Goal: Task Accomplishment & Management: Manage account settings

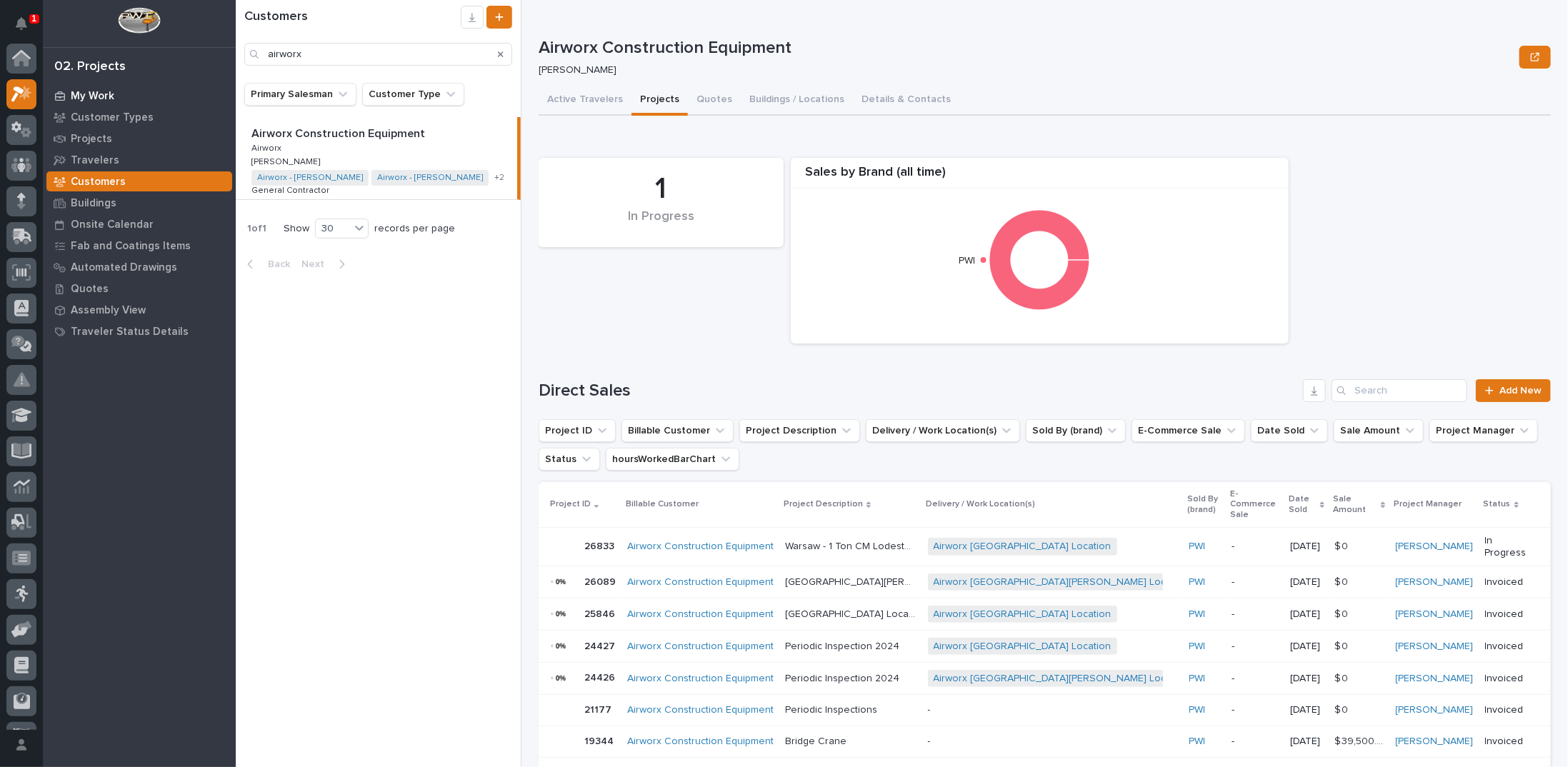
scroll to position [36, 0]
click at [22, 129] on icon at bounding box center [22, 129] width 9 height 15
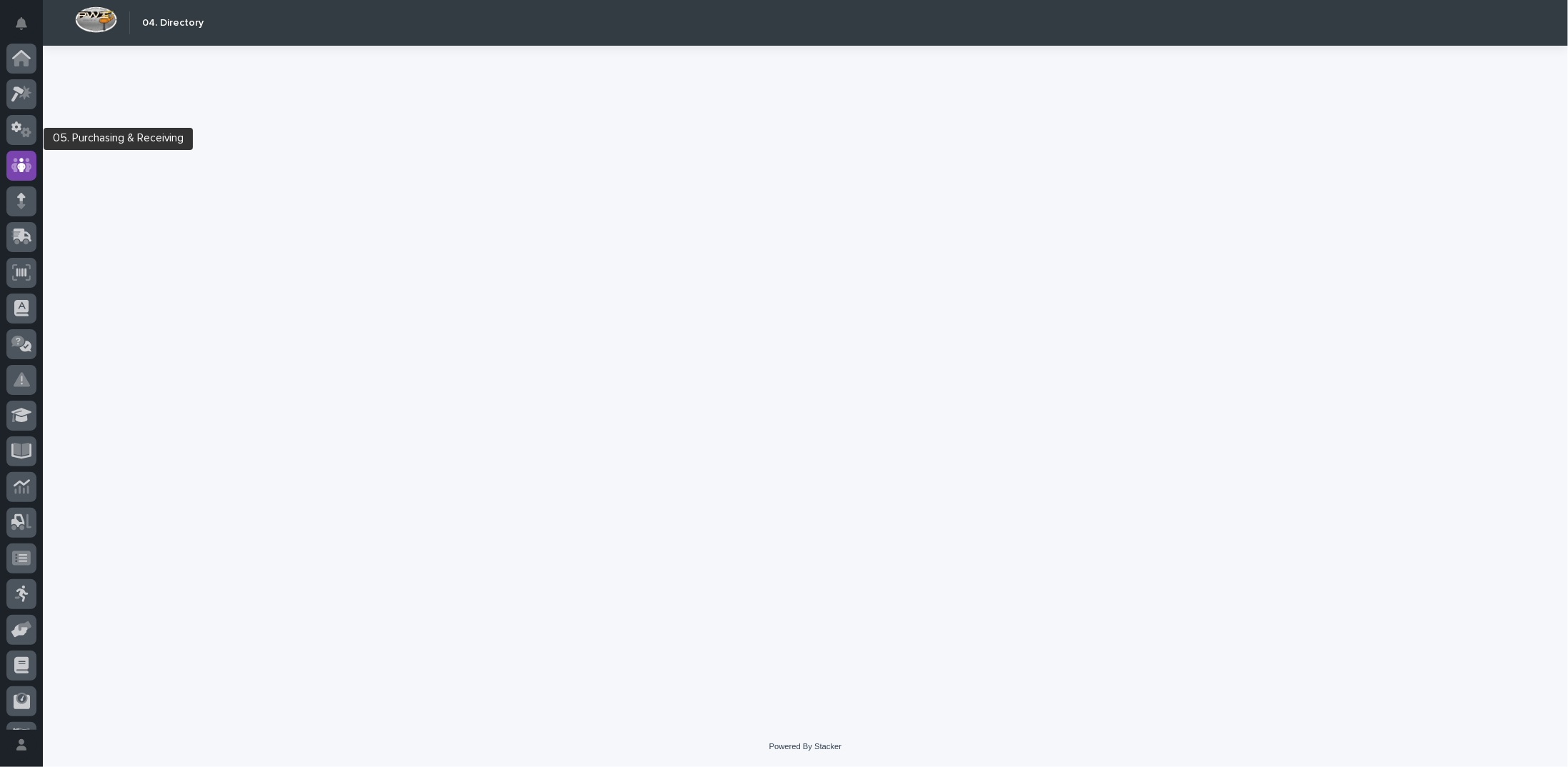
scroll to position [64, 0]
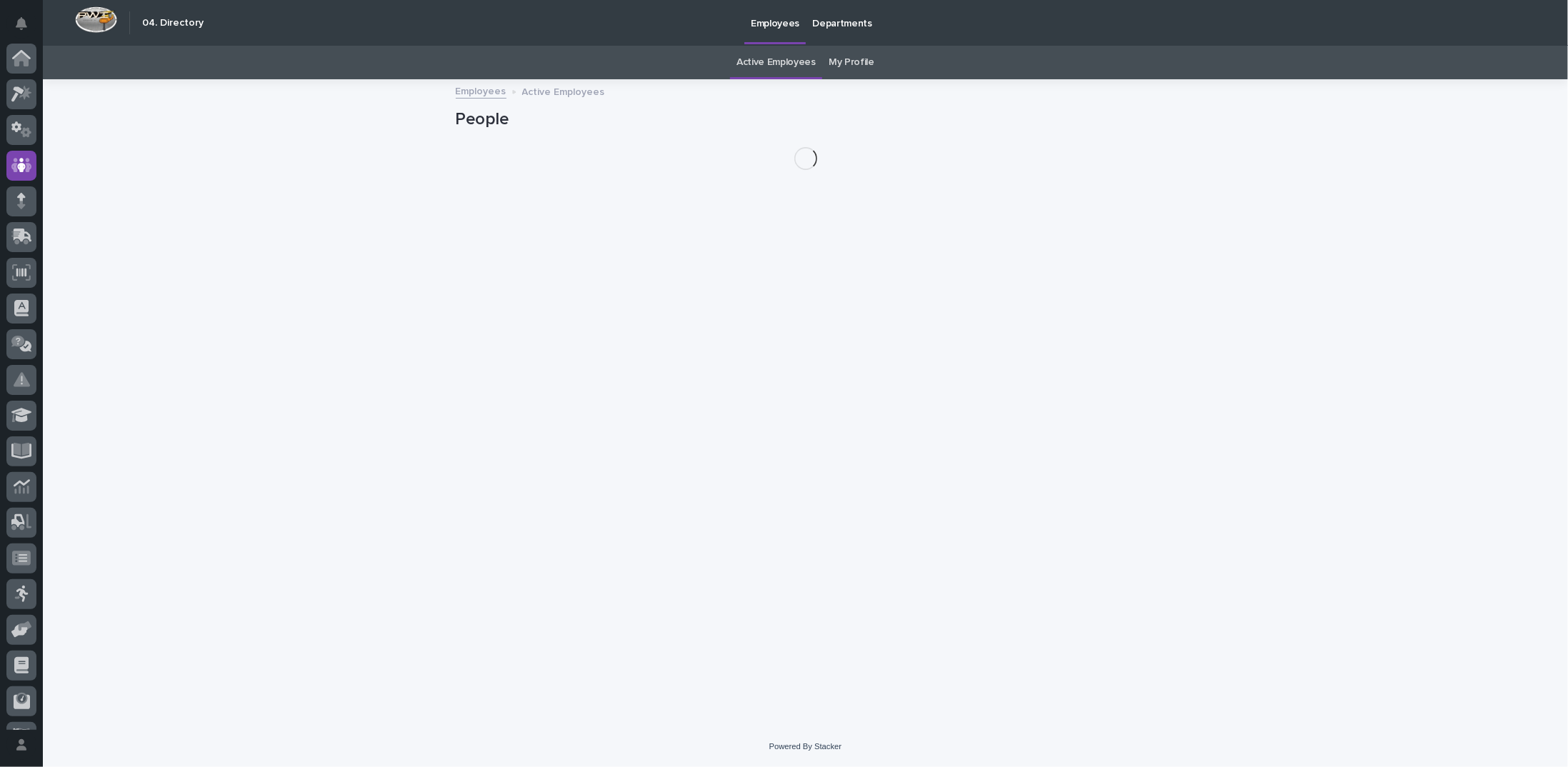
scroll to position [64, 0]
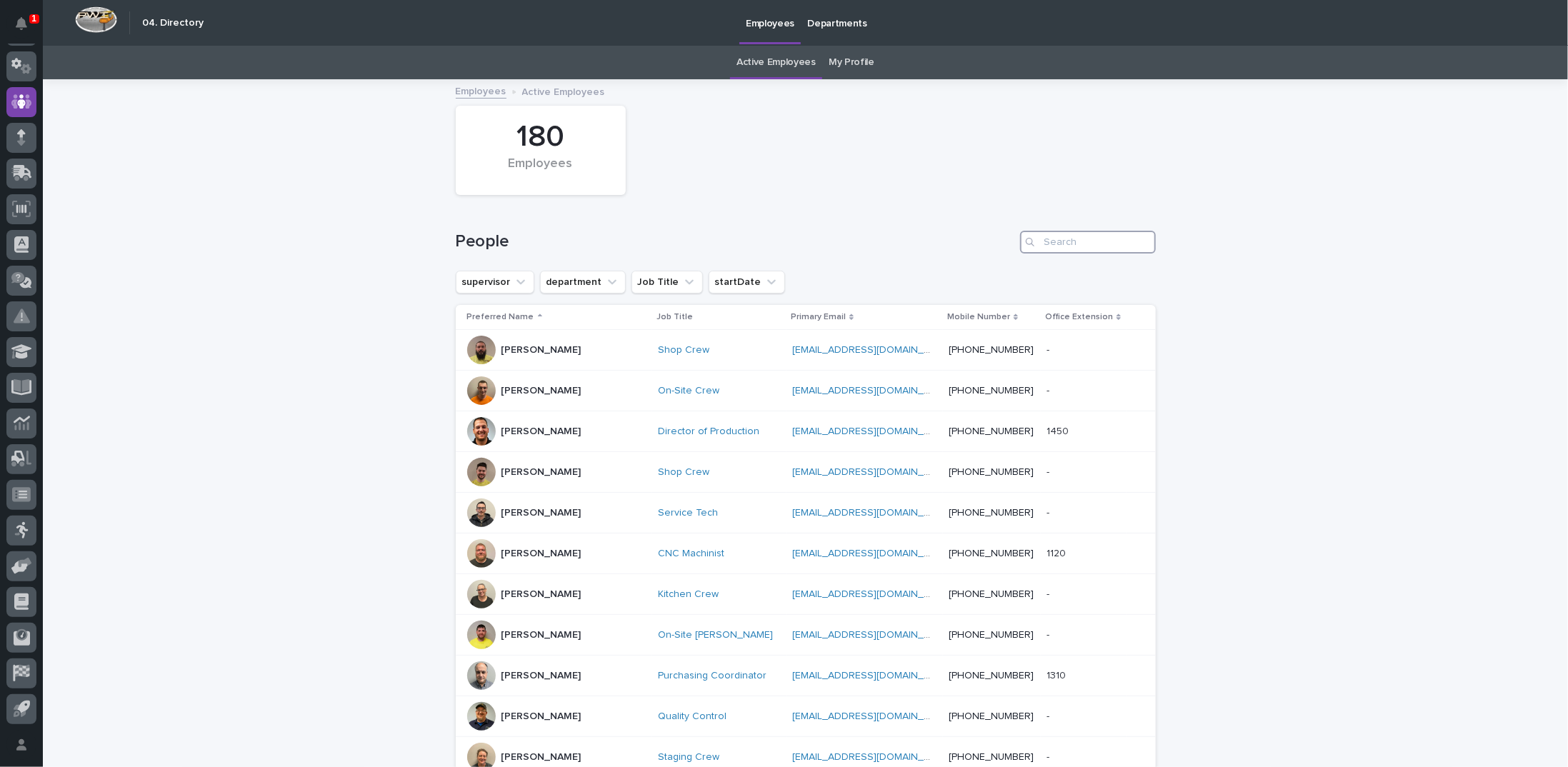
click at [1063, 239] on input "Search" at bounding box center [1087, 241] width 136 height 22
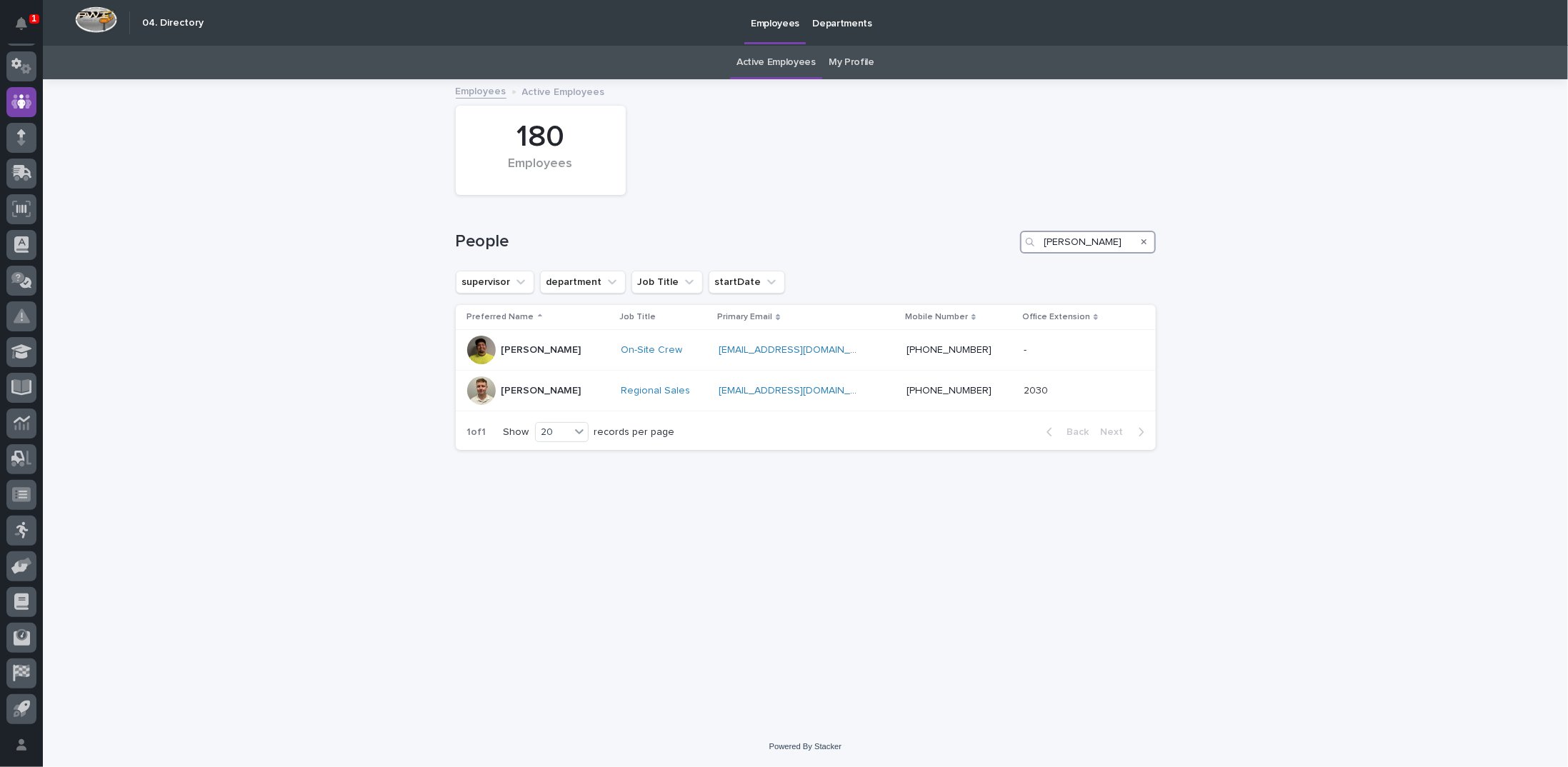
type input "[PERSON_NAME]"
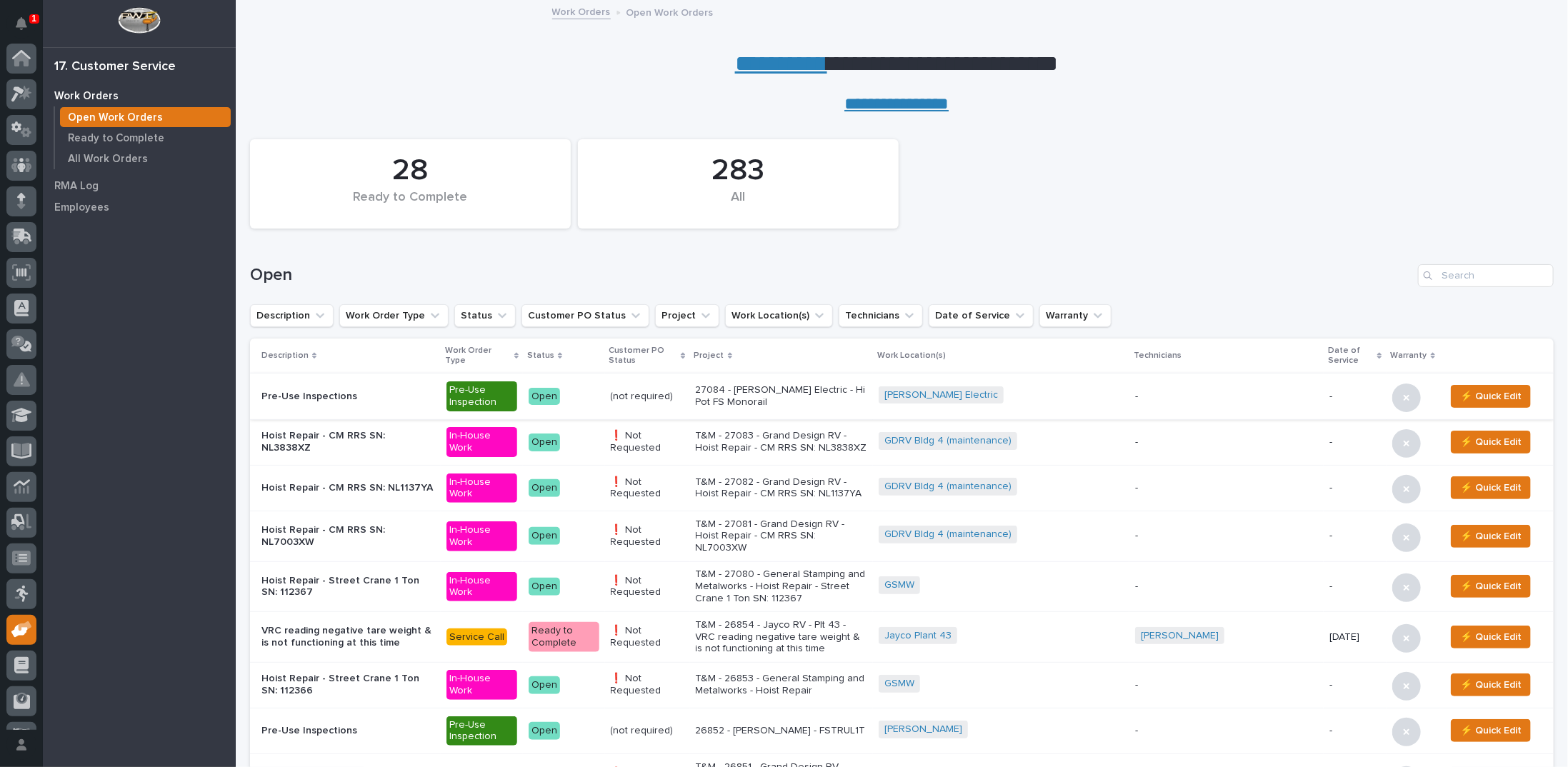
scroll to position [64, 0]
click at [1497, 277] on input "Search" at bounding box center [1485, 275] width 136 height 22
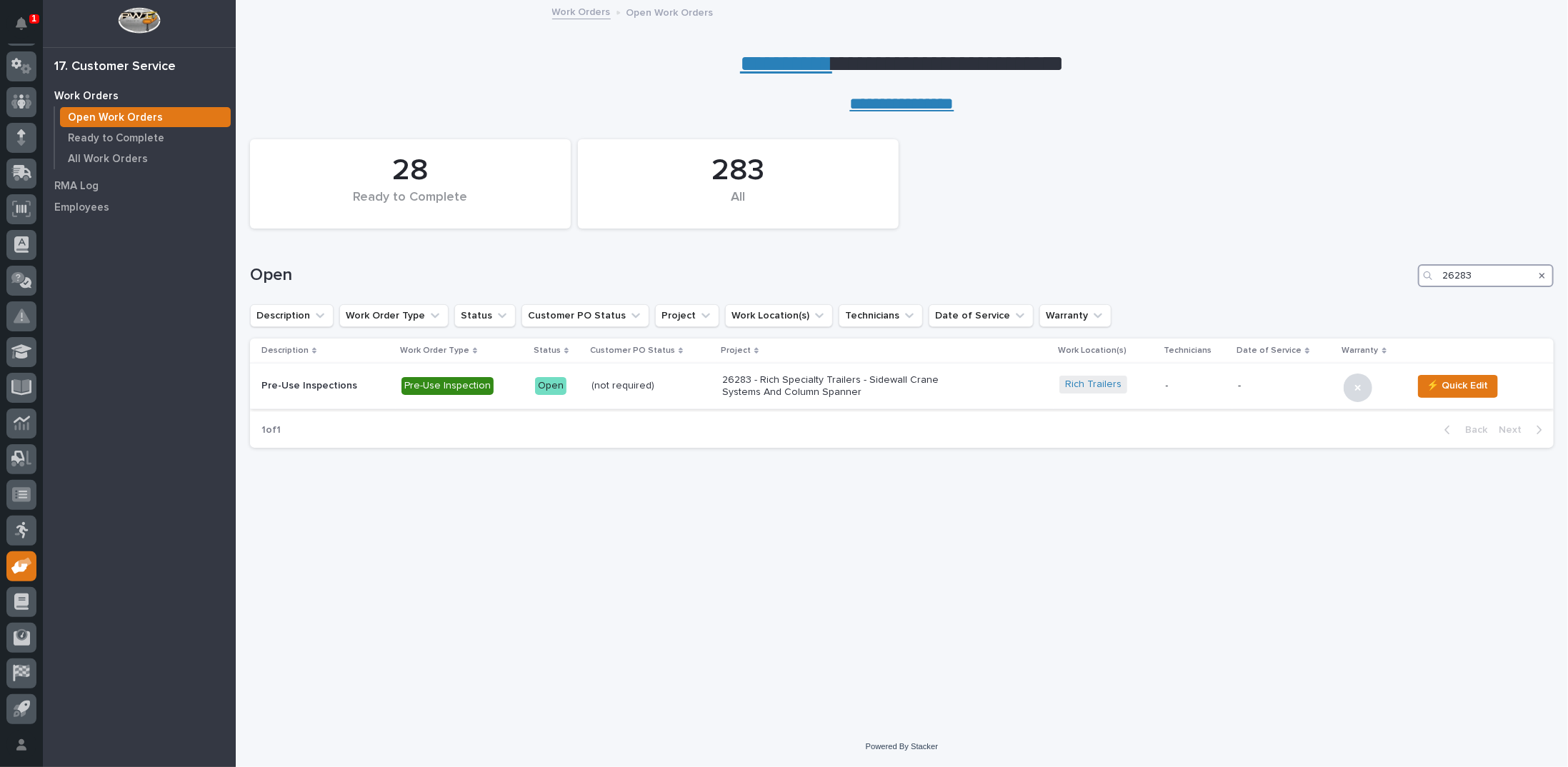
type input "26283"
click at [744, 386] on p "26283 - Rich Specialty Trailers - Sidewall Crane Systems And Column Spanner" at bounding box center [848, 386] width 250 height 24
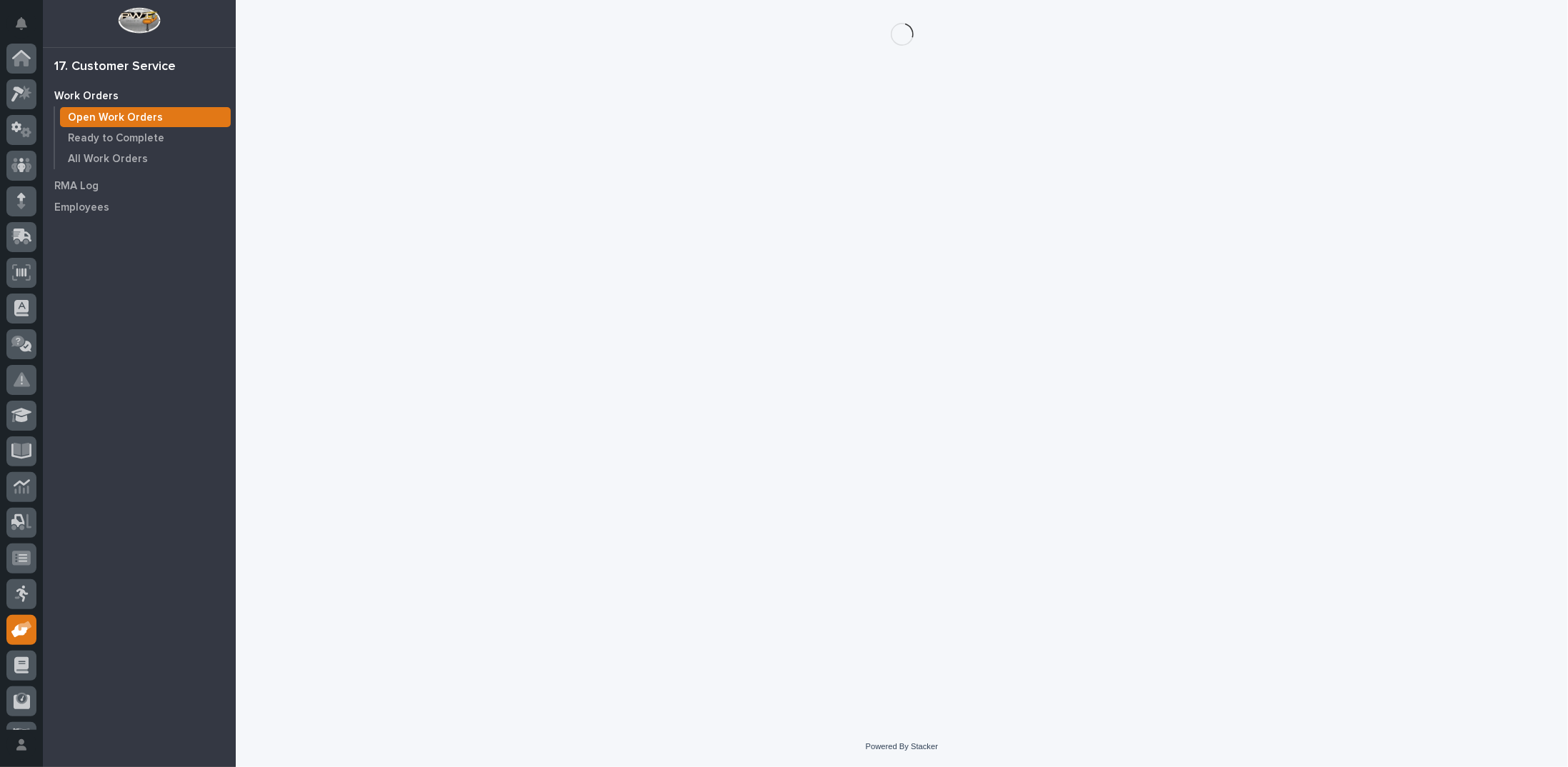
scroll to position [64, 0]
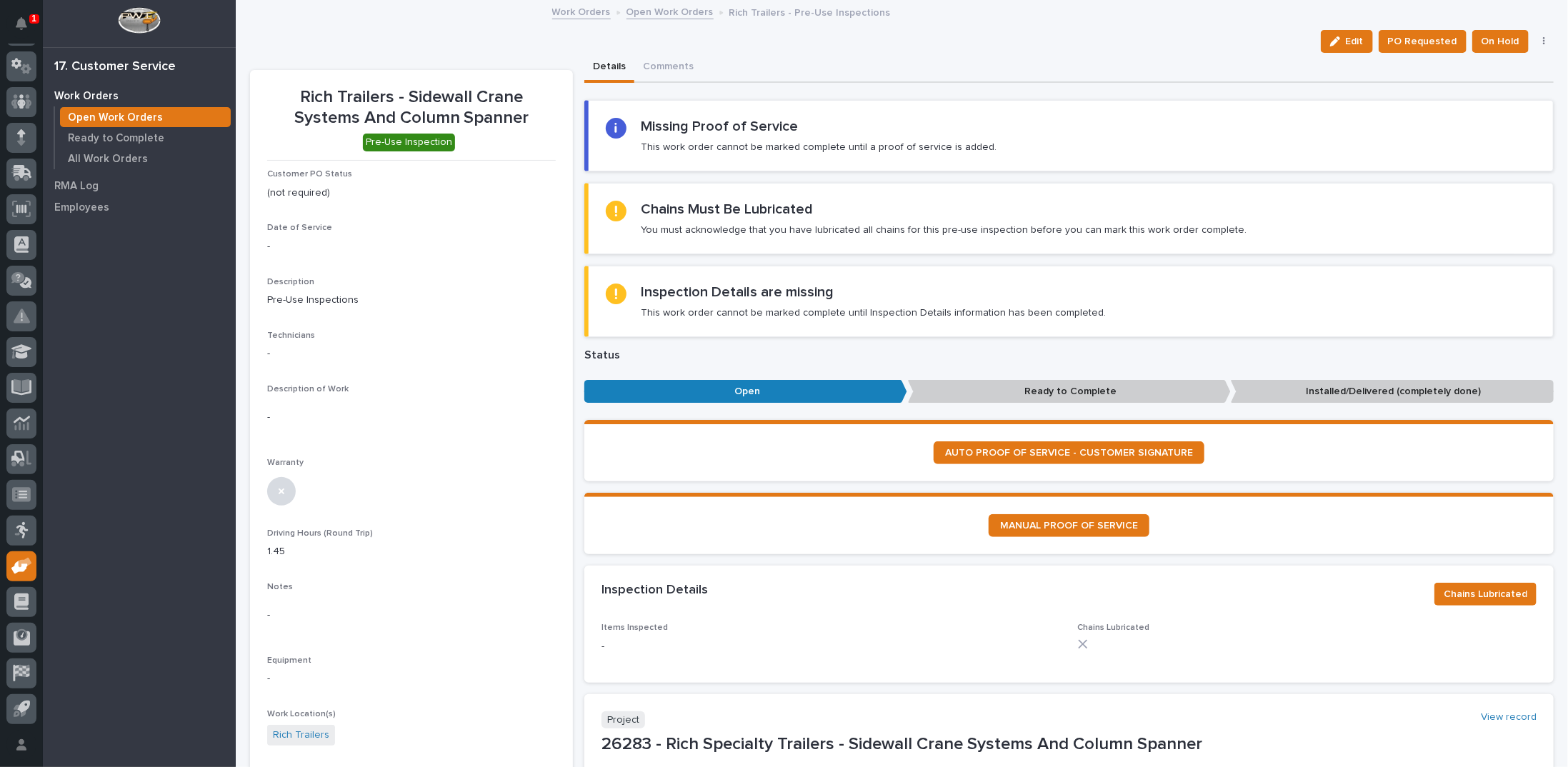
click at [670, 8] on link "Open Work Orders" at bounding box center [670, 11] width 87 height 17
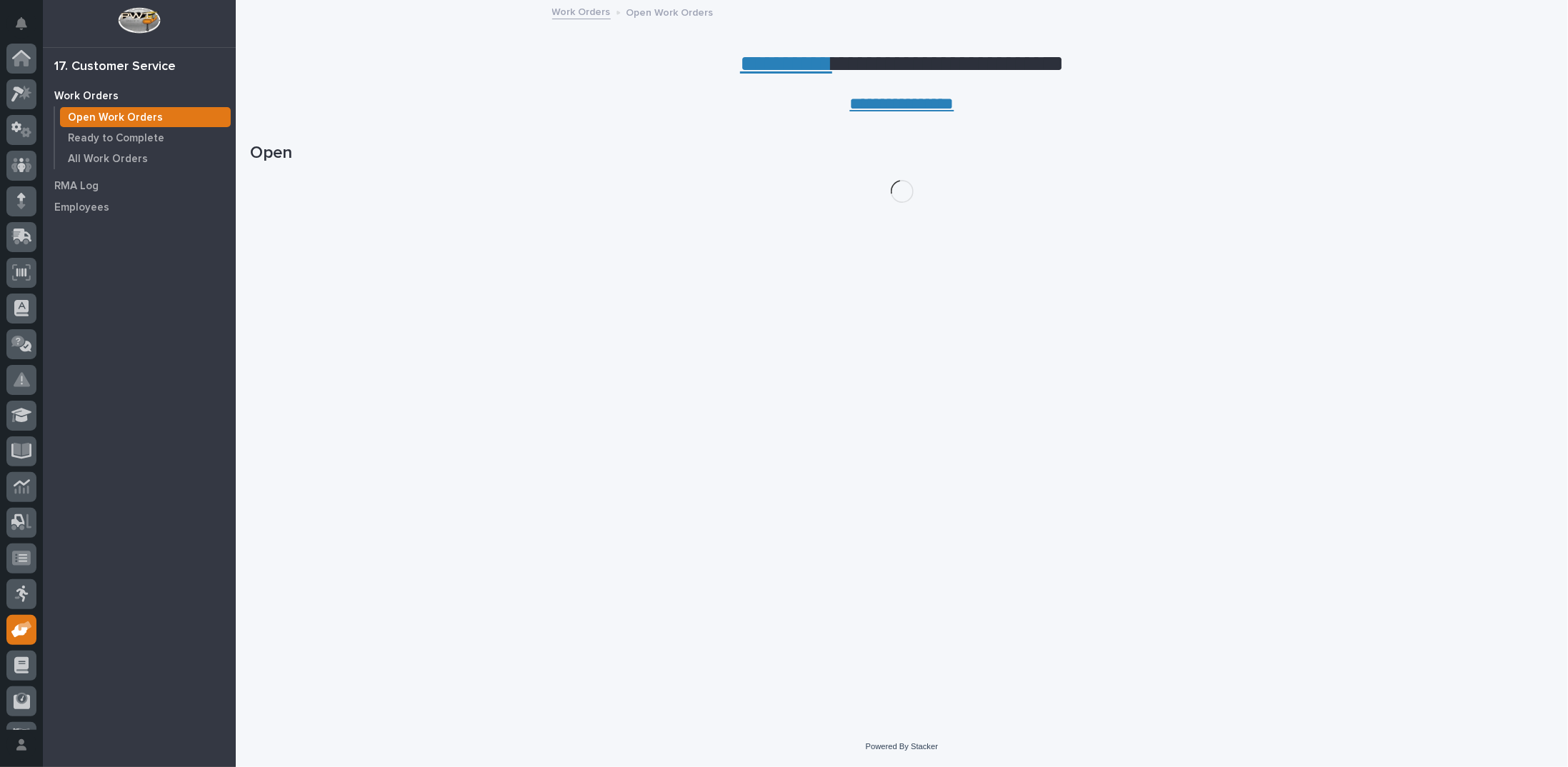
scroll to position [64, 0]
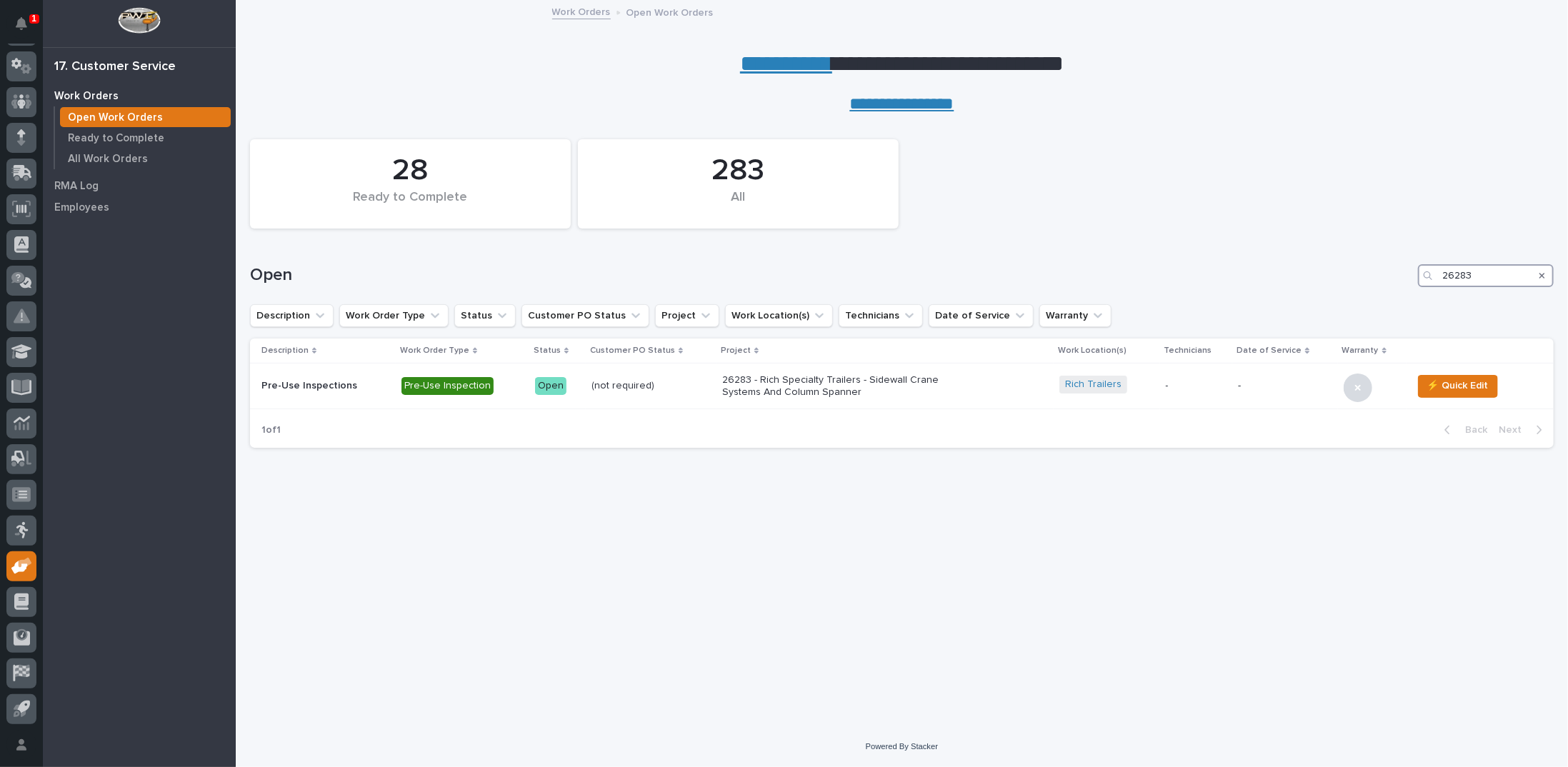
drag, startPoint x: 1477, startPoint y: 277, endPoint x: 1413, endPoint y: 268, distance: 64.6
click at [1413, 268] on div "Open 26283" at bounding box center [901, 275] width 1303 height 22
type input "26835"
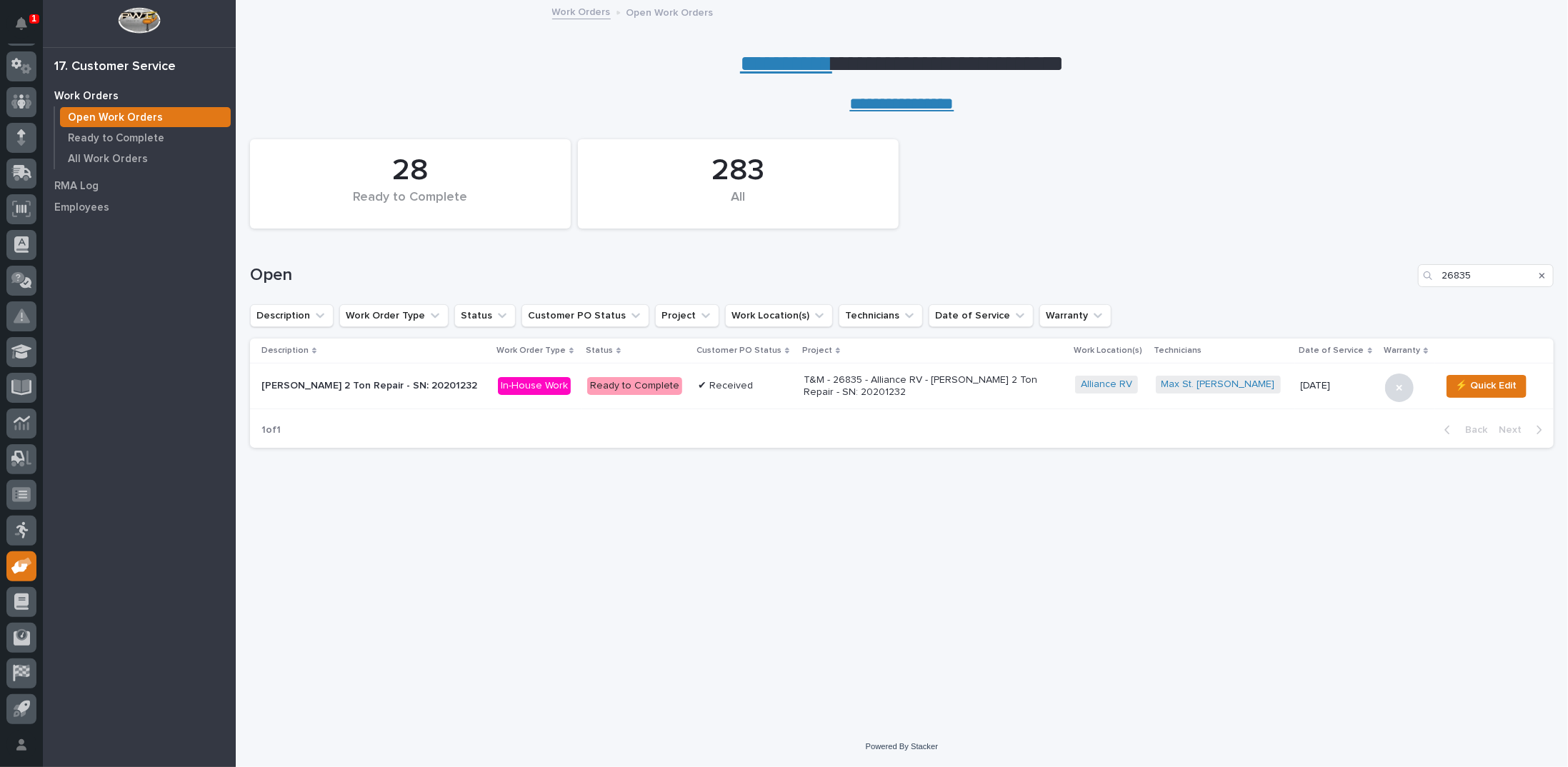
click at [826, 383] on p "T&M - 26835 - Alliance RV - Starke 2 Ton Repair - SN: 20201232" at bounding box center [929, 386] width 250 height 24
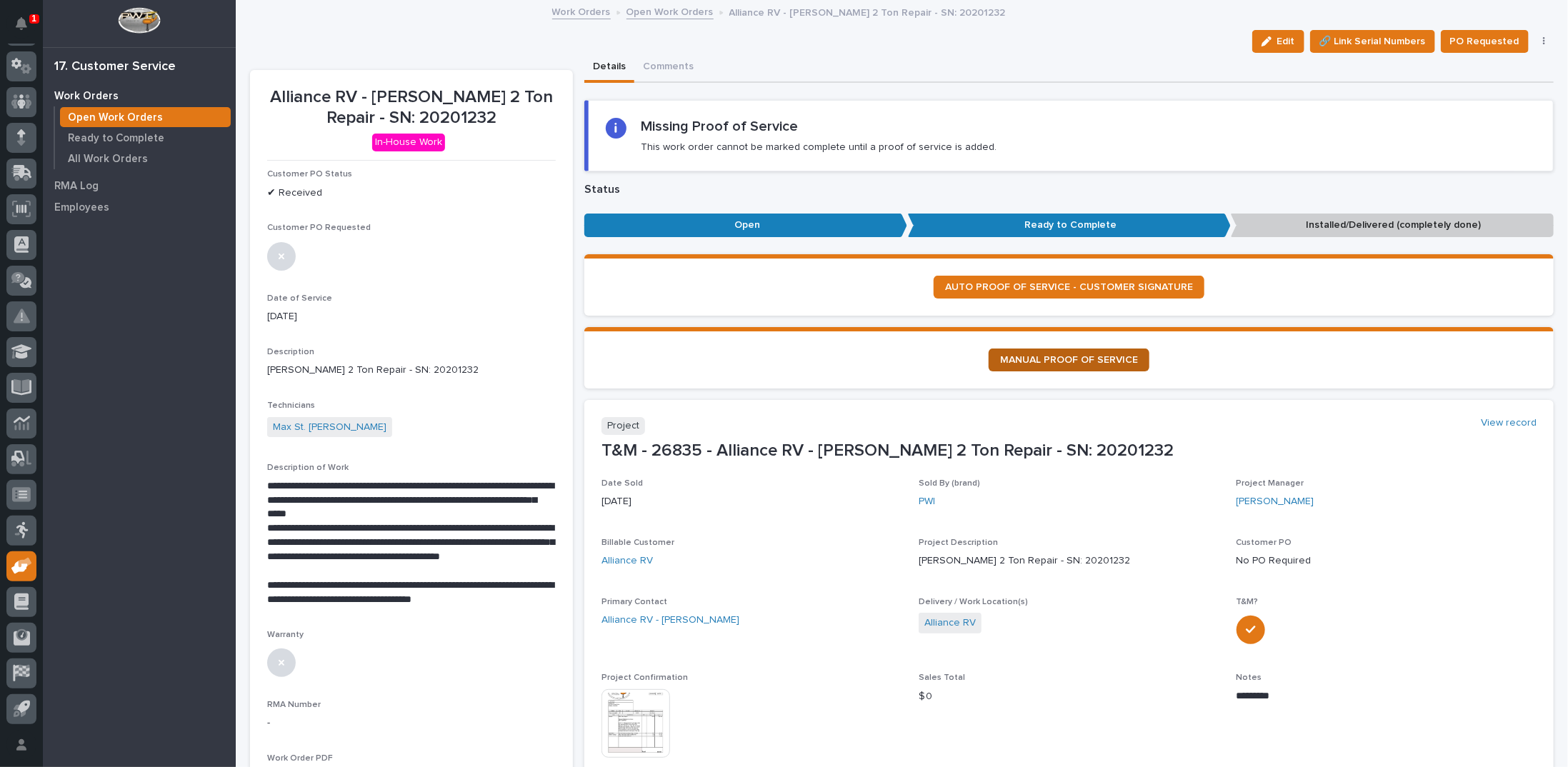
click at [1043, 361] on span "MANUAL PROOF OF SERVICE" at bounding box center [1068, 360] width 138 height 10
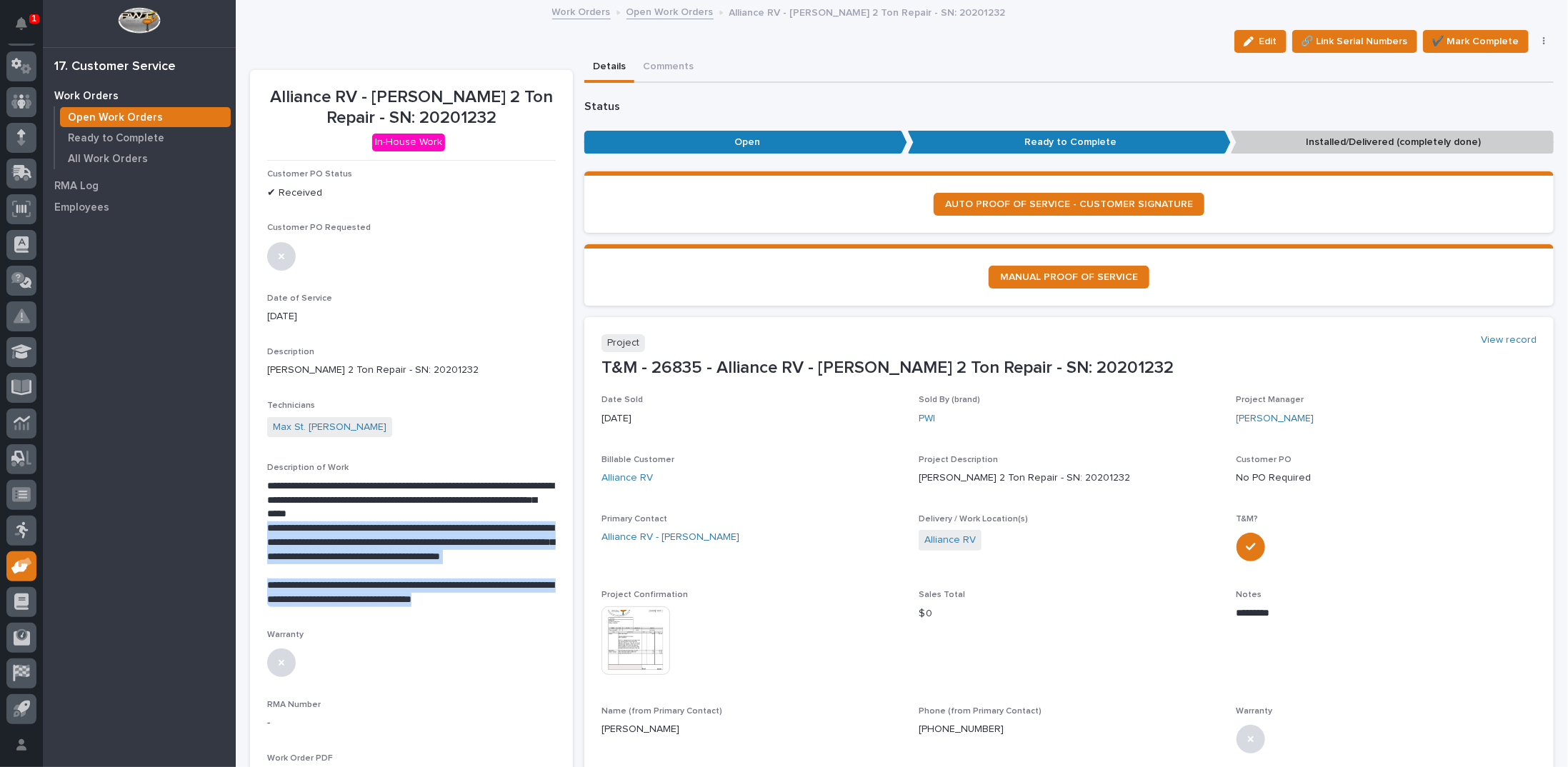
drag, startPoint x: 267, startPoint y: 526, endPoint x: 520, endPoint y: 603, distance: 264.5
click at [520, 603] on div "**********" at bounding box center [411, 542] width 288 height 128
copy div "**********"
click at [630, 634] on img at bounding box center [635, 640] width 68 height 68
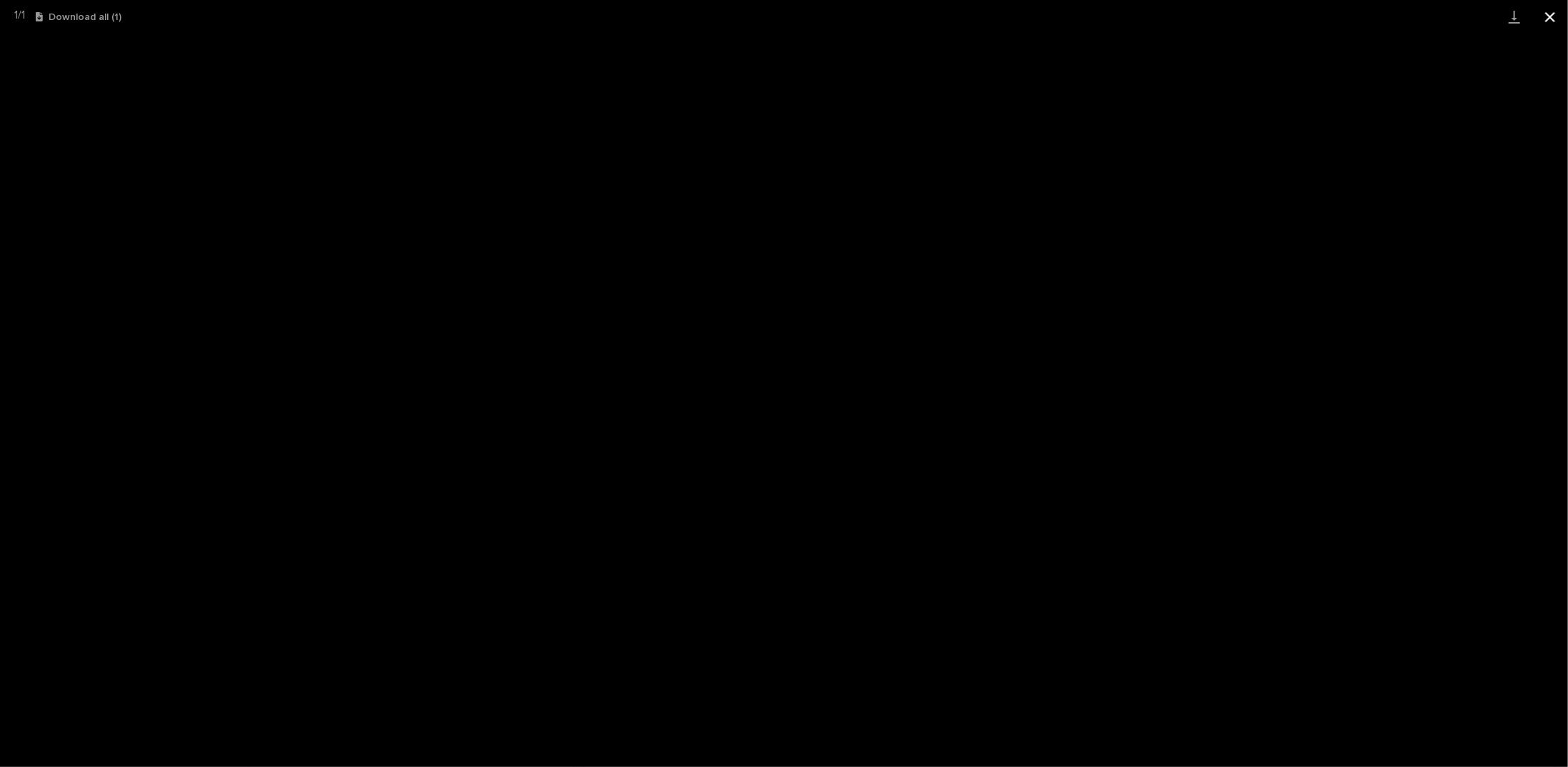
click at [1555, 15] on button "Close gallery" at bounding box center [1549, 17] width 36 height 33
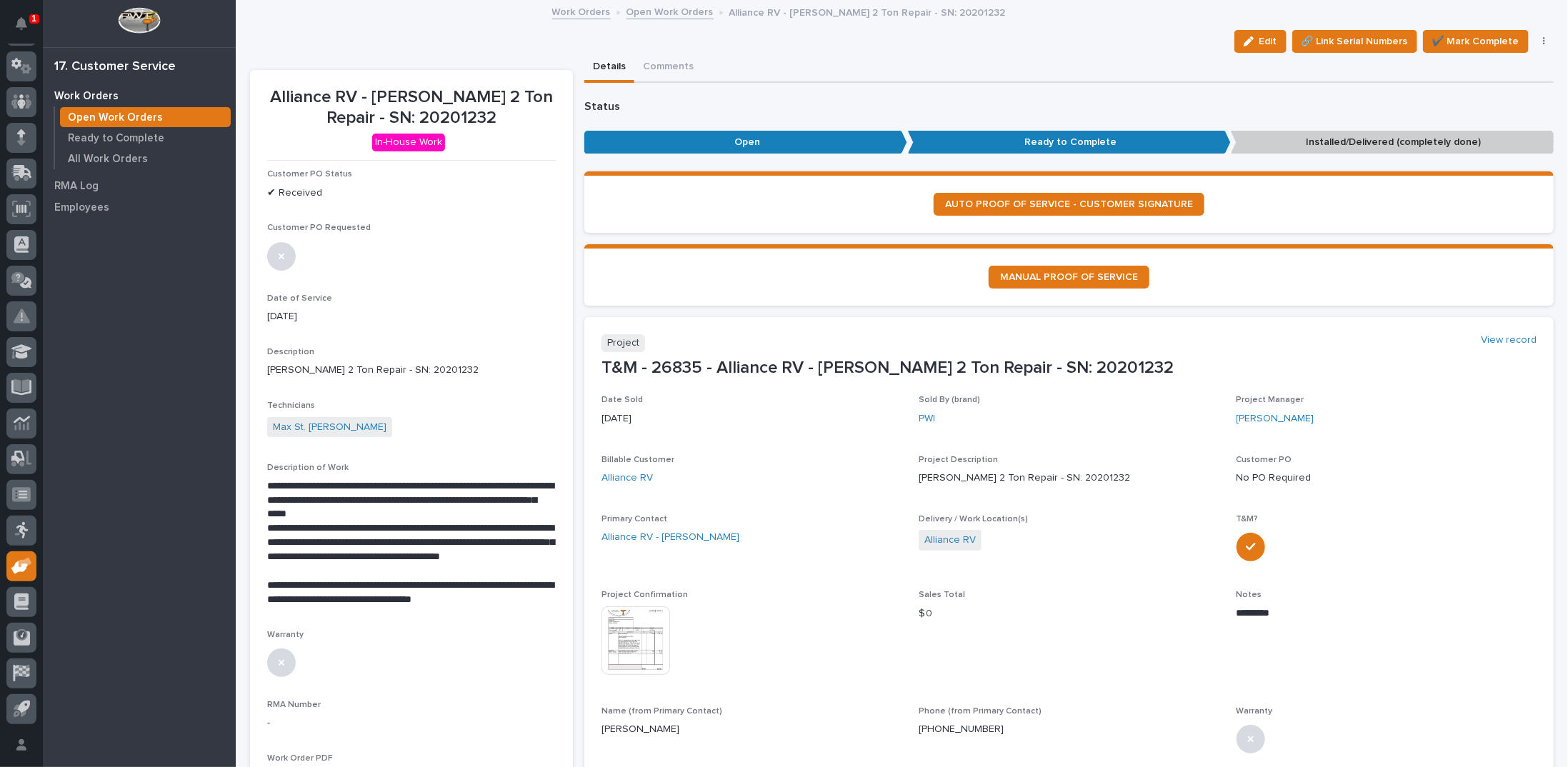
click at [842, 475] on div "Alliance RV" at bounding box center [751, 477] width 300 height 15
click at [1453, 38] on span "✔️ Mark Complete" at bounding box center [1475, 42] width 87 height 18
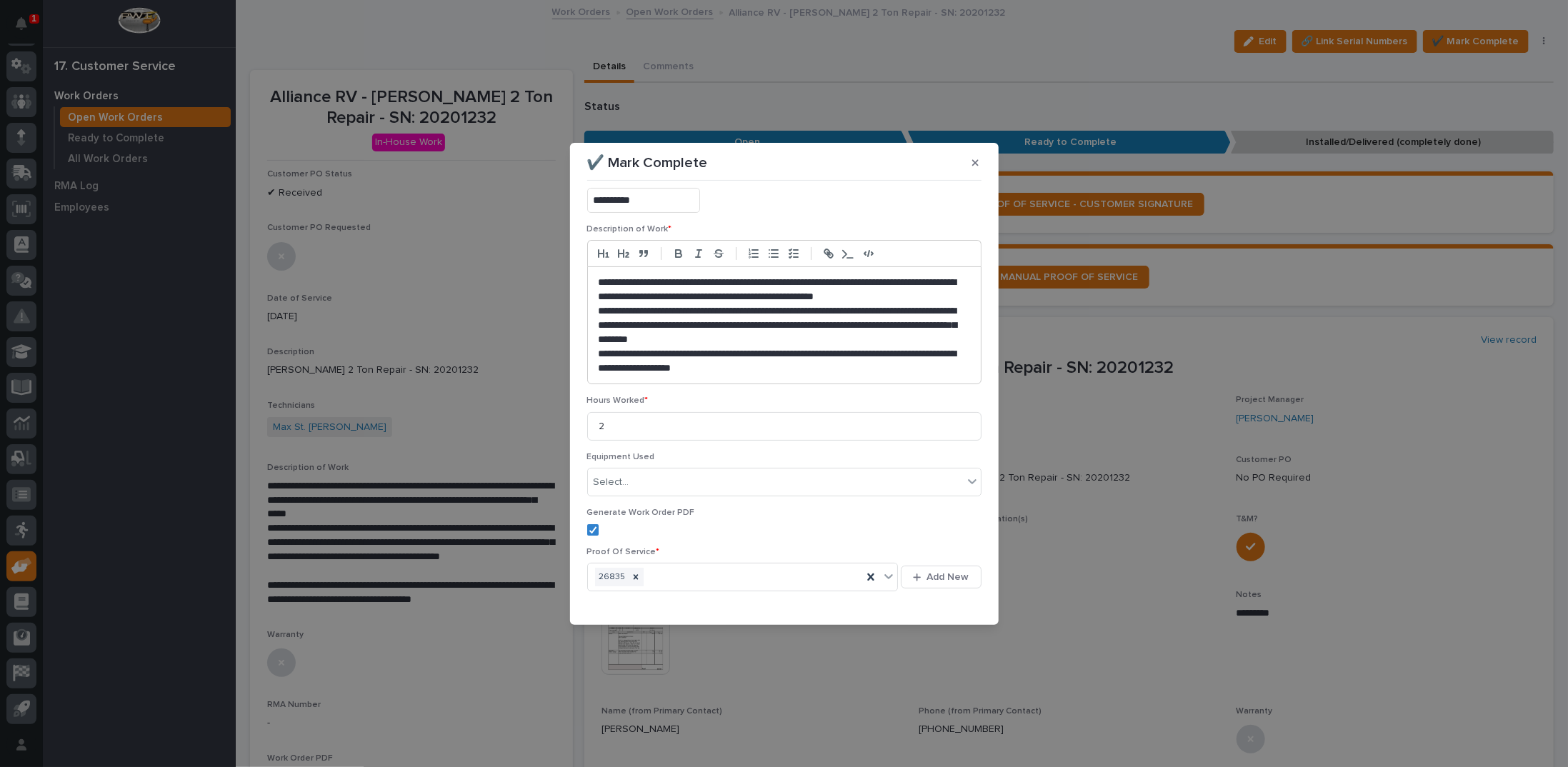
scroll to position [118, 0]
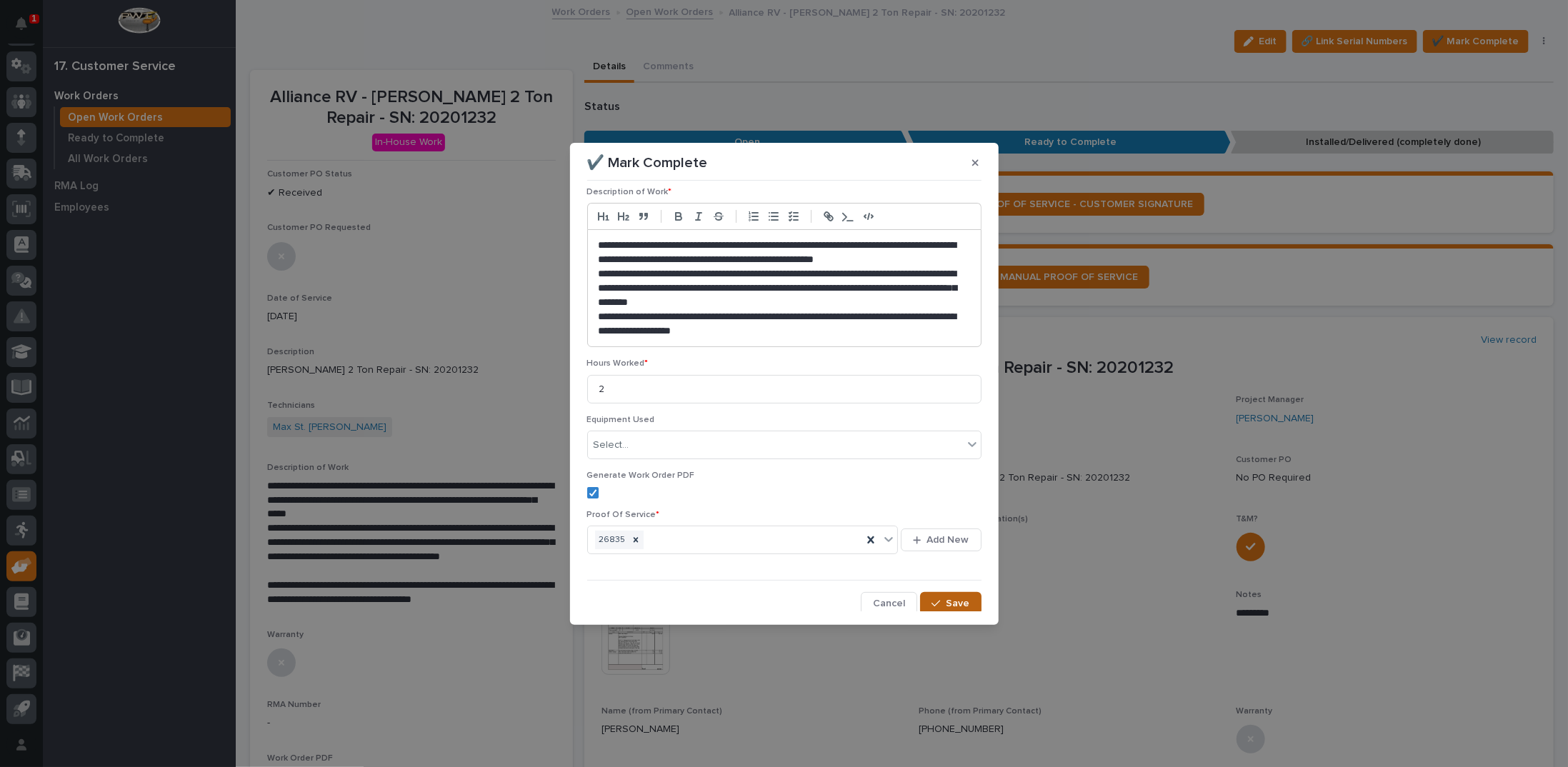
click at [946, 605] on span "Save" at bounding box center [958, 603] width 23 height 13
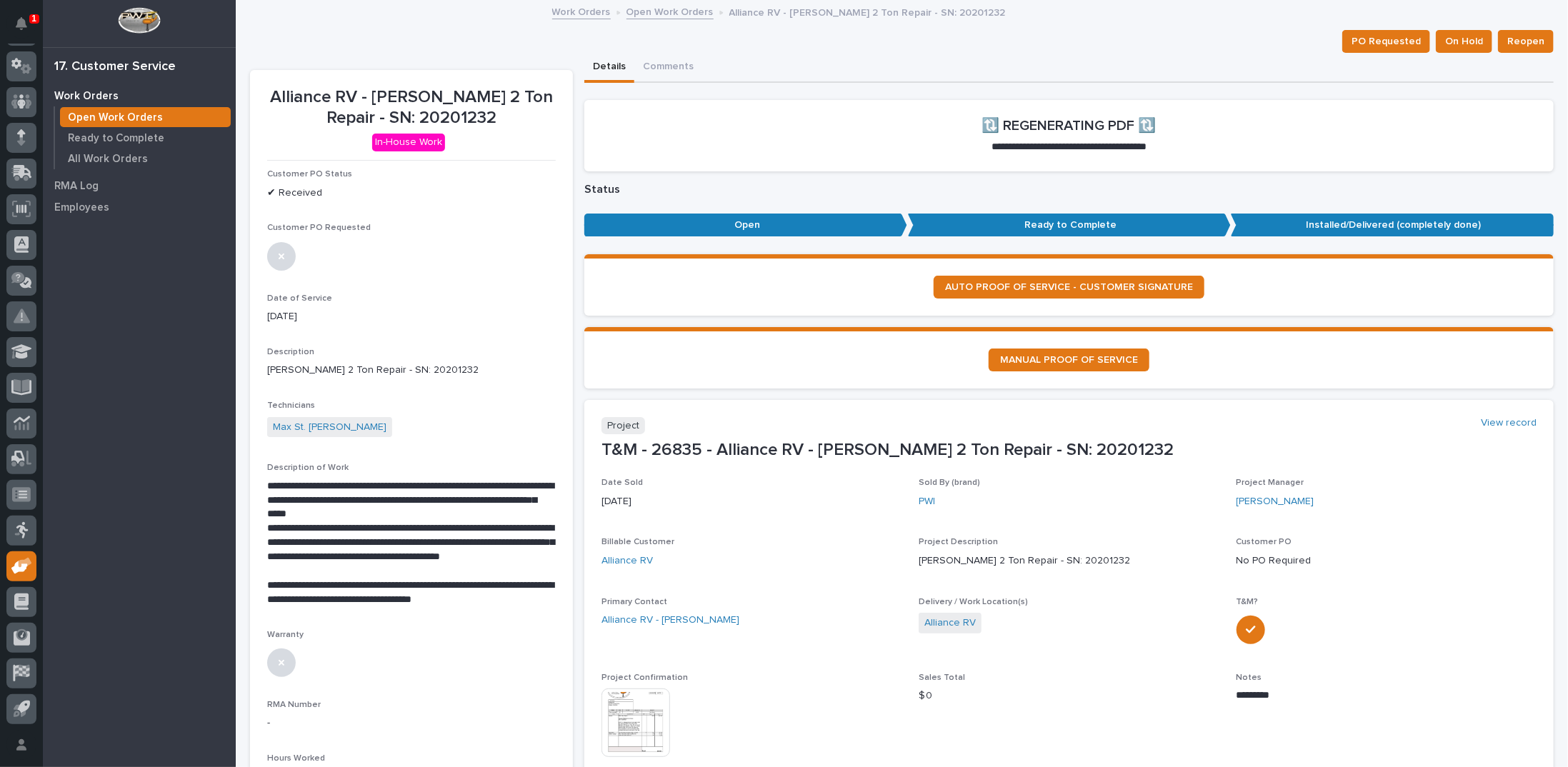
click at [661, 11] on link "Open Work Orders" at bounding box center [670, 11] width 87 height 17
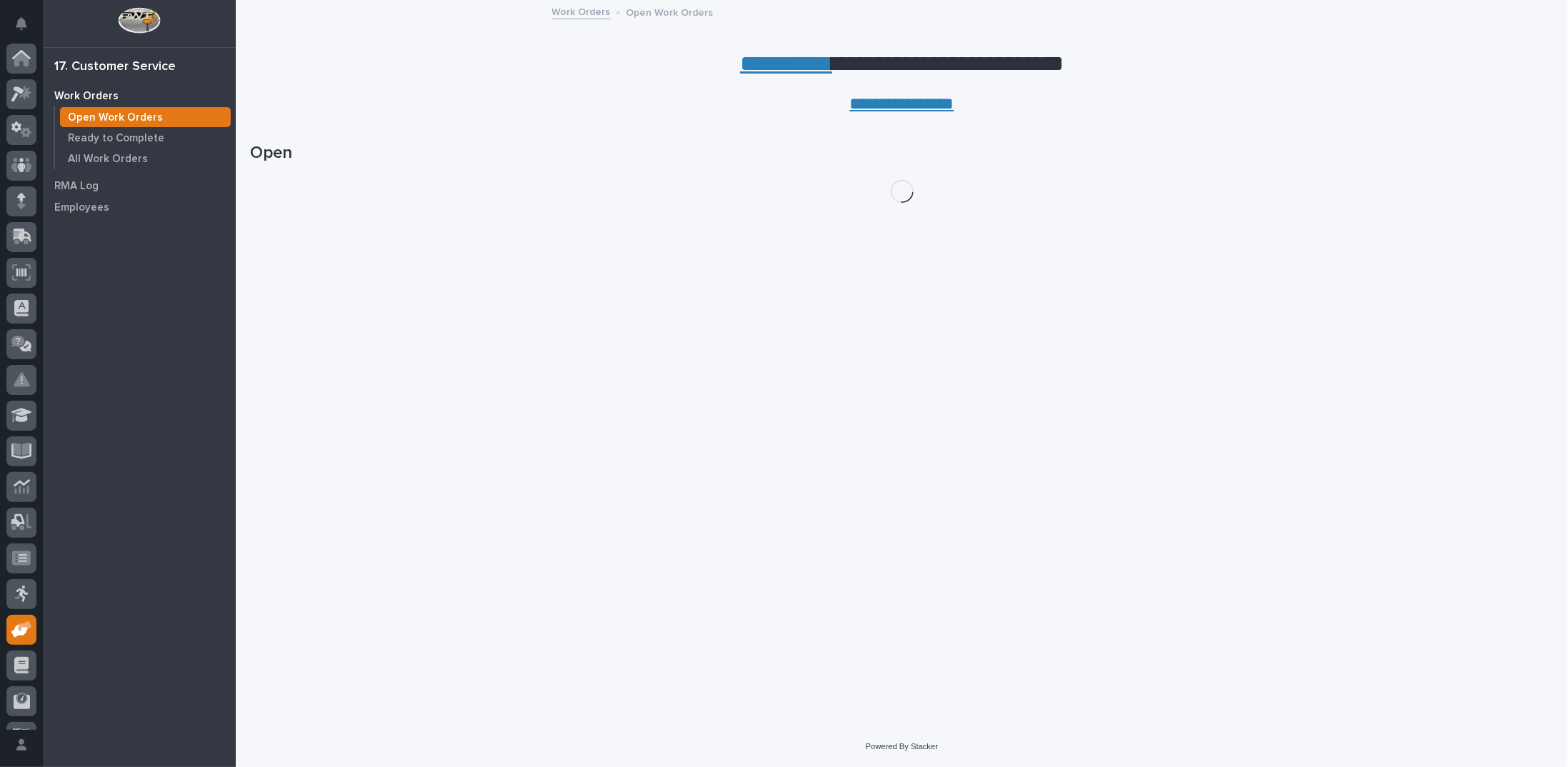
scroll to position [64, 0]
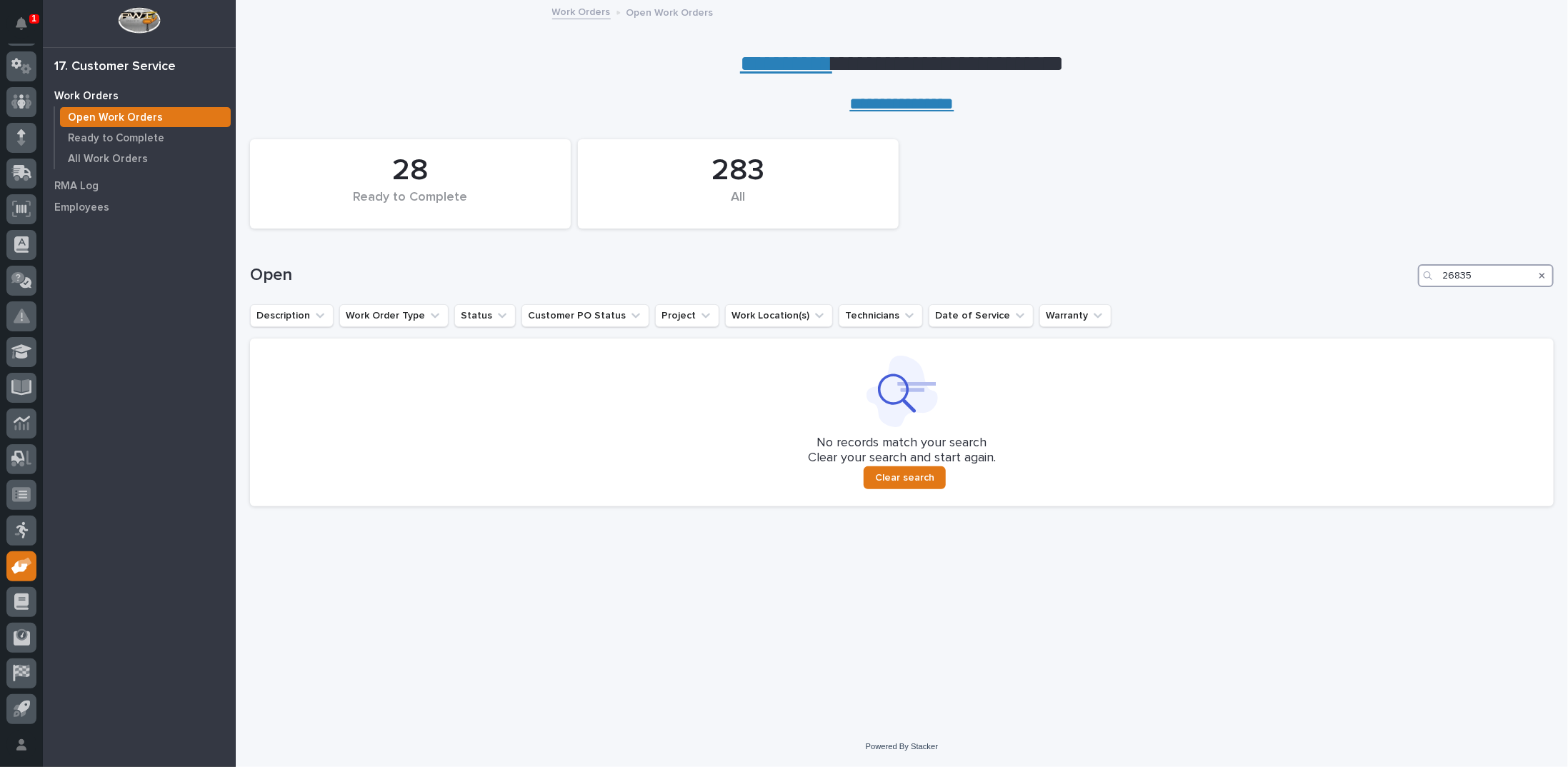
drag, startPoint x: 1464, startPoint y: 271, endPoint x: 1474, endPoint y: 272, distance: 10.0
click at [1474, 272] on input "26835" at bounding box center [1485, 275] width 136 height 22
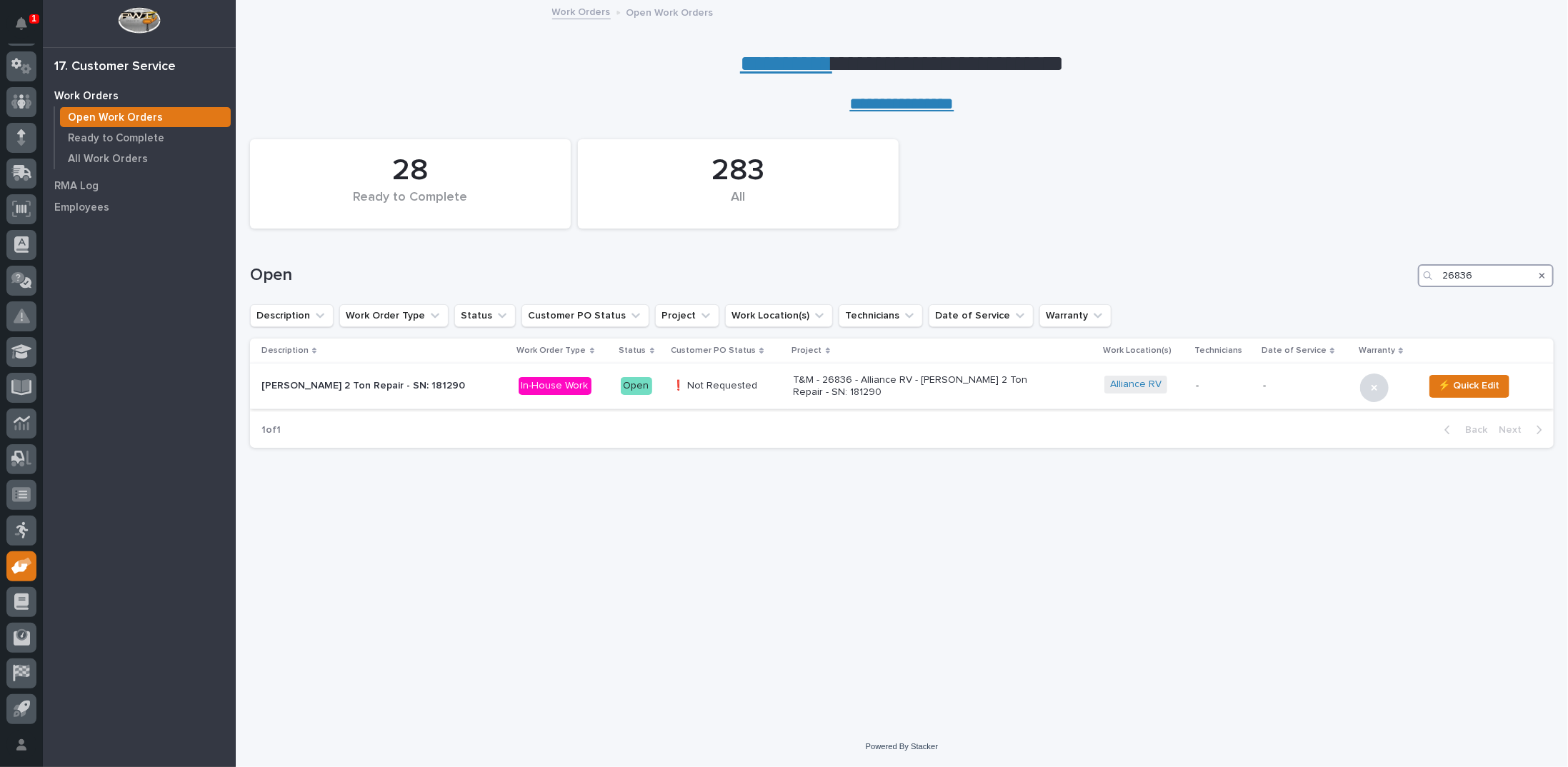
type input "26836"
click at [815, 377] on p "T&M - 26836 - Alliance RV - Starke 2 Ton Repair - SN: 181290" at bounding box center [919, 386] width 250 height 24
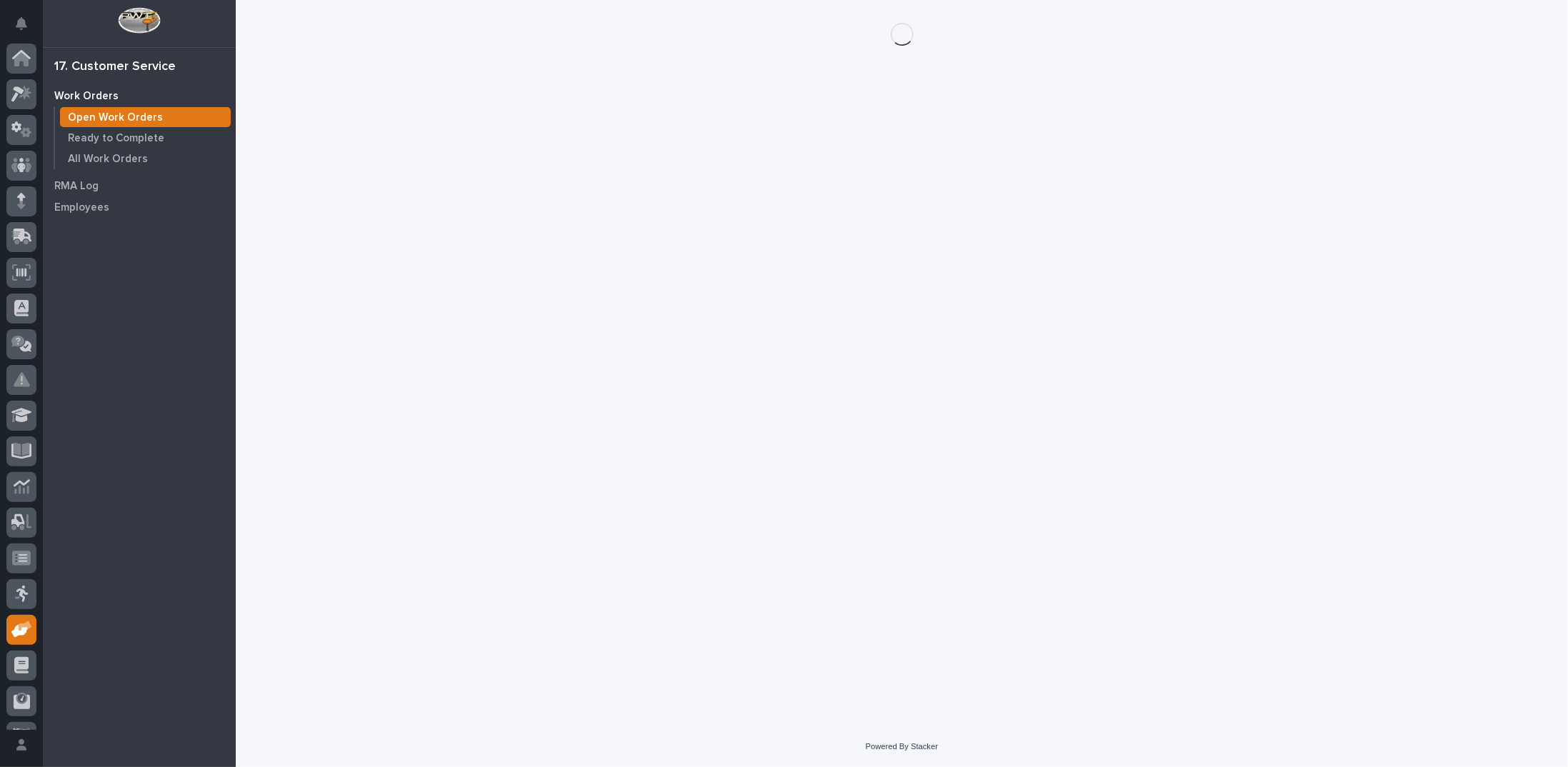
scroll to position [64, 0]
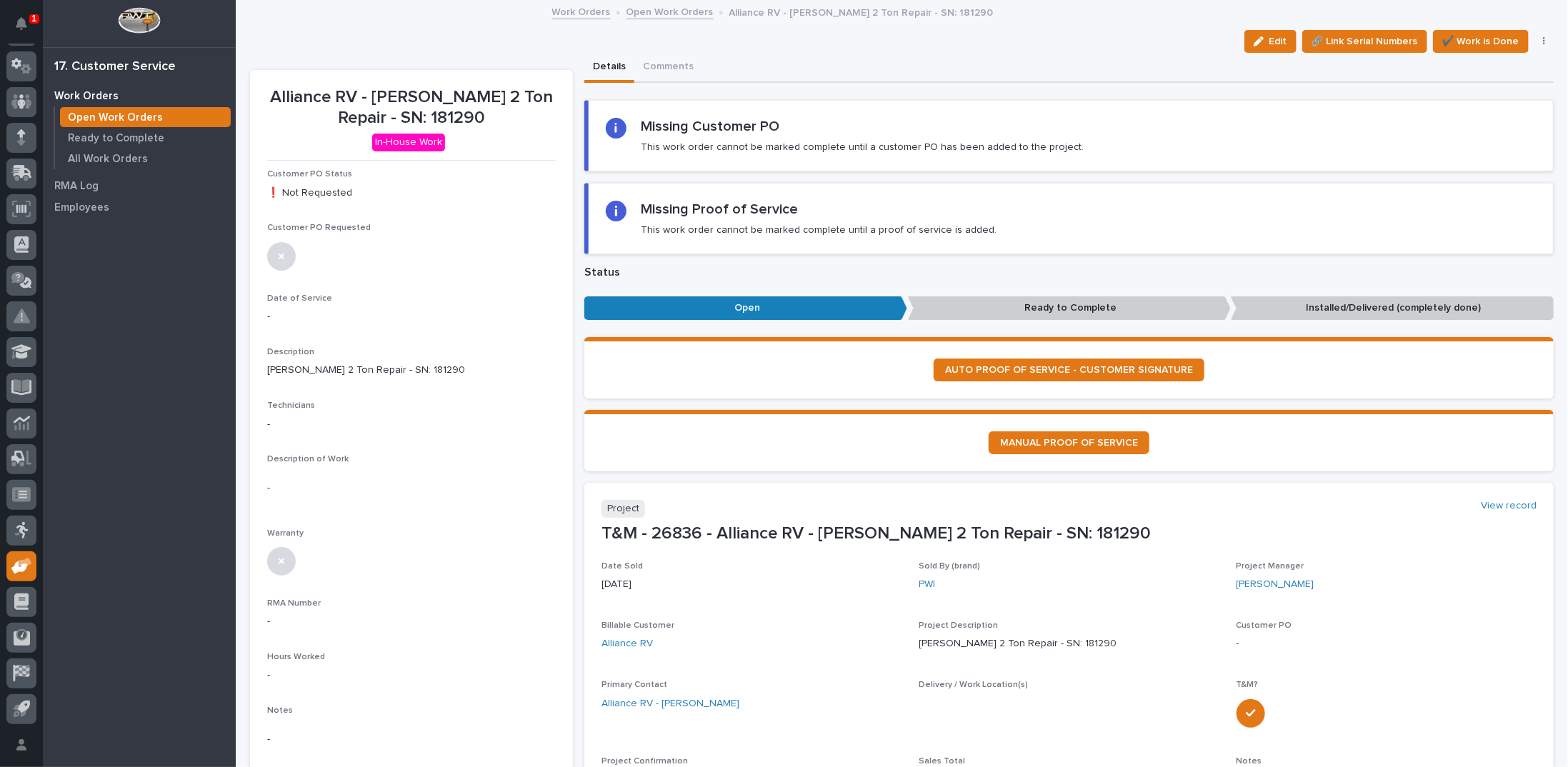
drag, startPoint x: 1251, startPoint y: 41, endPoint x: 351, endPoint y: 348, distance: 950.9
click at [1253, 41] on icon "button" at bounding box center [1258, 41] width 10 height 10
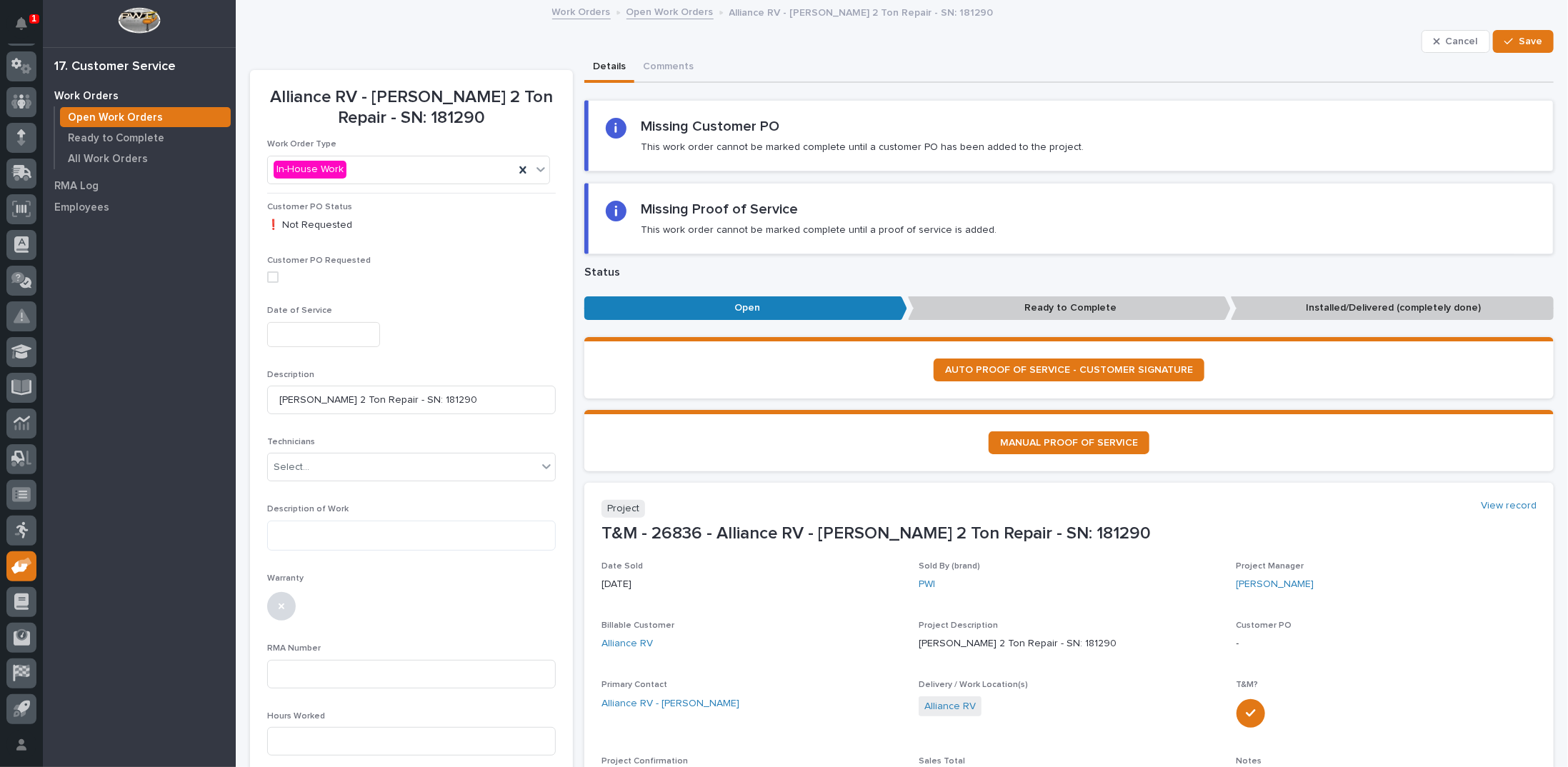
click at [332, 336] on input "text" at bounding box center [323, 334] width 112 height 25
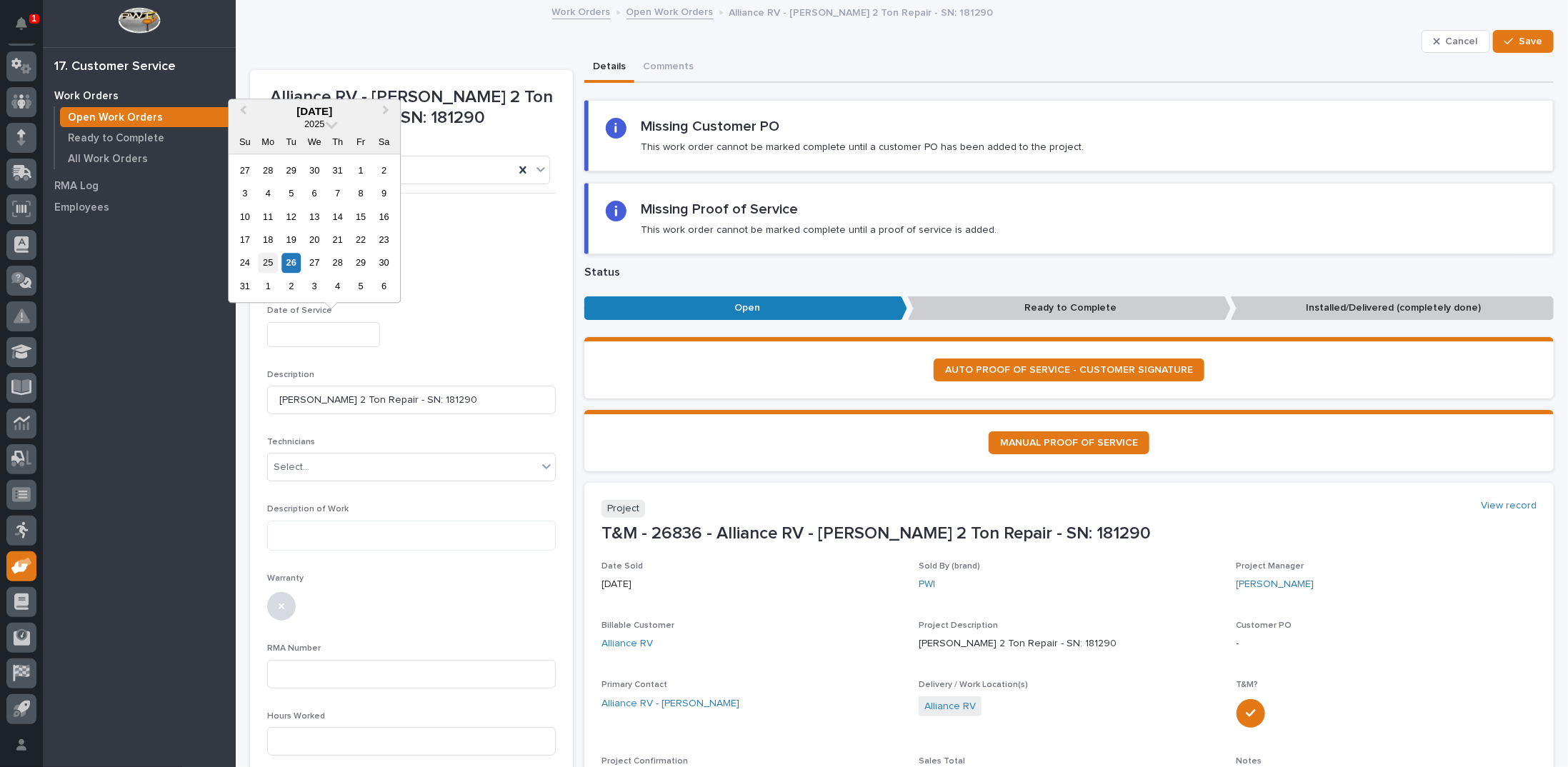
click at [269, 265] on div "25" at bounding box center [268, 263] width 20 height 20
type input "**********"
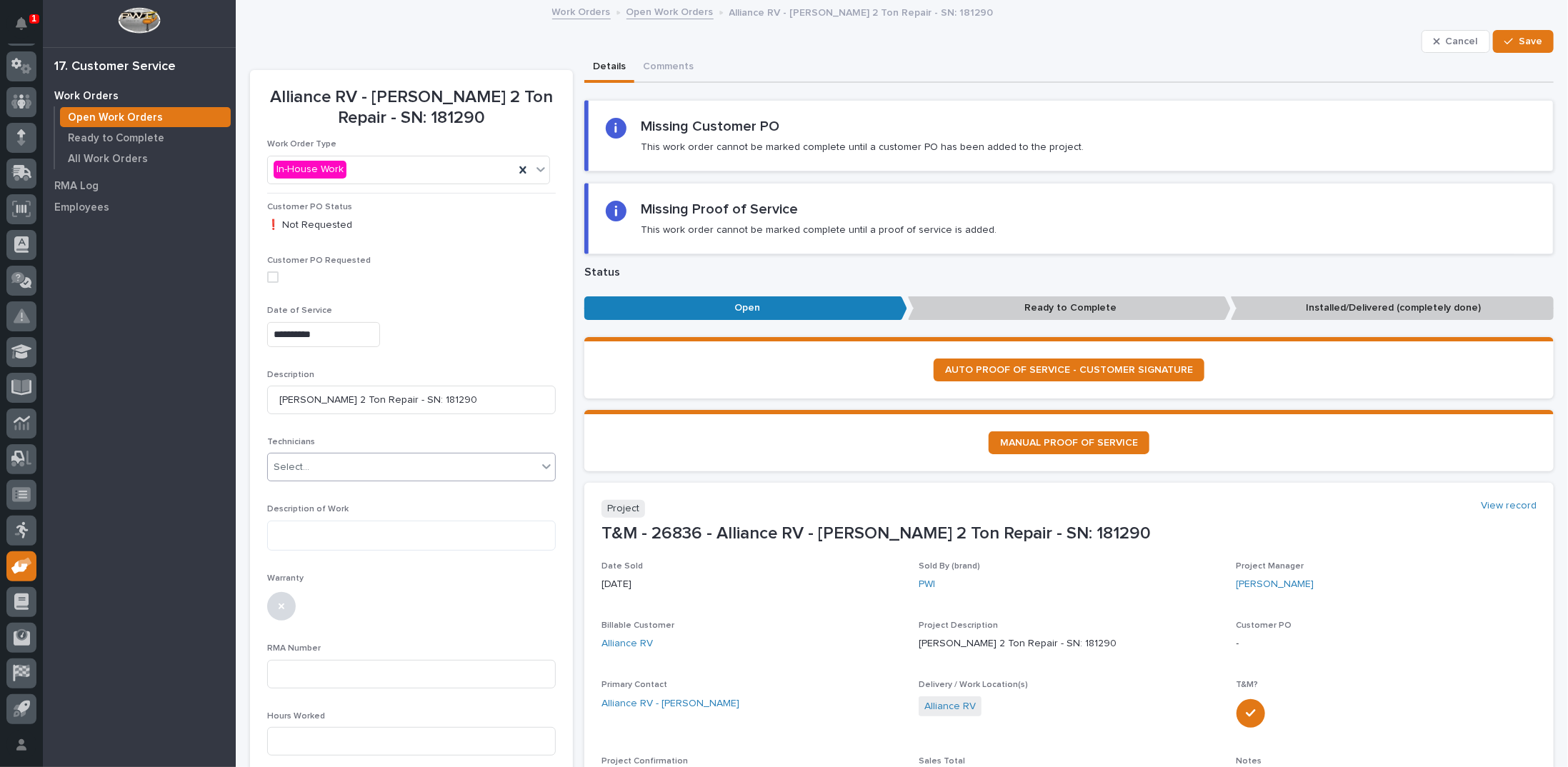
click at [287, 468] on div "Select..." at bounding box center [291, 467] width 36 height 15
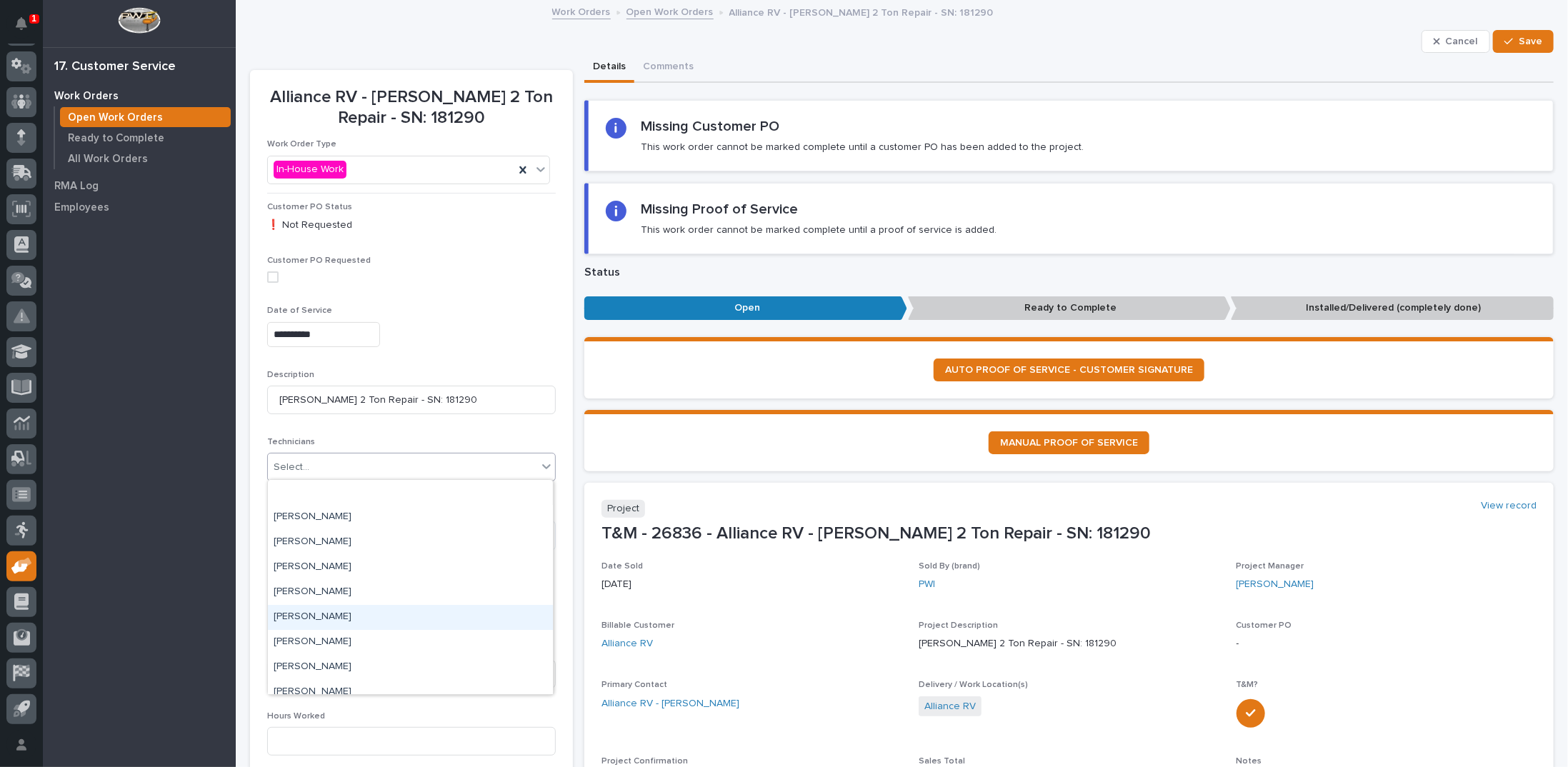
scroll to position [143, 0]
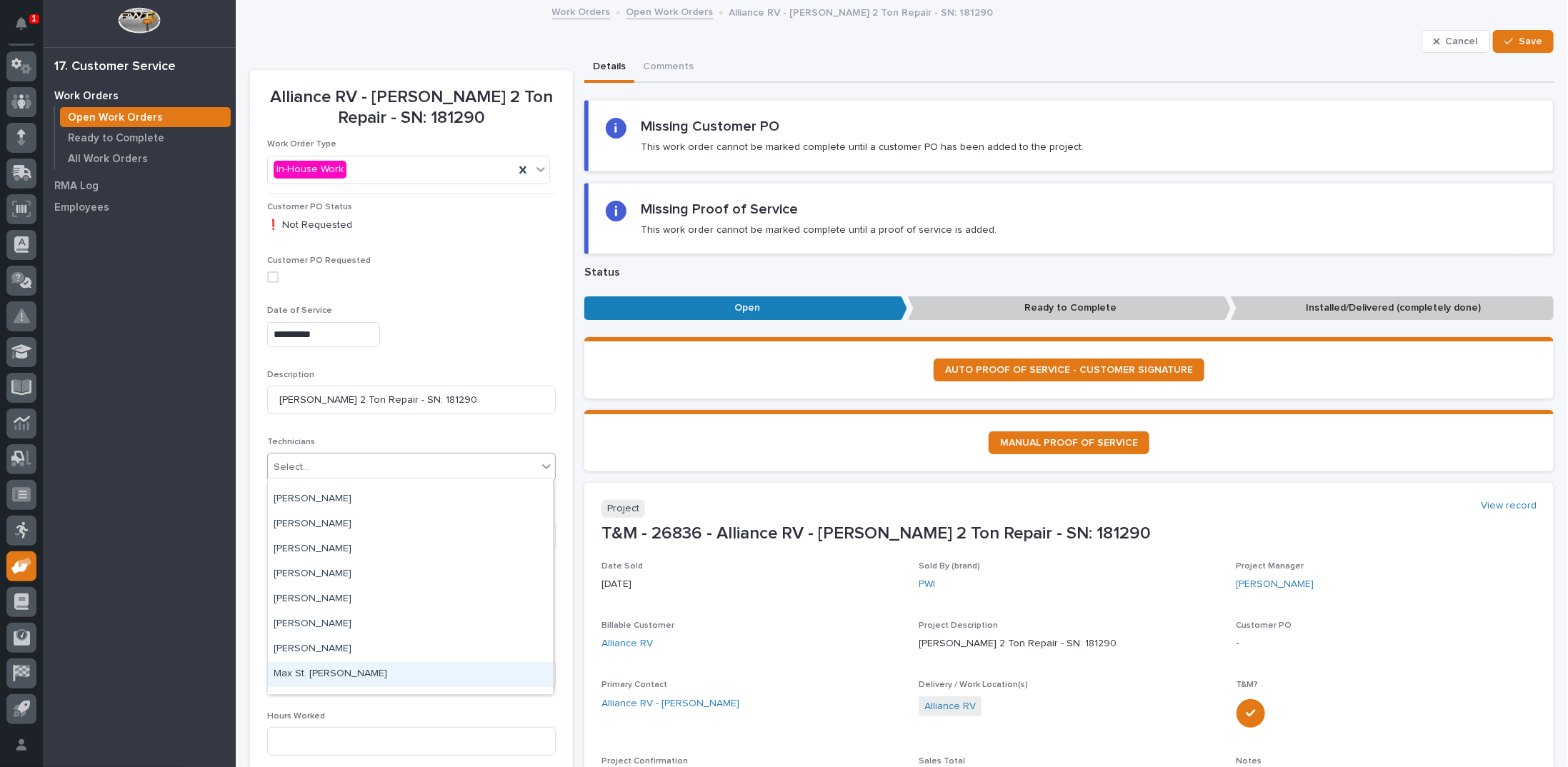
click at [306, 671] on div "Max St. Julien" at bounding box center [411, 674] width 285 height 25
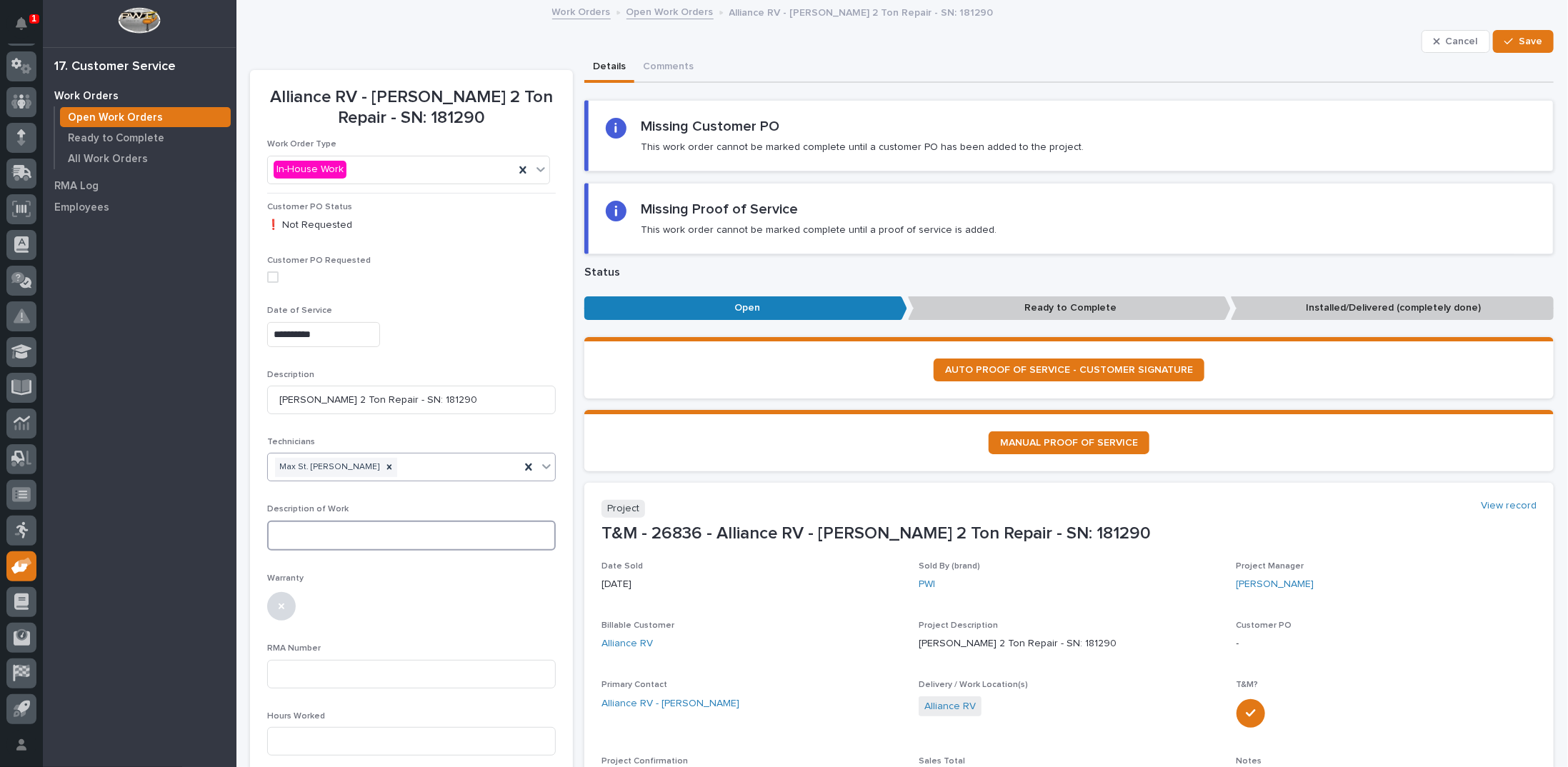
click at [307, 536] on textarea at bounding box center [411, 535] width 288 height 30
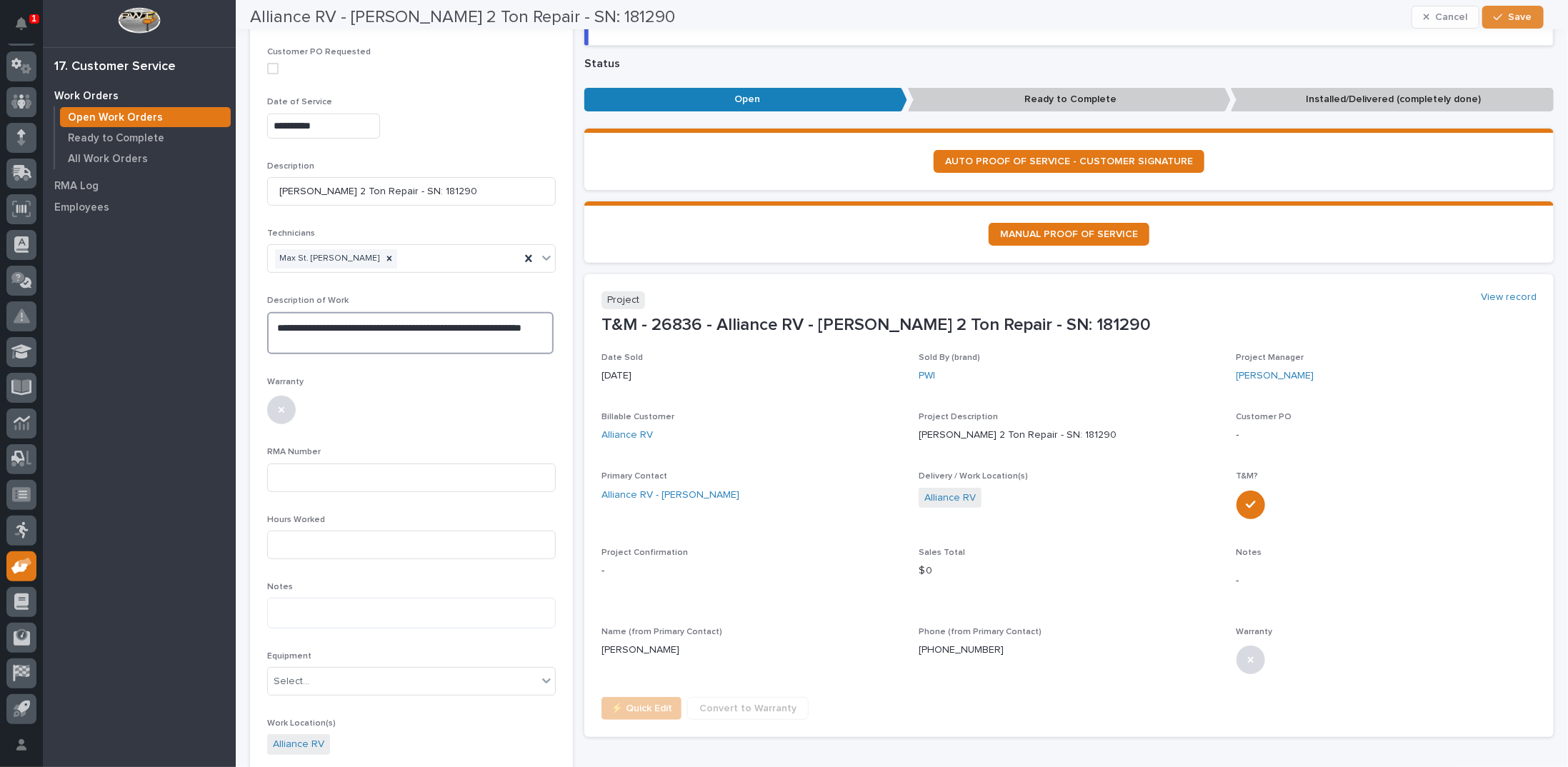
scroll to position [214, 0]
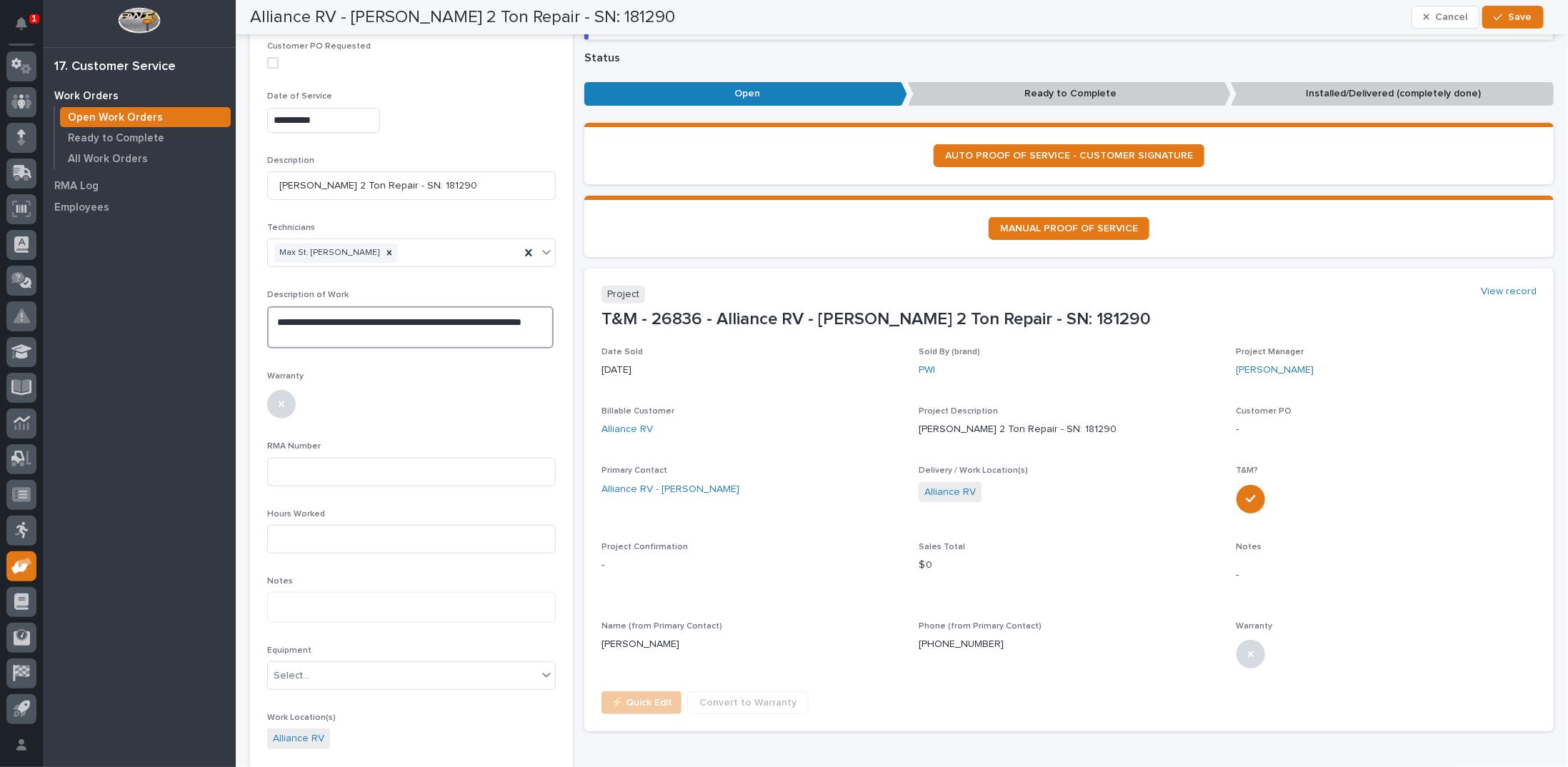
type textarea "**********"
click at [307, 536] on input at bounding box center [411, 538] width 288 height 28
type input "2.25"
click at [395, 327] on textarea "**********" at bounding box center [410, 326] width 286 height 42
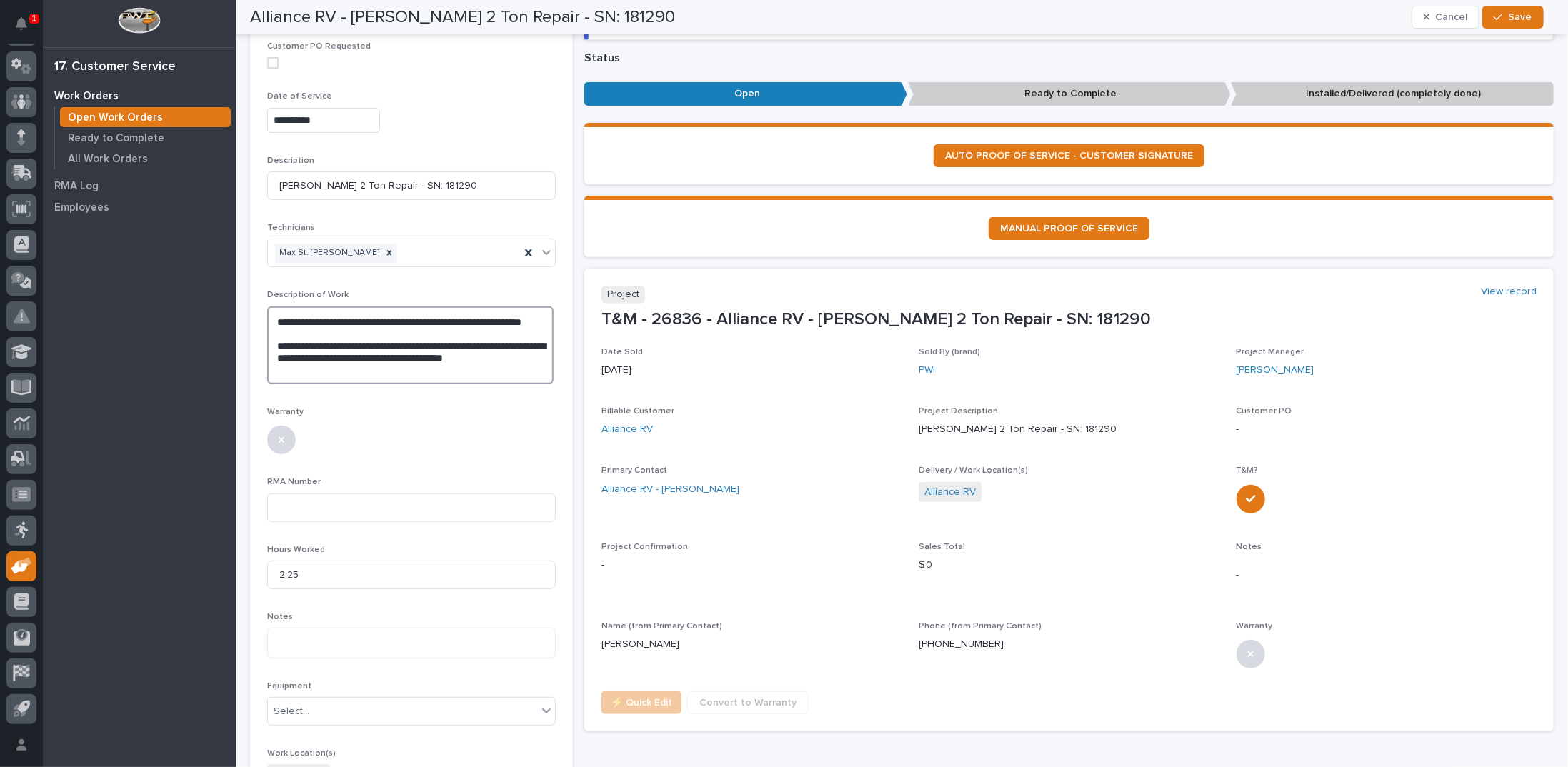
scroll to position [285, 0]
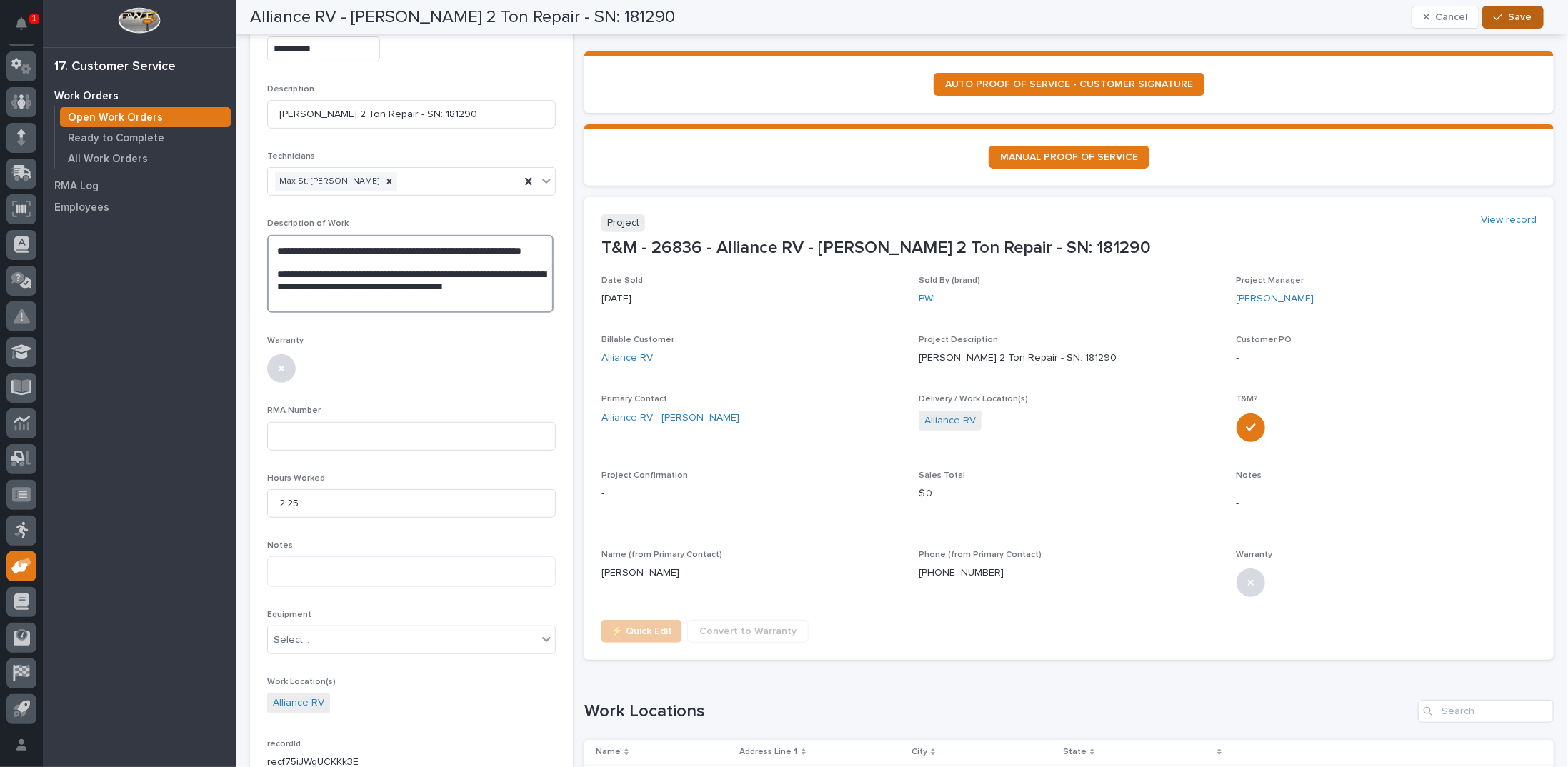
type textarea "**********"
click at [1493, 22] on button "Save" at bounding box center [1512, 17] width 61 height 22
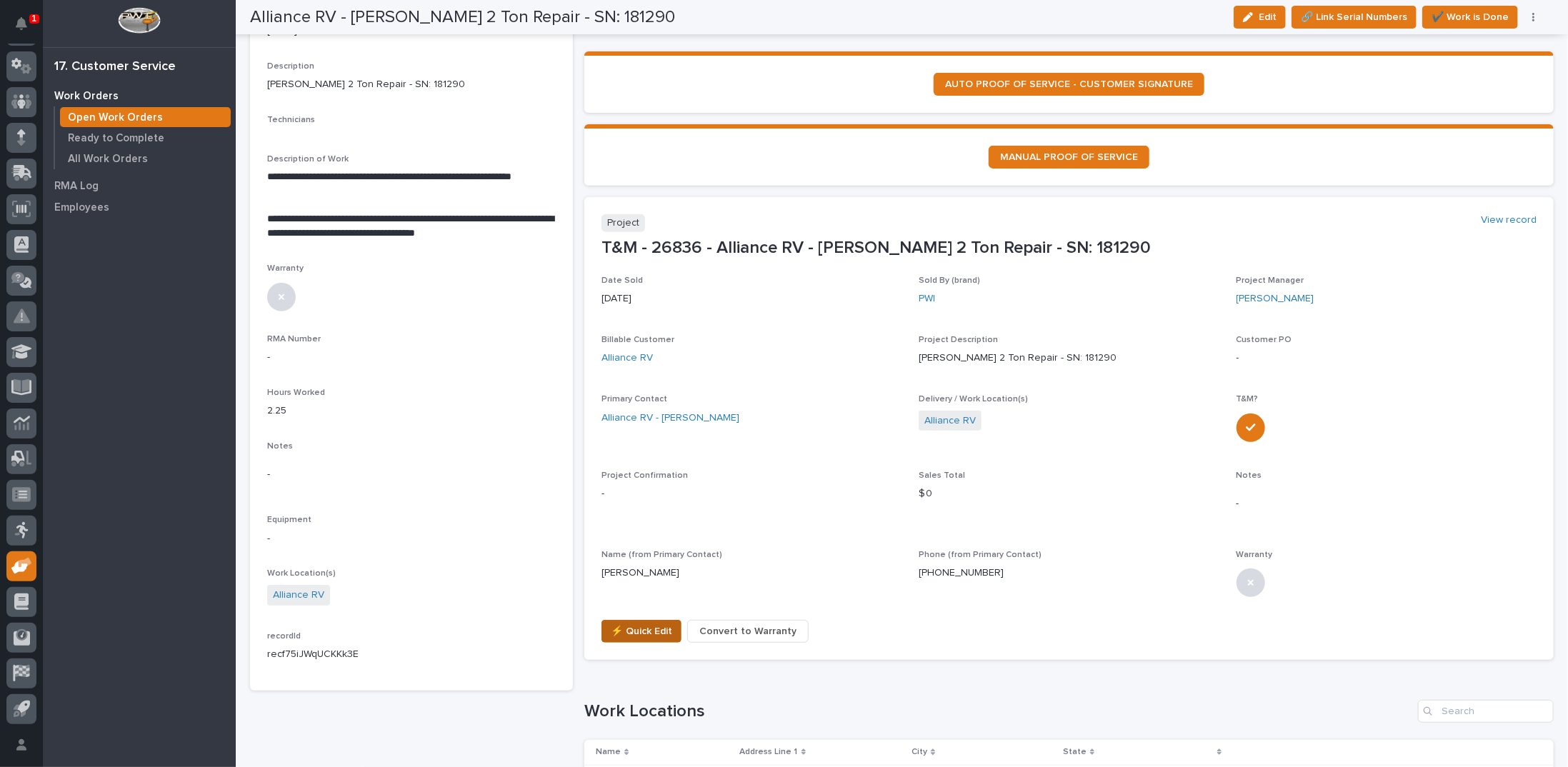
click at [637, 622] on span "⚡ Quick Edit" at bounding box center [641, 631] width 62 height 18
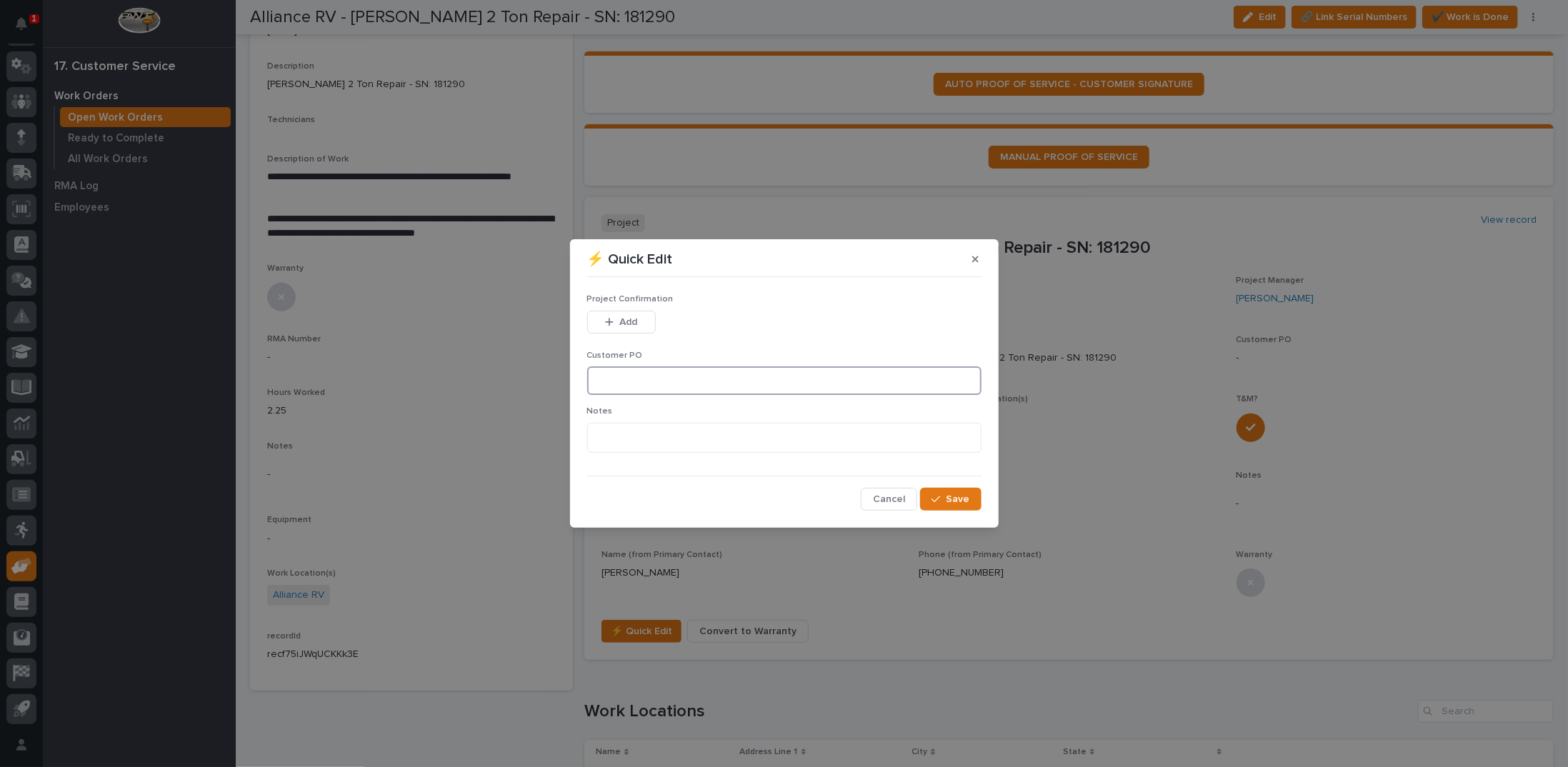
click at [632, 376] on input at bounding box center [784, 380] width 394 height 28
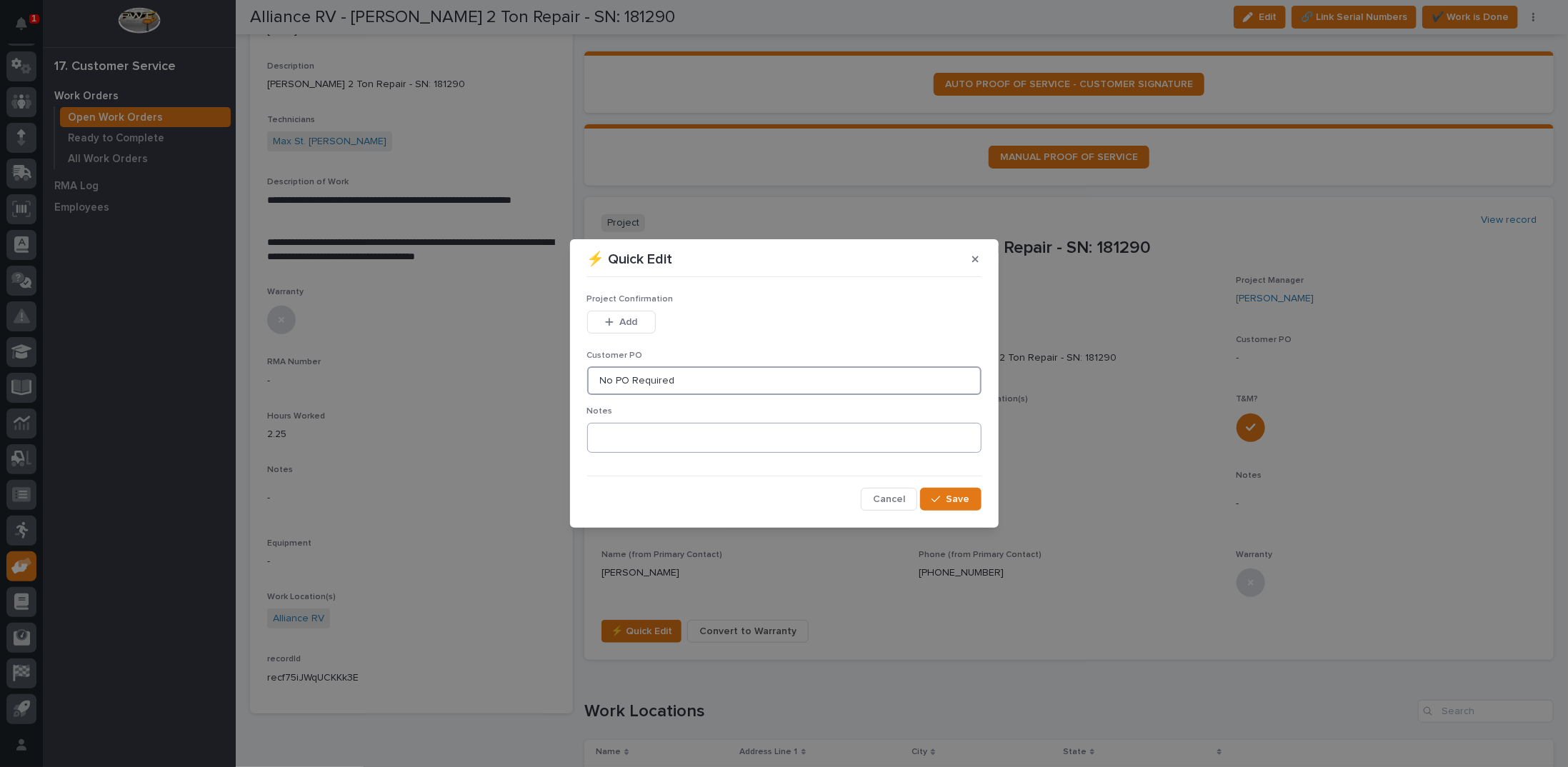
type input "No PO Required"
click at [628, 426] on textarea at bounding box center [784, 438] width 394 height 30
type textarea "*********"
click at [611, 320] on icon "button" at bounding box center [609, 321] width 9 height 10
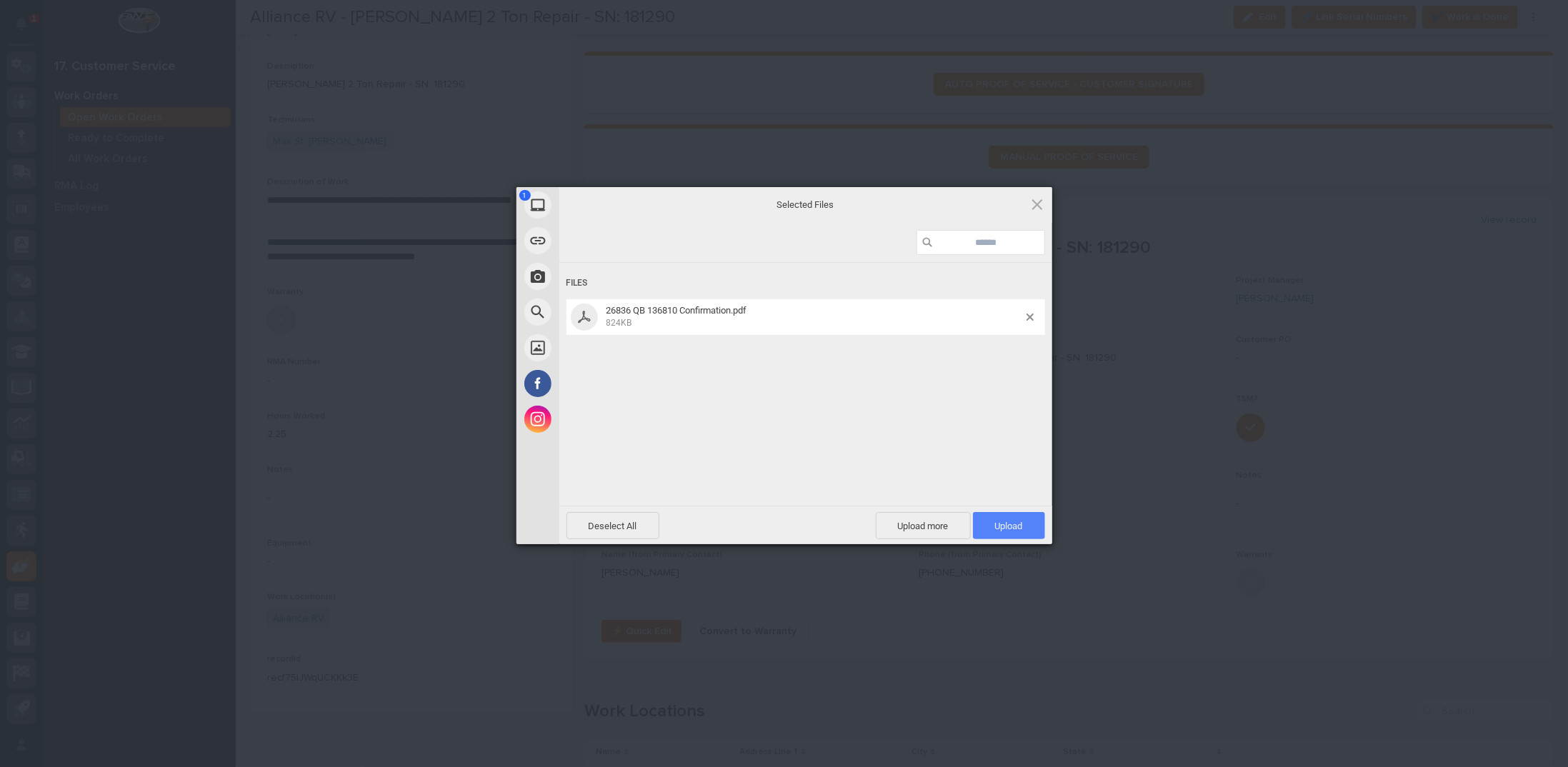
click at [1016, 530] on span "Upload 1" at bounding box center [1009, 526] width 27 height 11
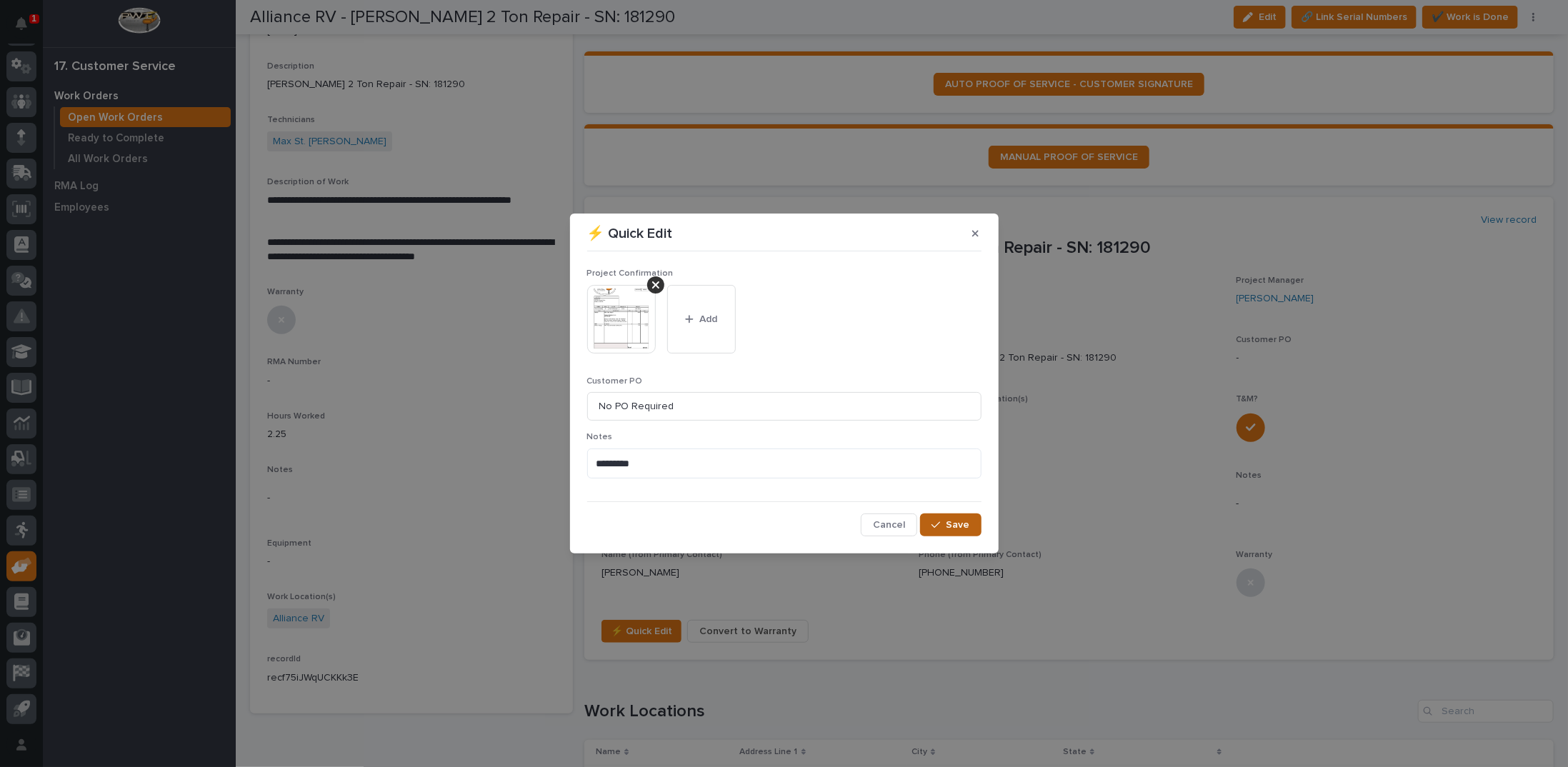
click at [960, 528] on span "Save" at bounding box center [958, 524] width 23 height 13
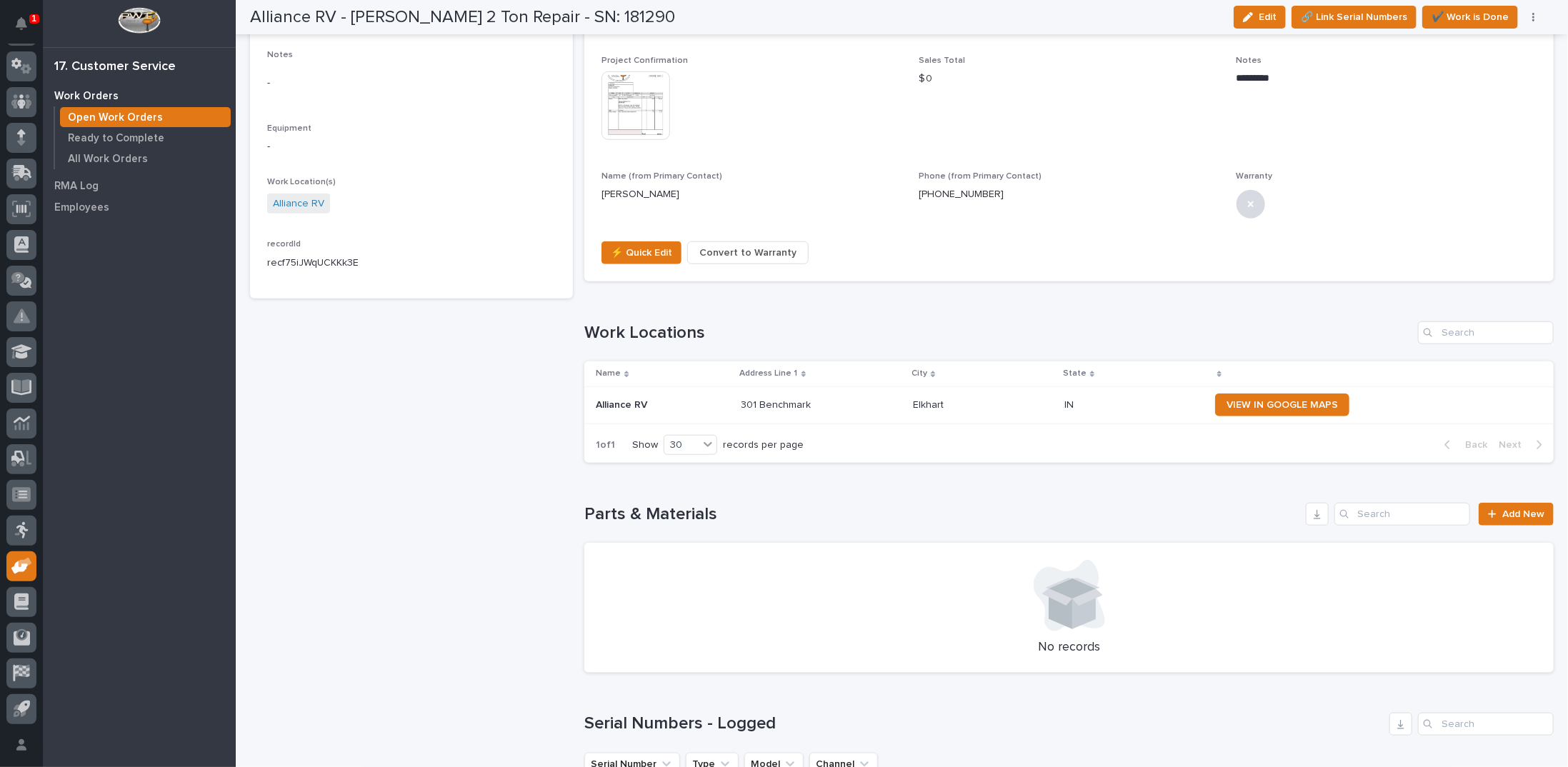
scroll to position [732, 0]
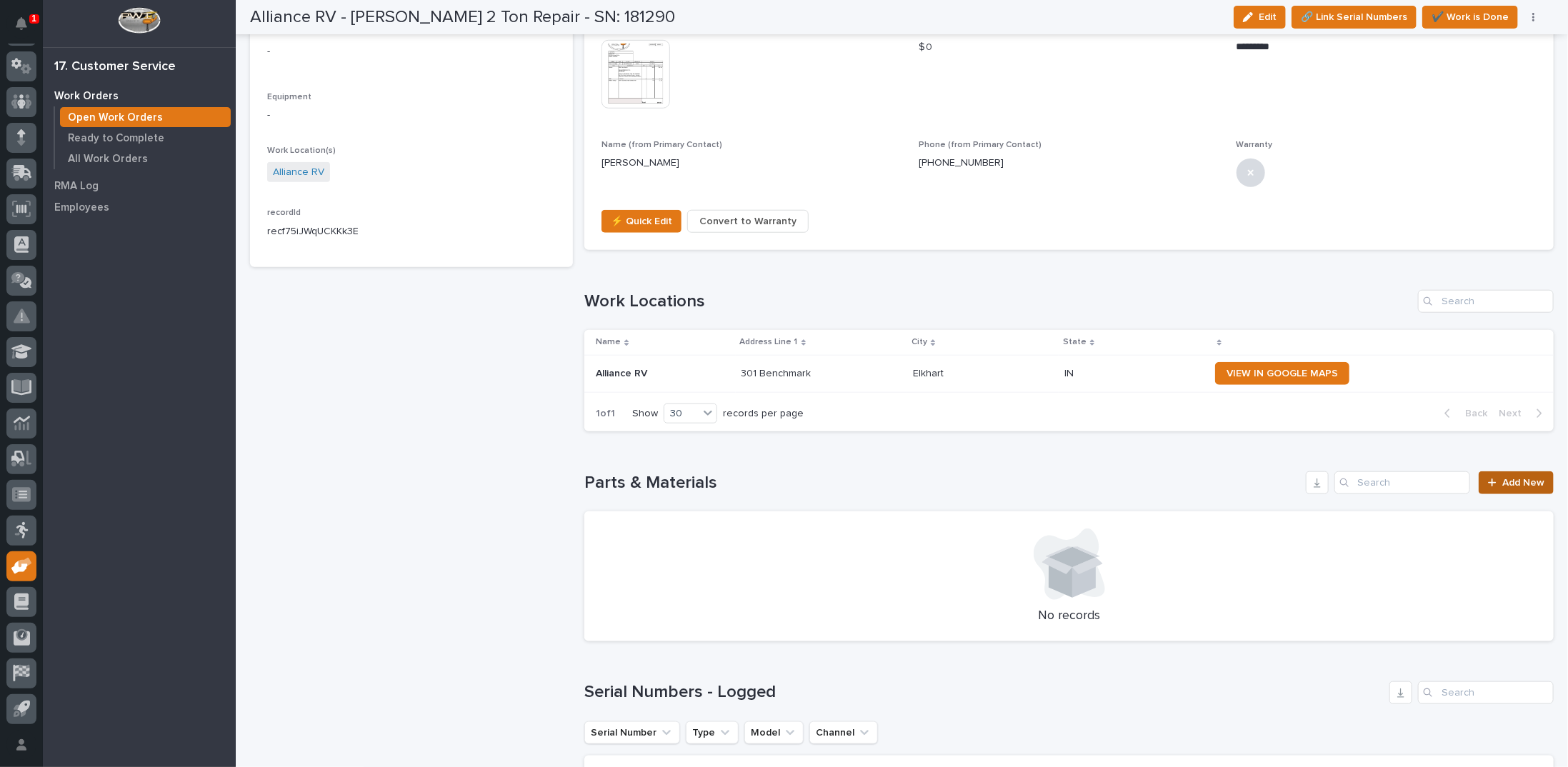
click at [1502, 479] on span "Add New" at bounding box center [1522, 483] width 42 height 10
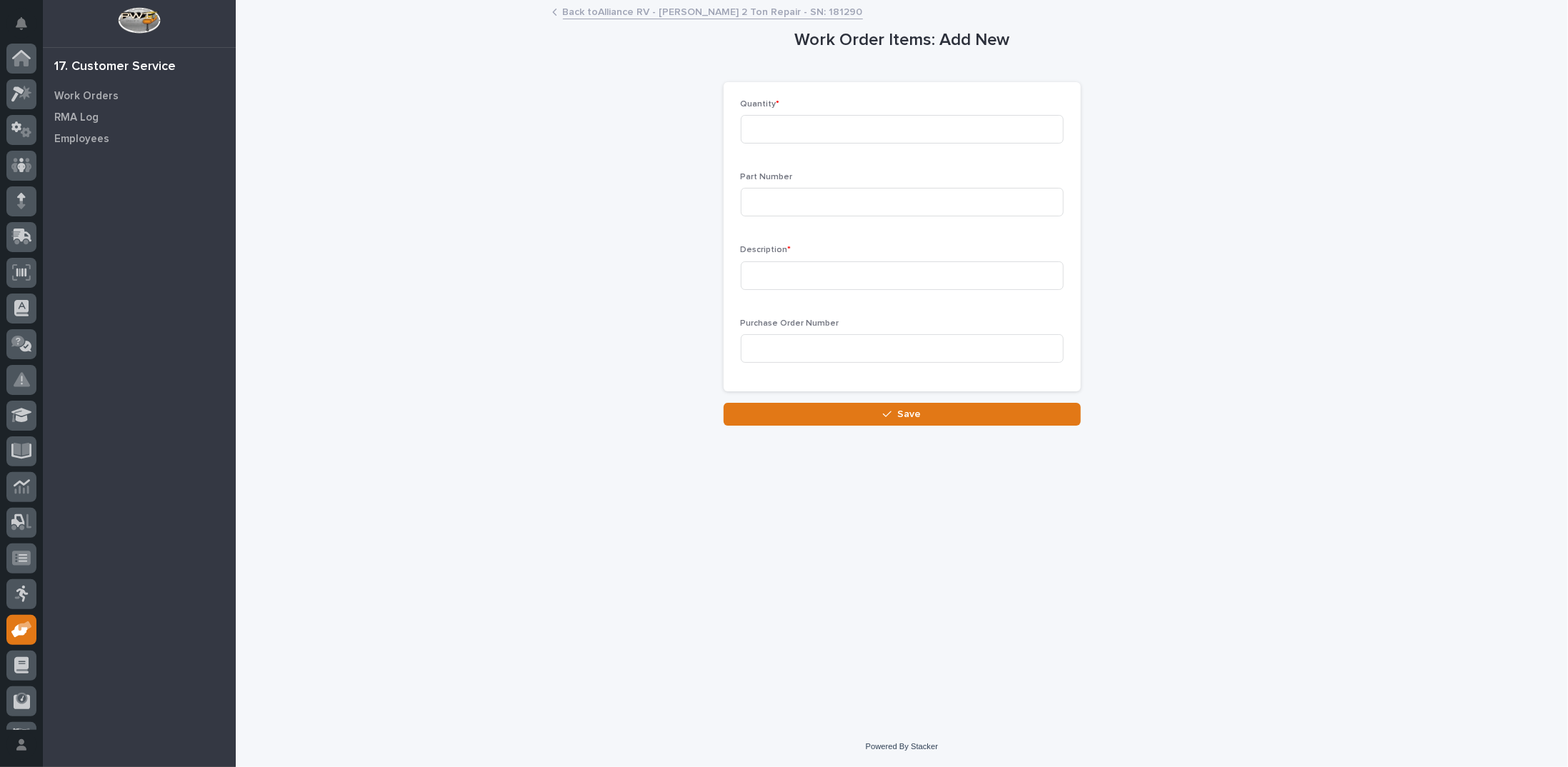
scroll to position [64, 0]
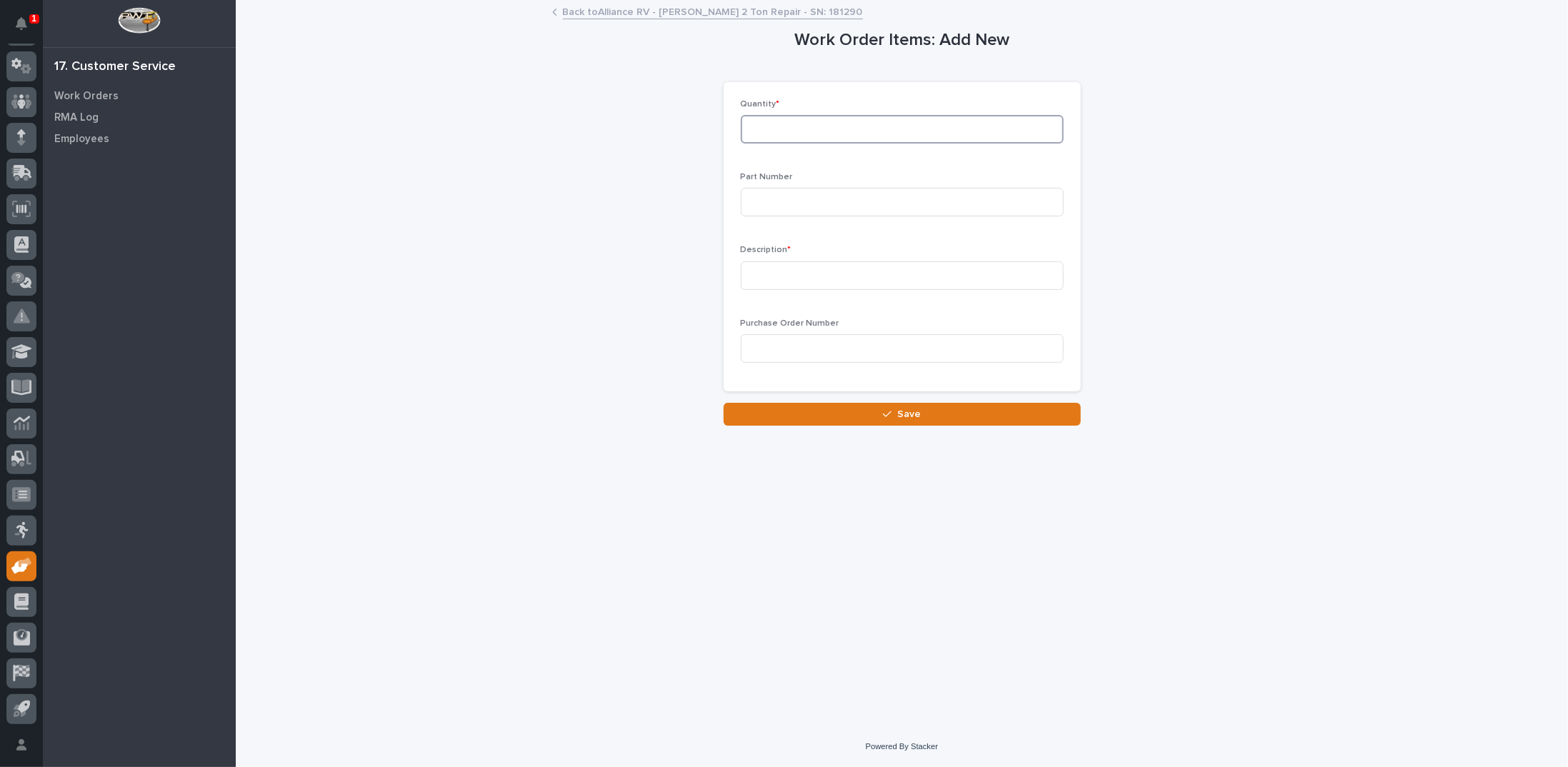
click at [872, 134] on input at bounding box center [902, 129] width 323 height 28
type input "1"
type input "MSP"
type input "6" Dinrail"
click at [893, 414] on div "button" at bounding box center [890, 414] width 15 height 10
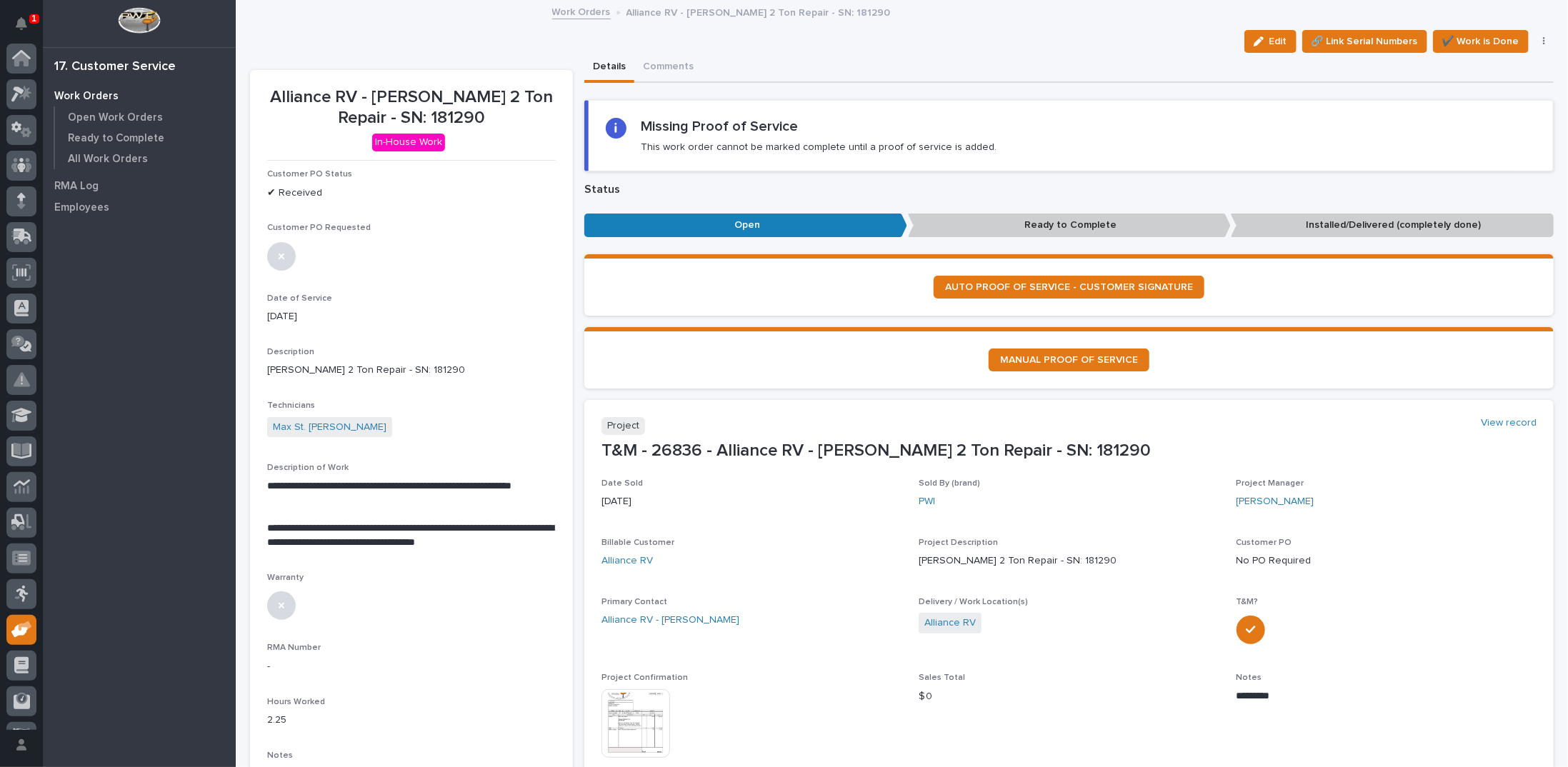
scroll to position [64, 0]
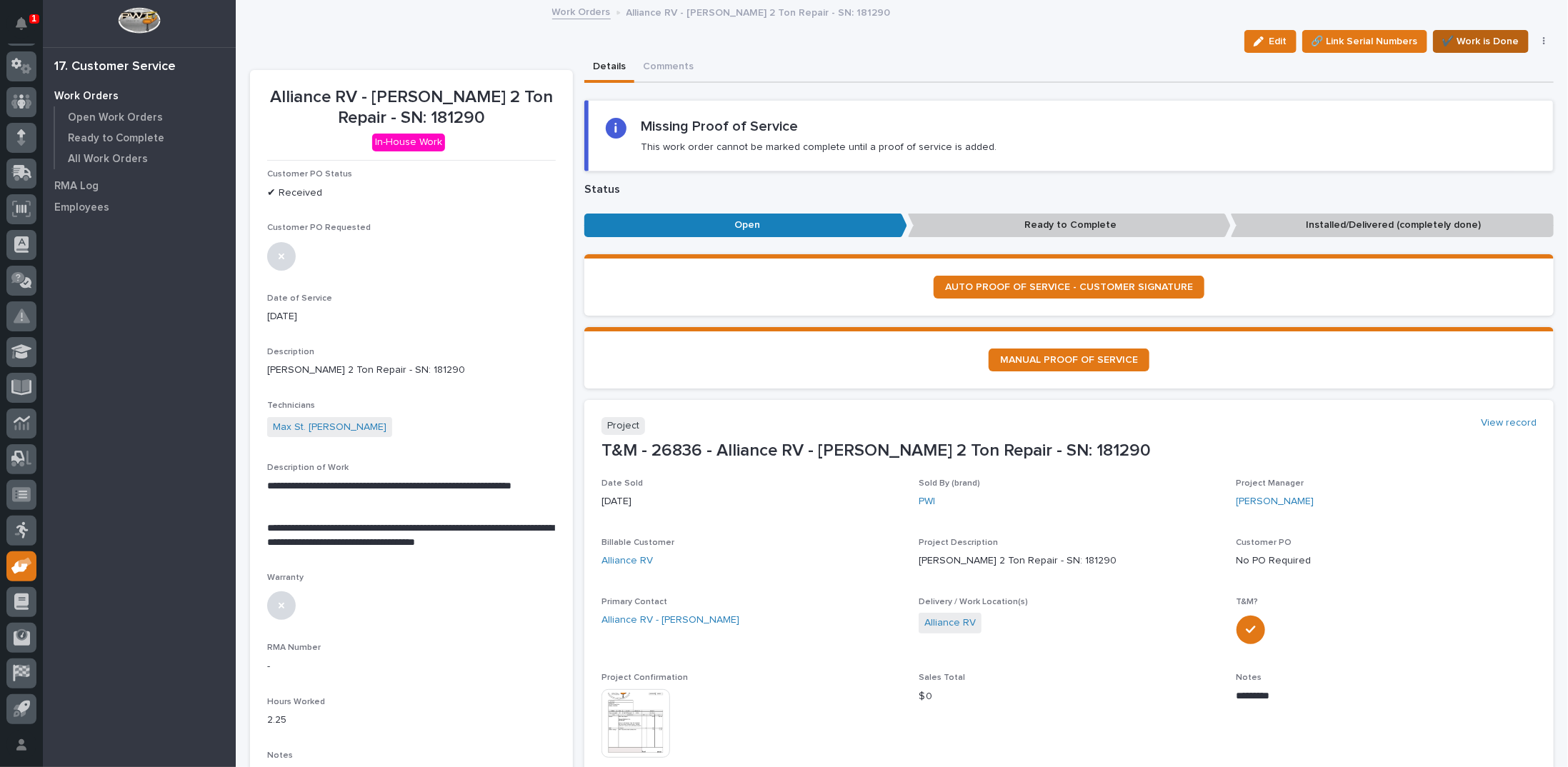
click at [1463, 39] on span "✔️ Work is Done" at bounding box center [1480, 42] width 77 height 18
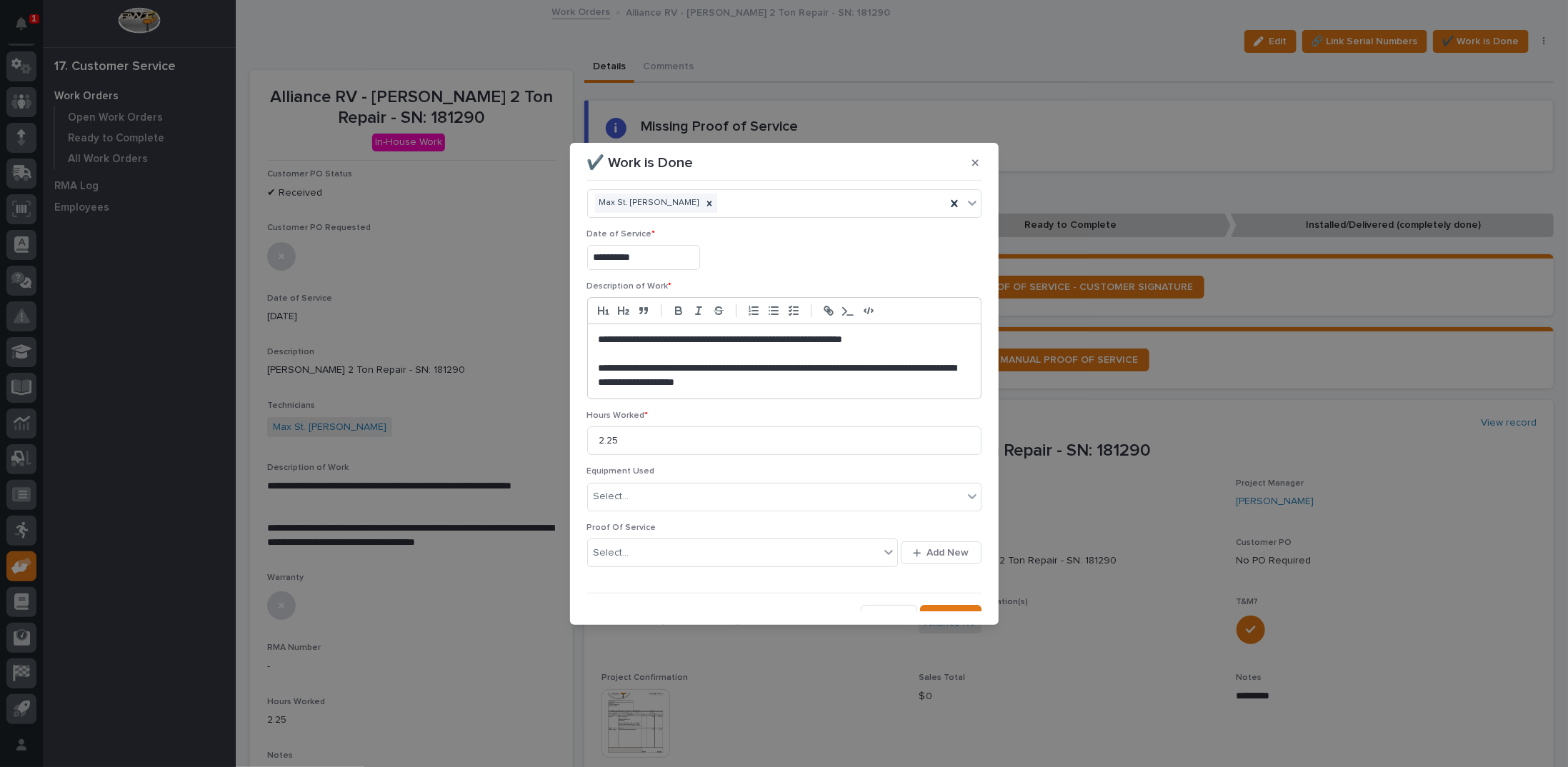
scroll to position [38, 0]
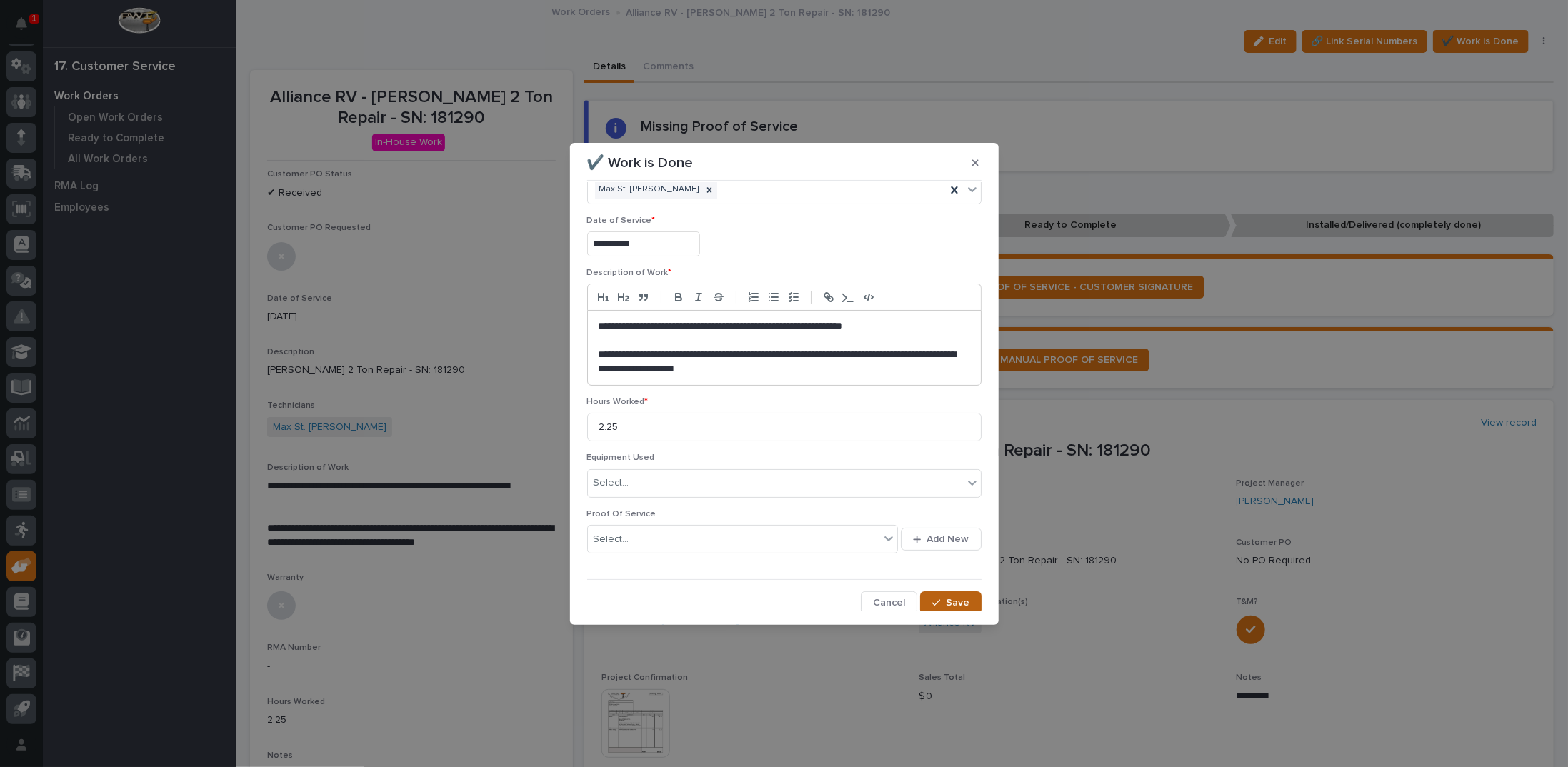
click at [926, 600] on button "Save" at bounding box center [950, 602] width 61 height 22
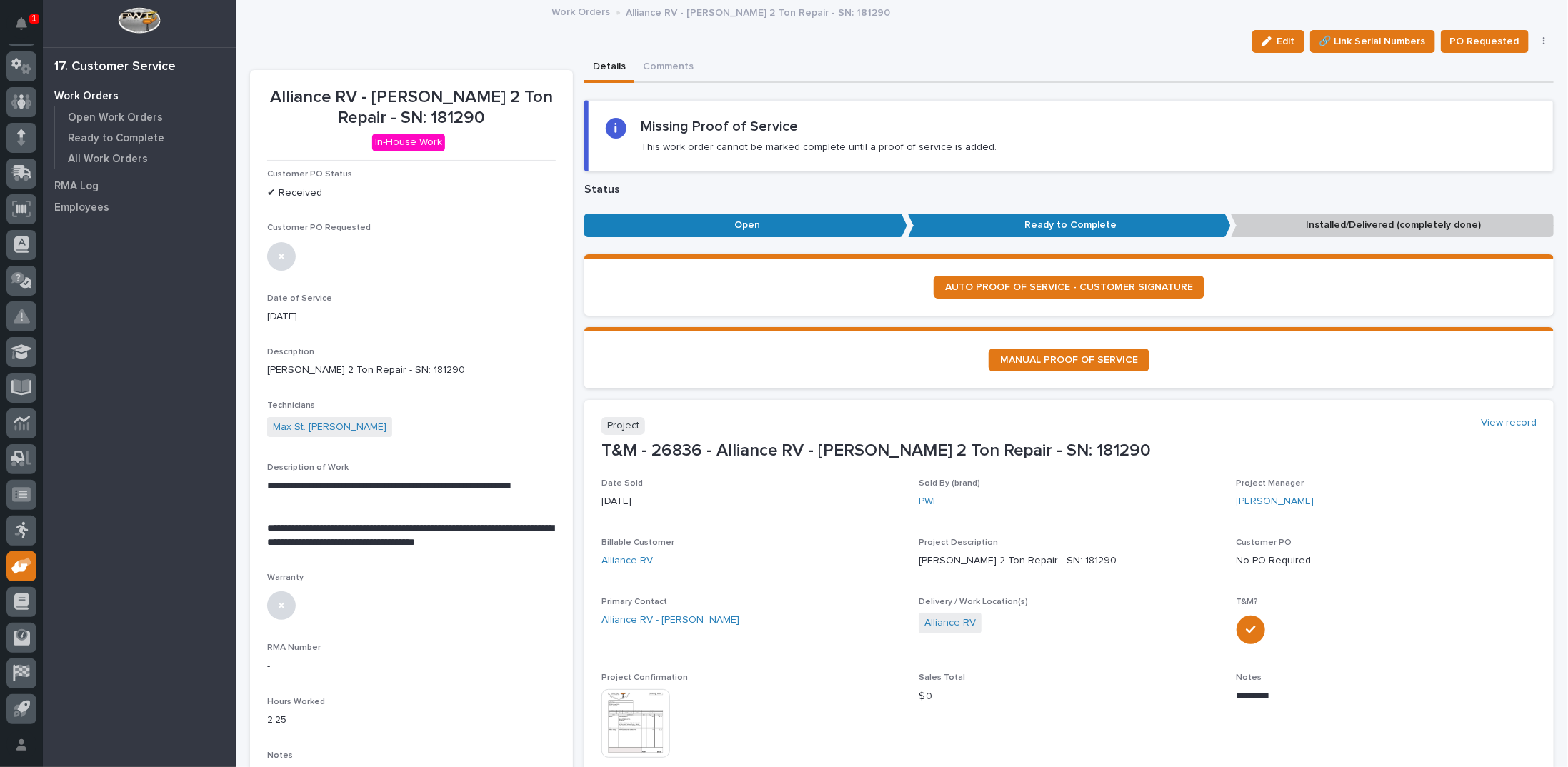
click at [1536, 38] on button "button" at bounding box center [1544, 41] width 20 height 10
click at [1481, 113] on span "Regenerate PDF" at bounding box center [1499, 116] width 76 height 18
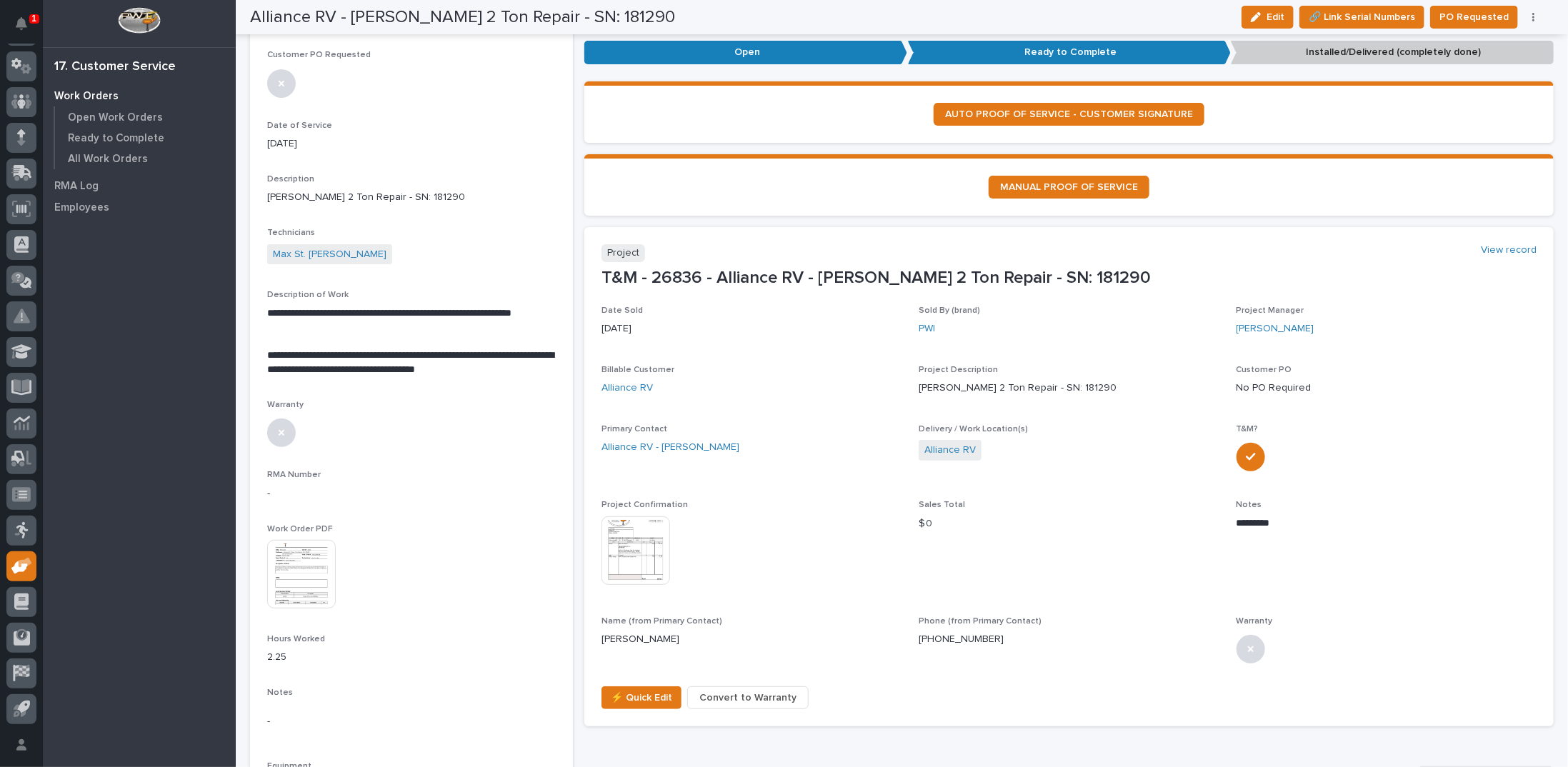
scroll to position [173, 0]
click at [283, 571] on img at bounding box center [301, 574] width 68 height 68
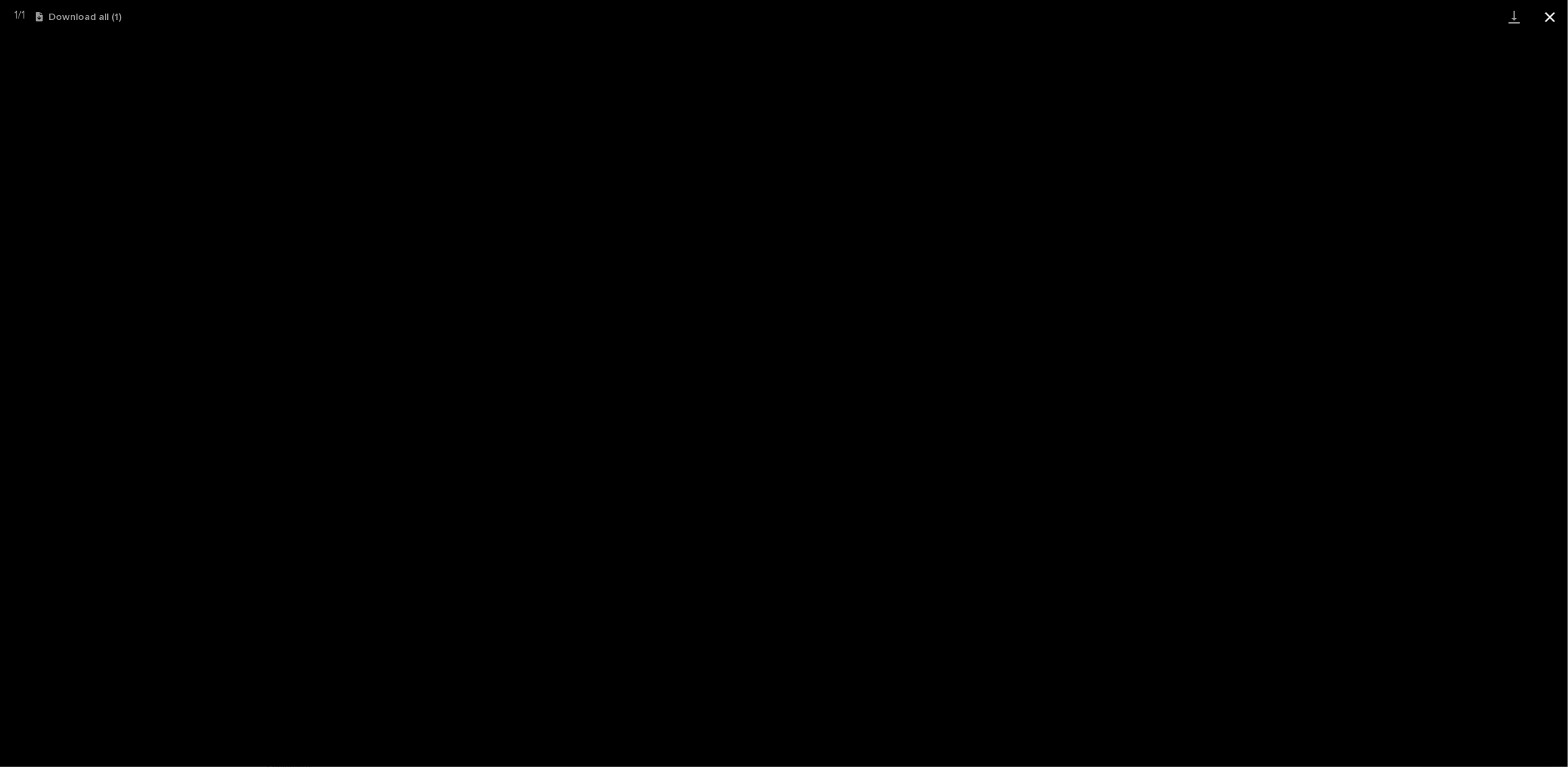
click at [1551, 17] on button "Close gallery" at bounding box center [1549, 17] width 36 height 33
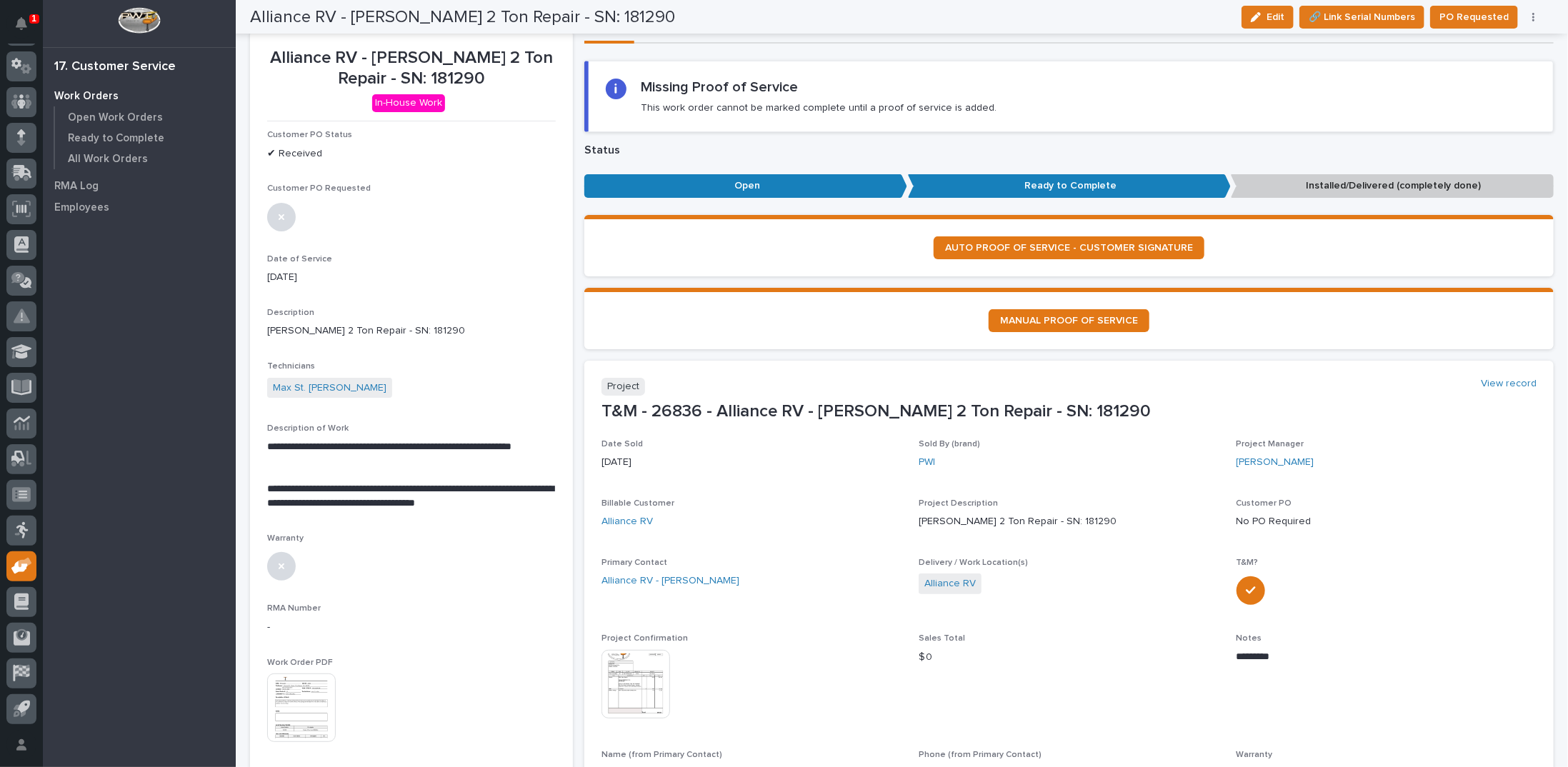
scroll to position [0, 0]
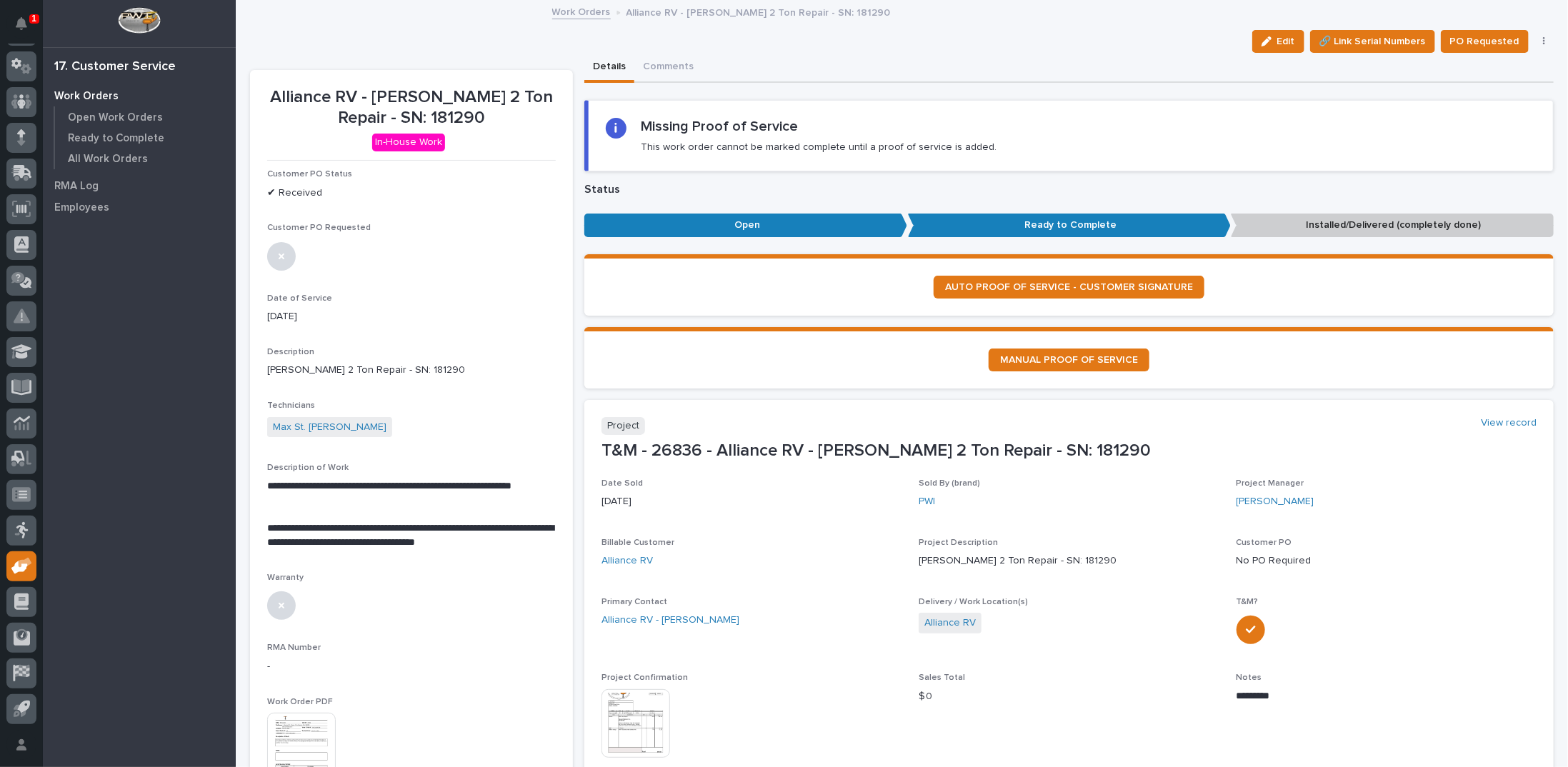
click at [579, 11] on link "Work Orders" at bounding box center [582, 11] width 59 height 17
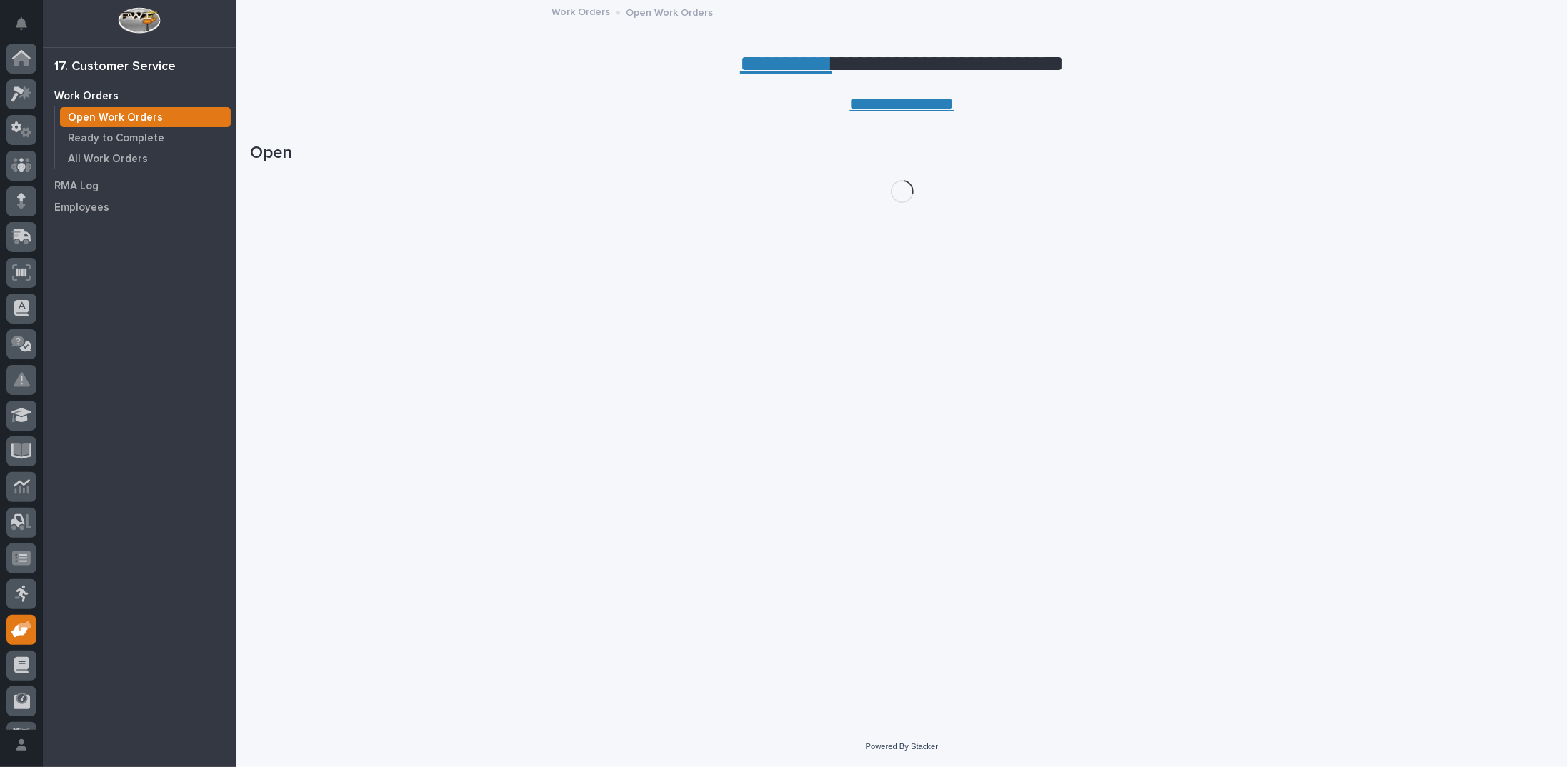
scroll to position [64, 0]
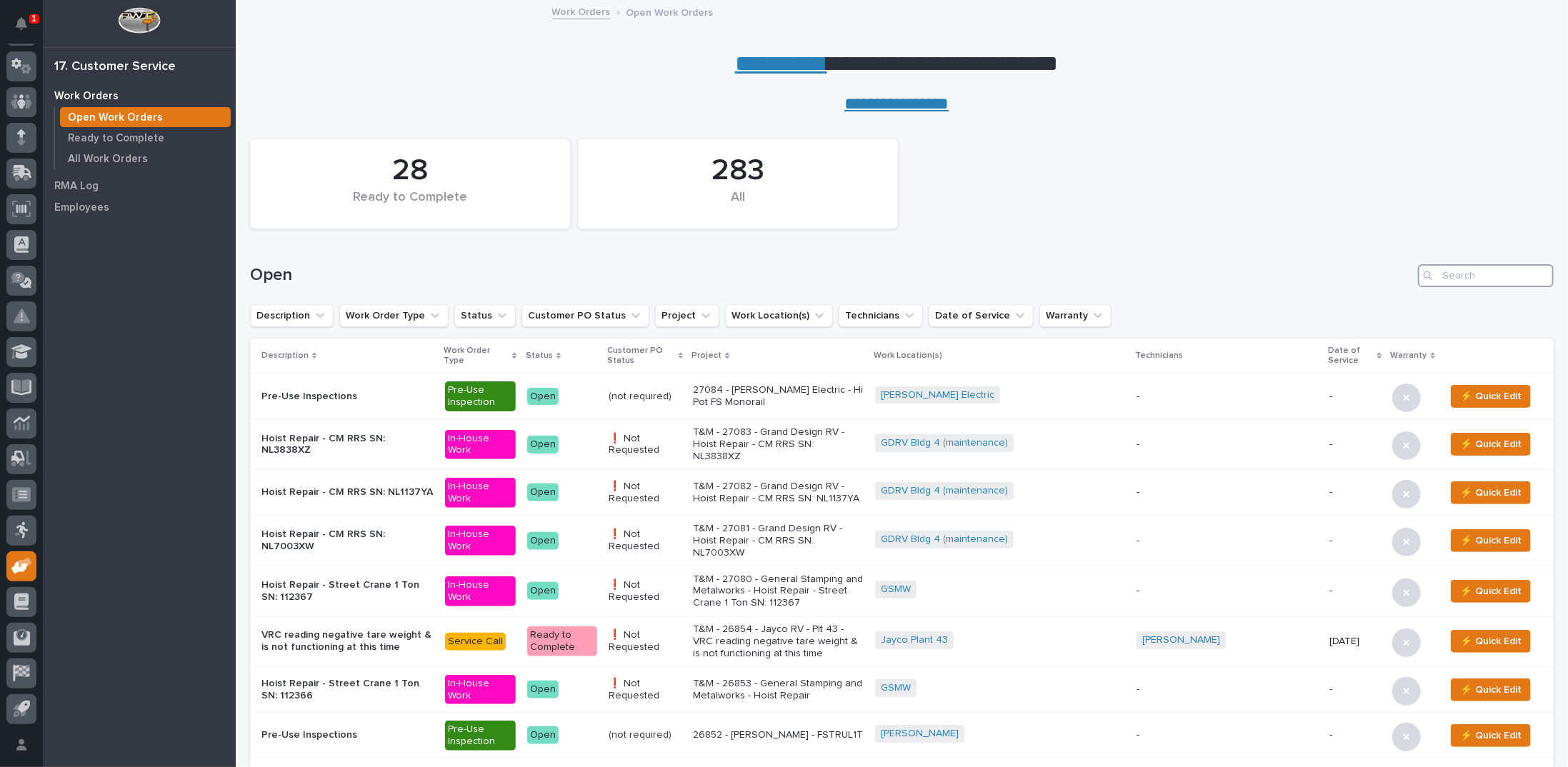
click at [1435, 277] on input "Search" at bounding box center [1485, 275] width 136 height 22
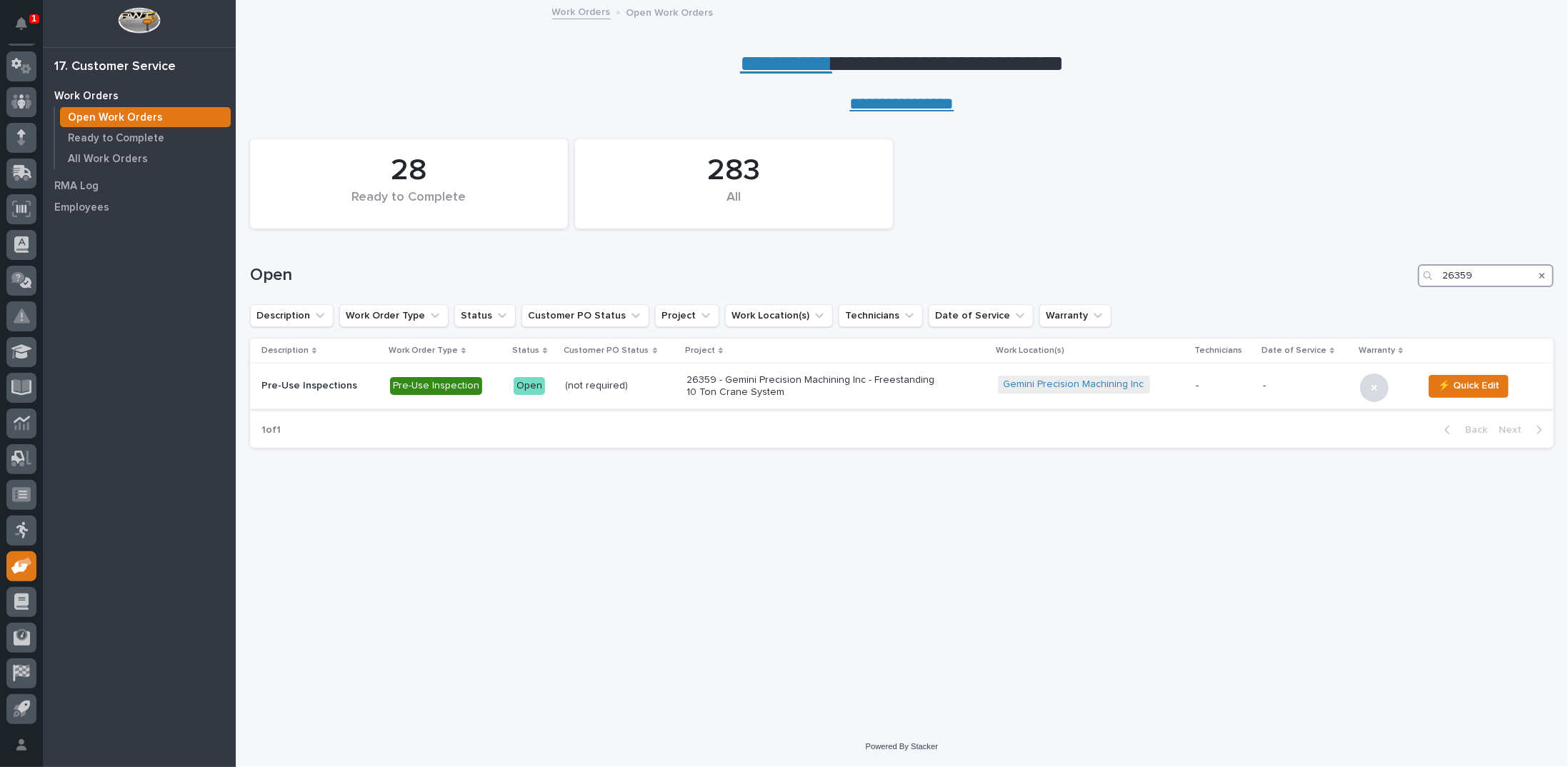
type input "26359"
click at [757, 383] on p "26359 - Gemini Precision Machining Inc - Freestanding 10 Ton Crane System" at bounding box center [811, 386] width 250 height 24
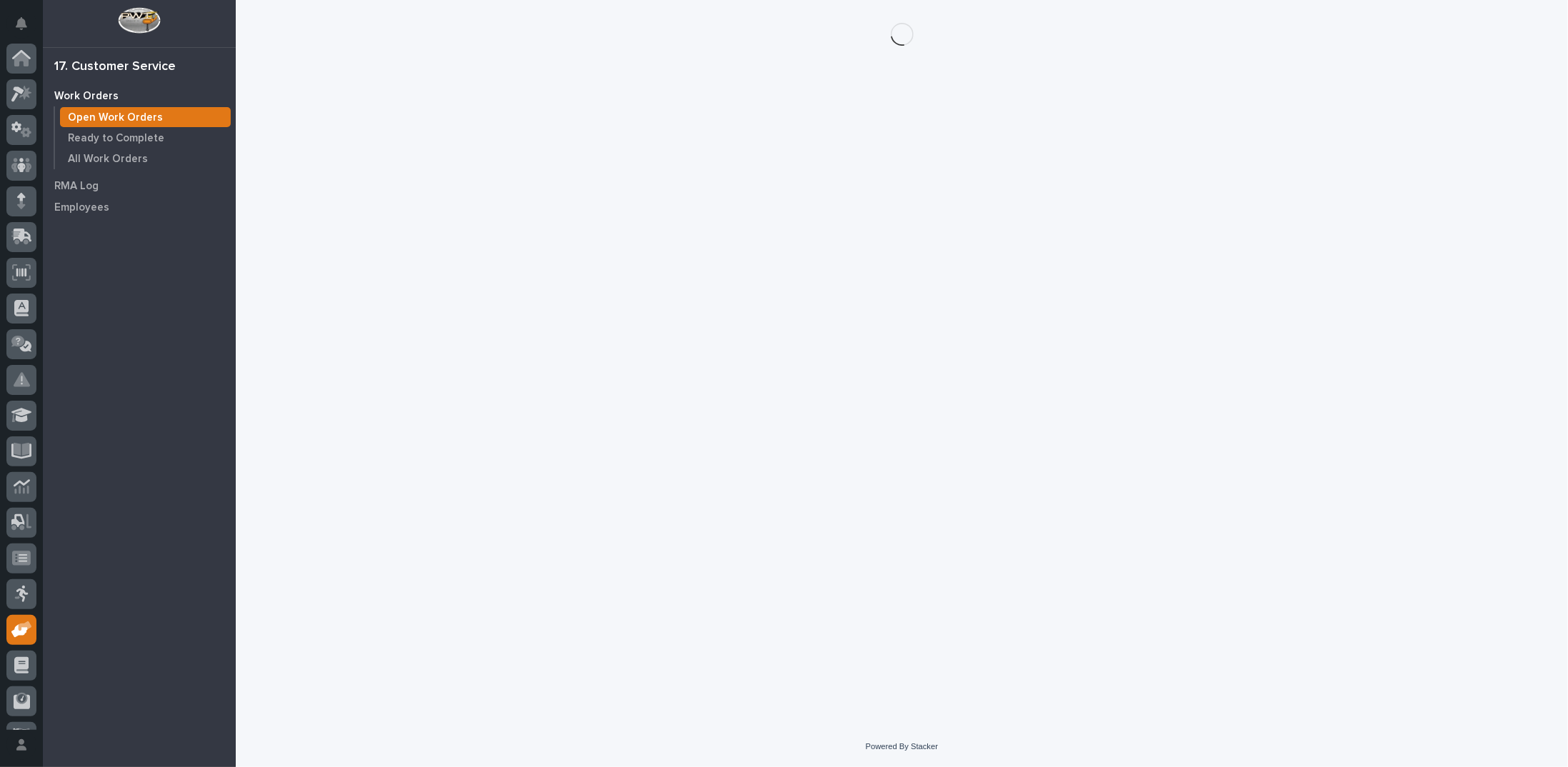
scroll to position [64, 0]
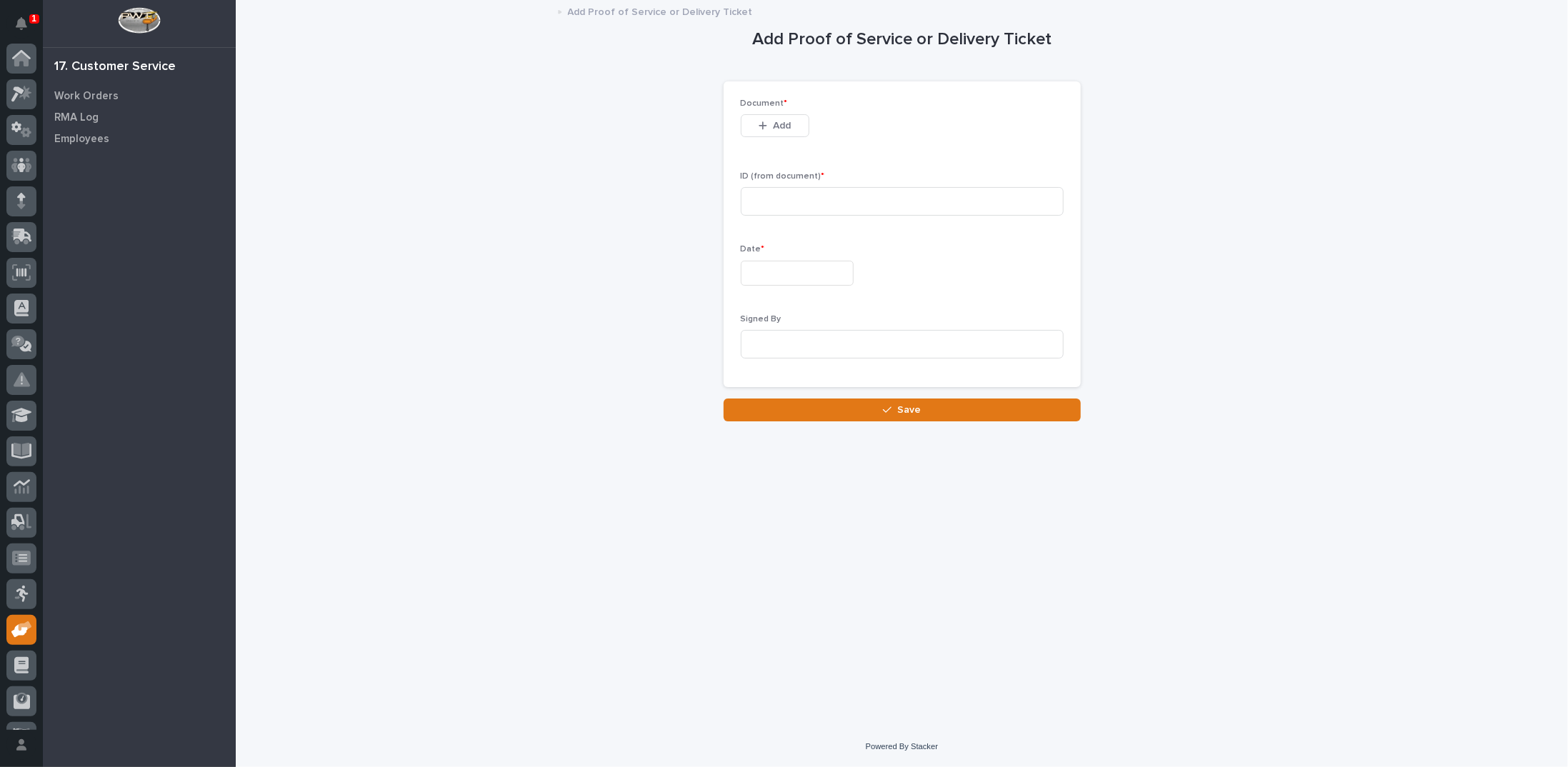
scroll to position [64, 0]
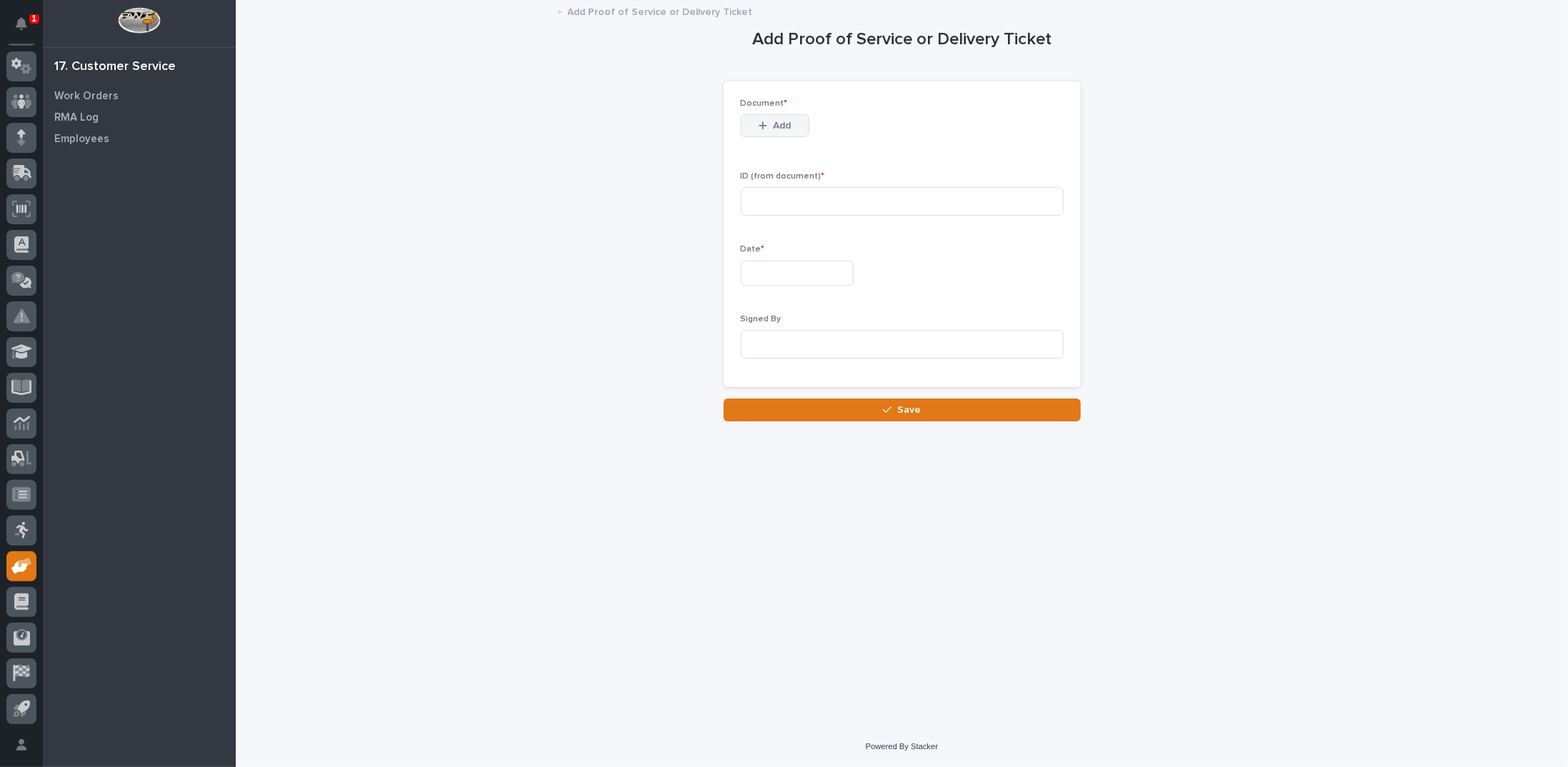
click at [784, 120] on span "Add" at bounding box center [782, 125] width 18 height 13
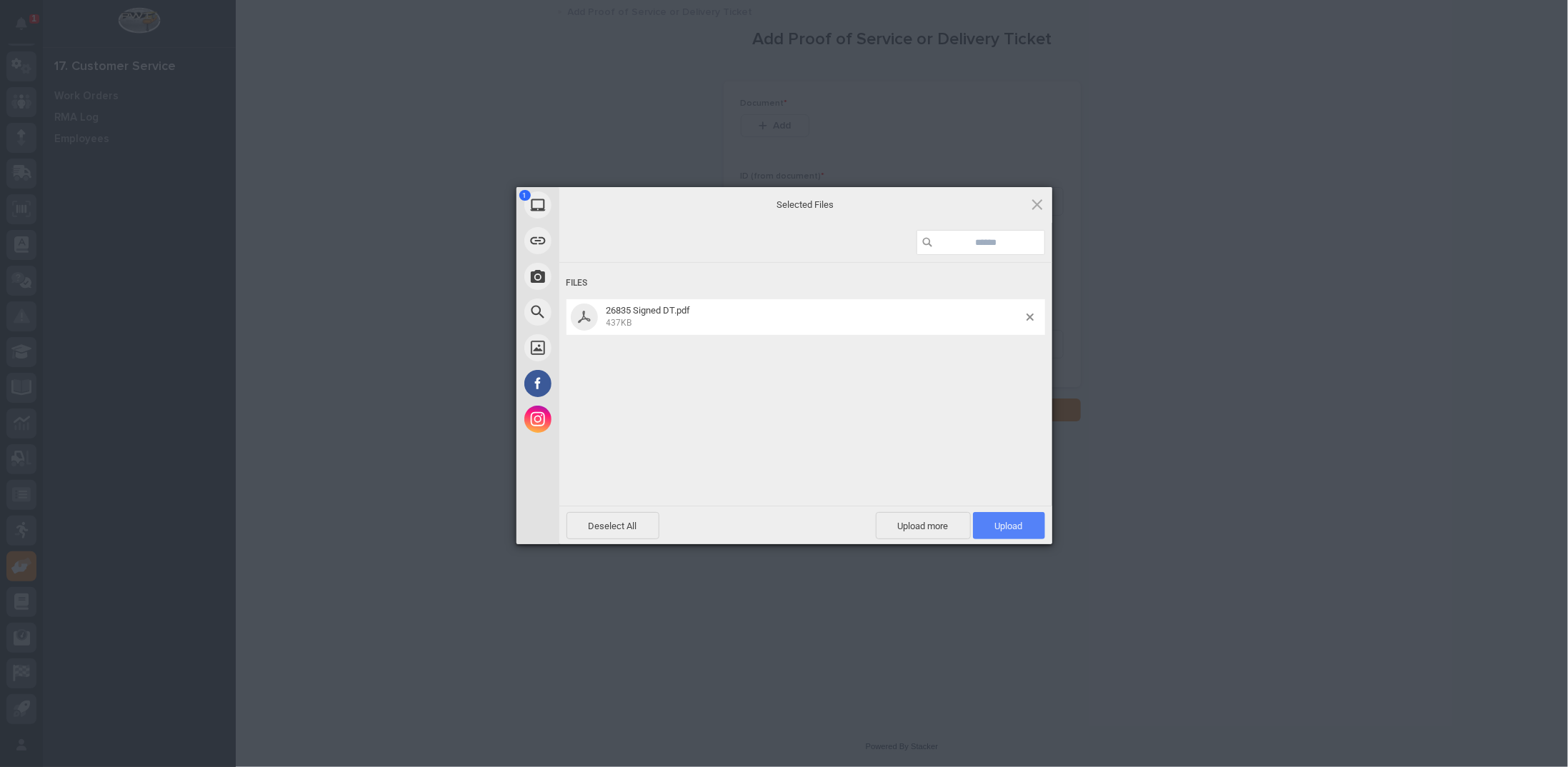
click at [993, 527] on span "Upload 1" at bounding box center [1009, 526] width 72 height 27
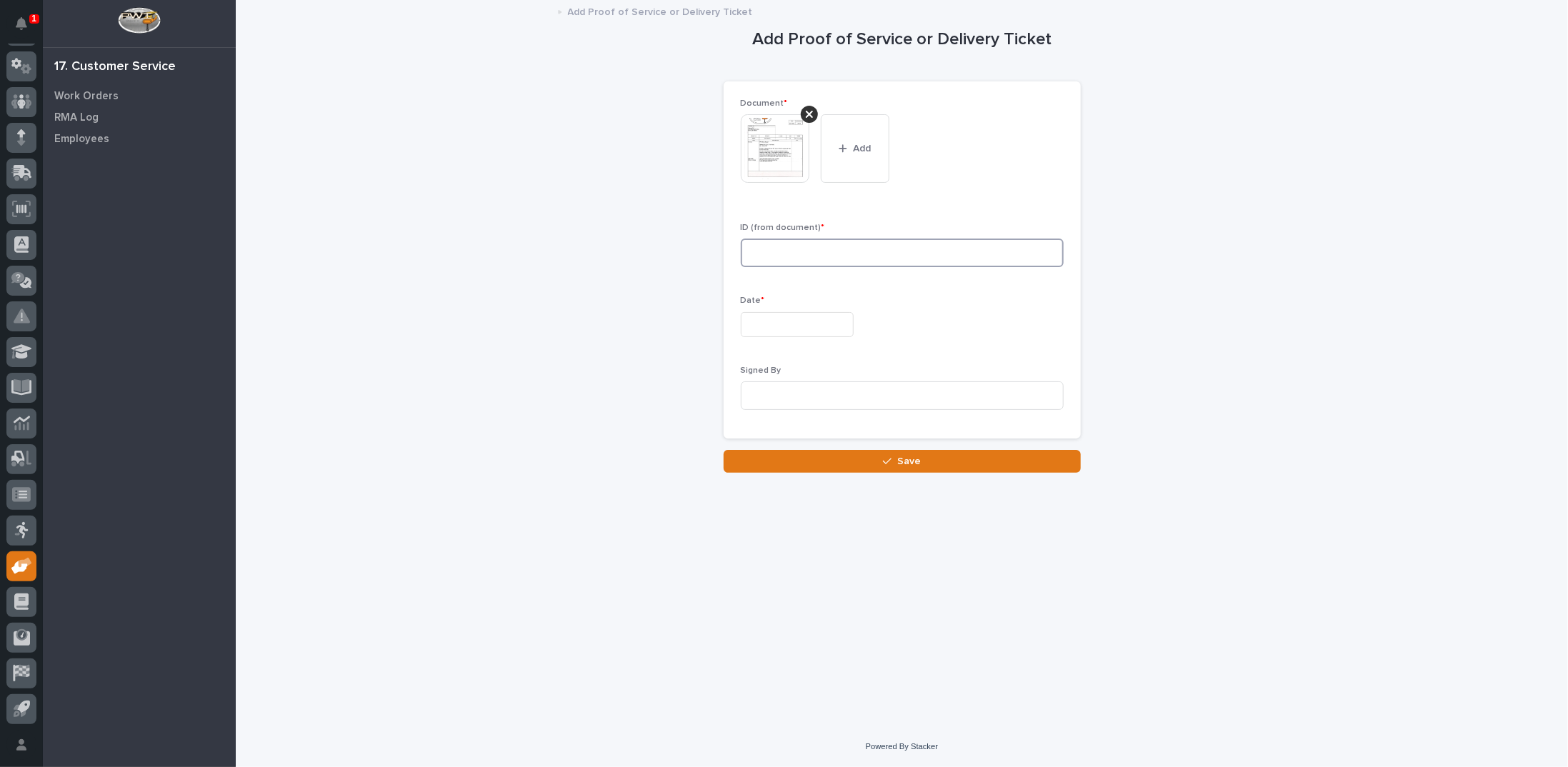
click at [783, 256] on input at bounding box center [902, 252] width 323 height 28
type input "26835"
click at [746, 252] on div "25" at bounding box center [742, 254] width 20 height 20
type input "**********"
click at [786, 400] on input at bounding box center [902, 395] width 323 height 28
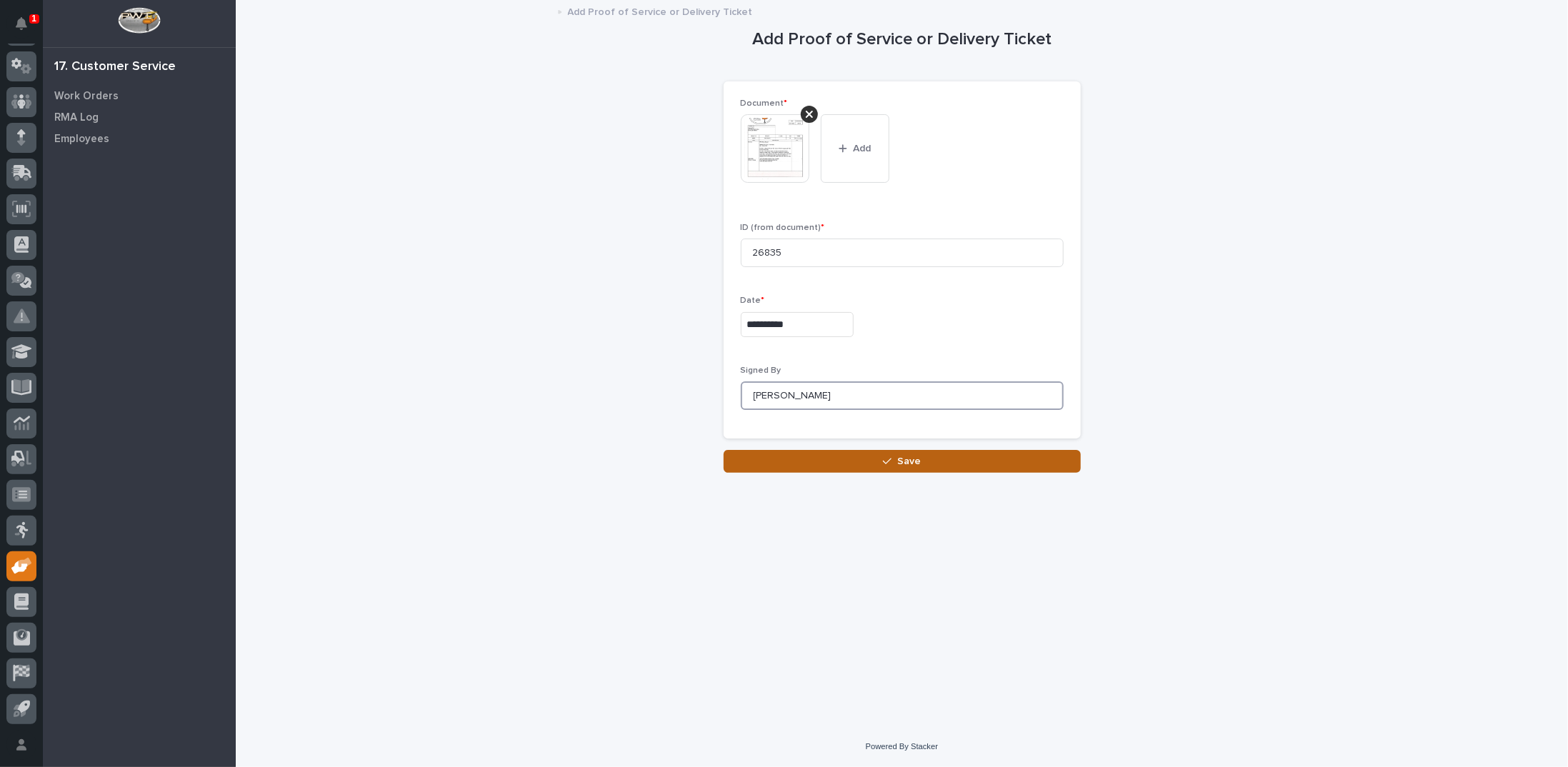
type input "Steve Vanfleeren"
click at [901, 458] on span "Save" at bounding box center [909, 460] width 23 height 13
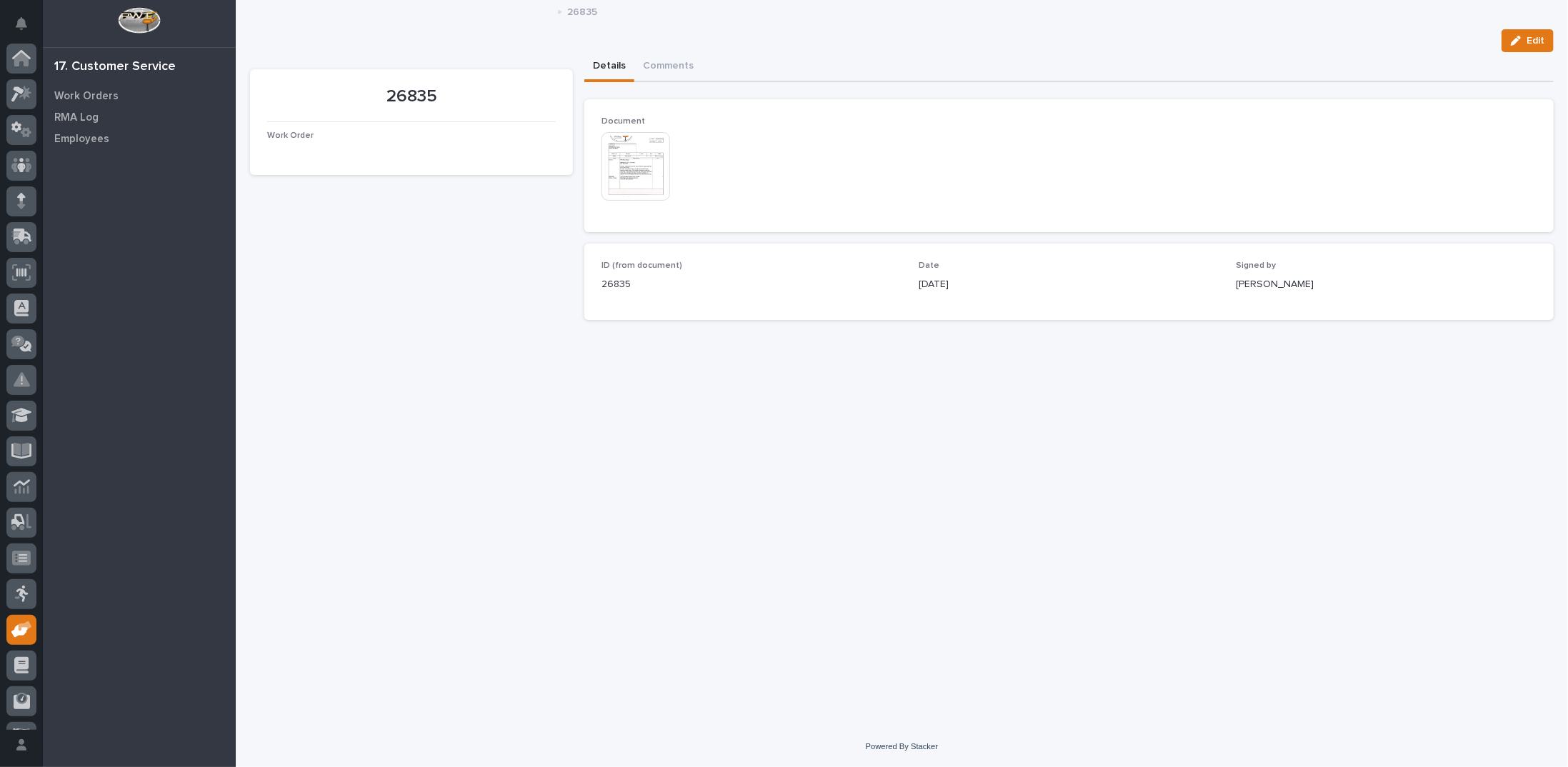
scroll to position [64, 0]
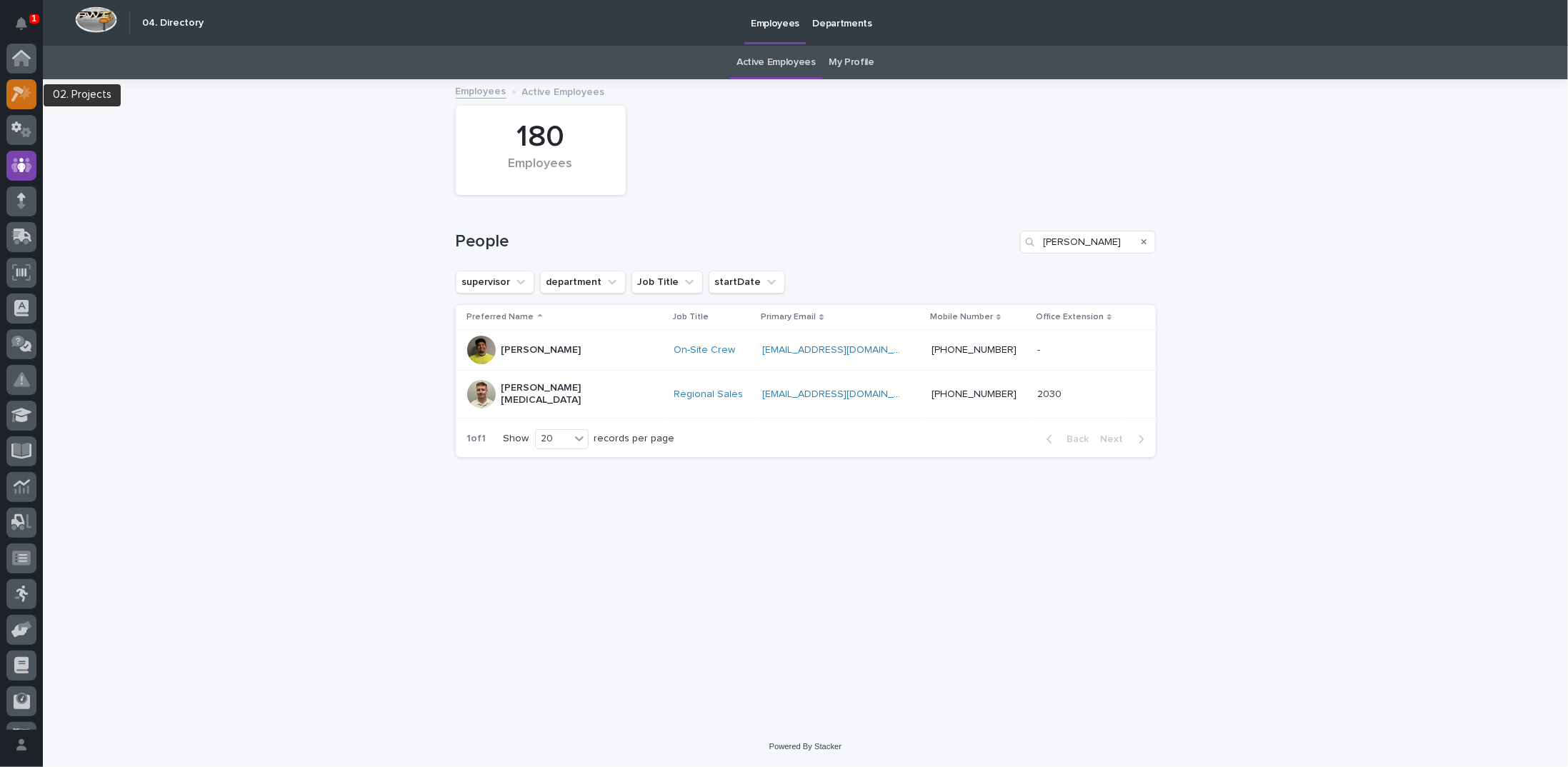
click at [15, 89] on icon at bounding box center [18, 94] width 13 height 16
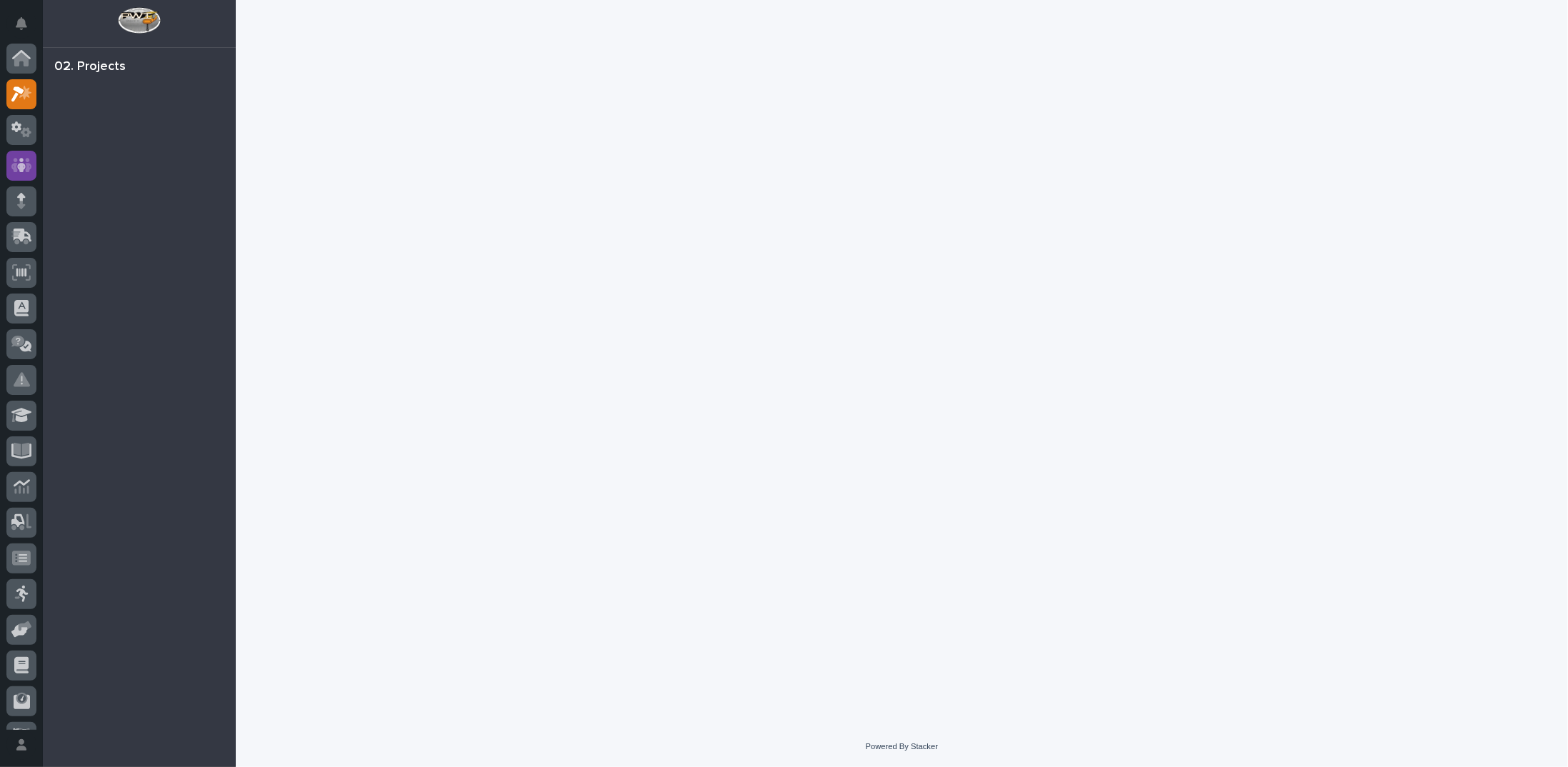
scroll to position [36, 0]
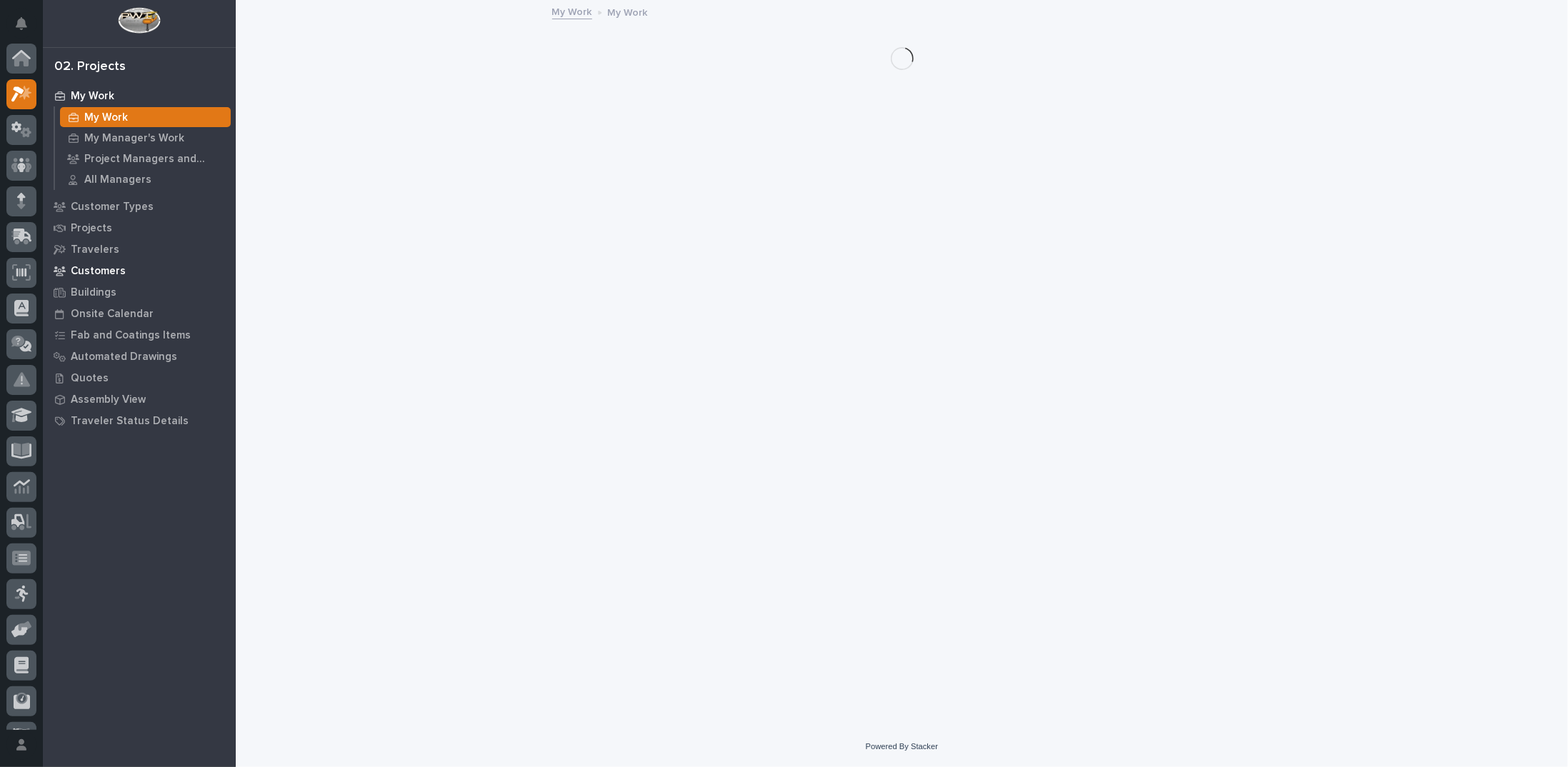
scroll to position [36, 0]
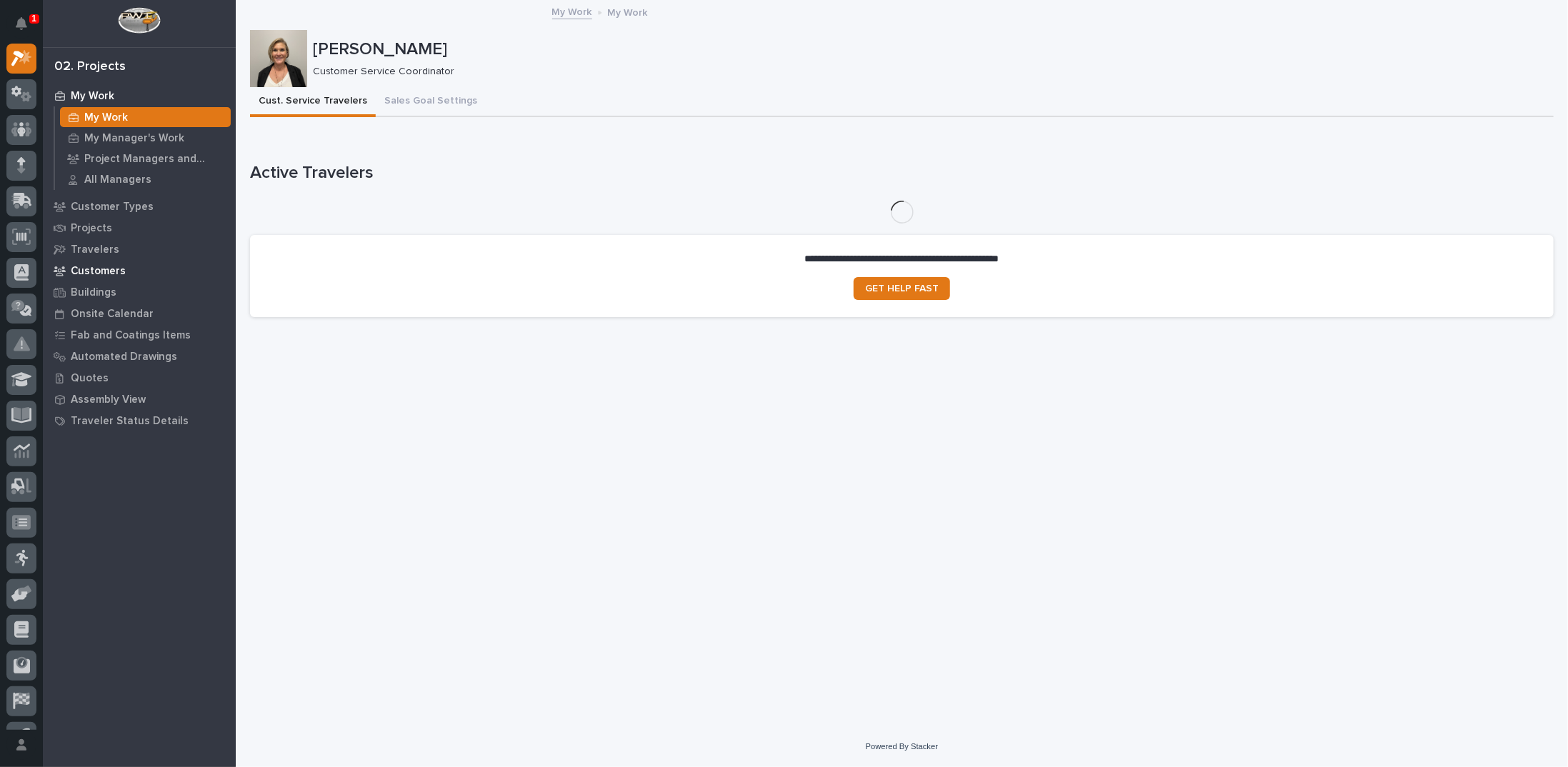
click at [91, 269] on p "Customers" at bounding box center [98, 271] width 55 height 13
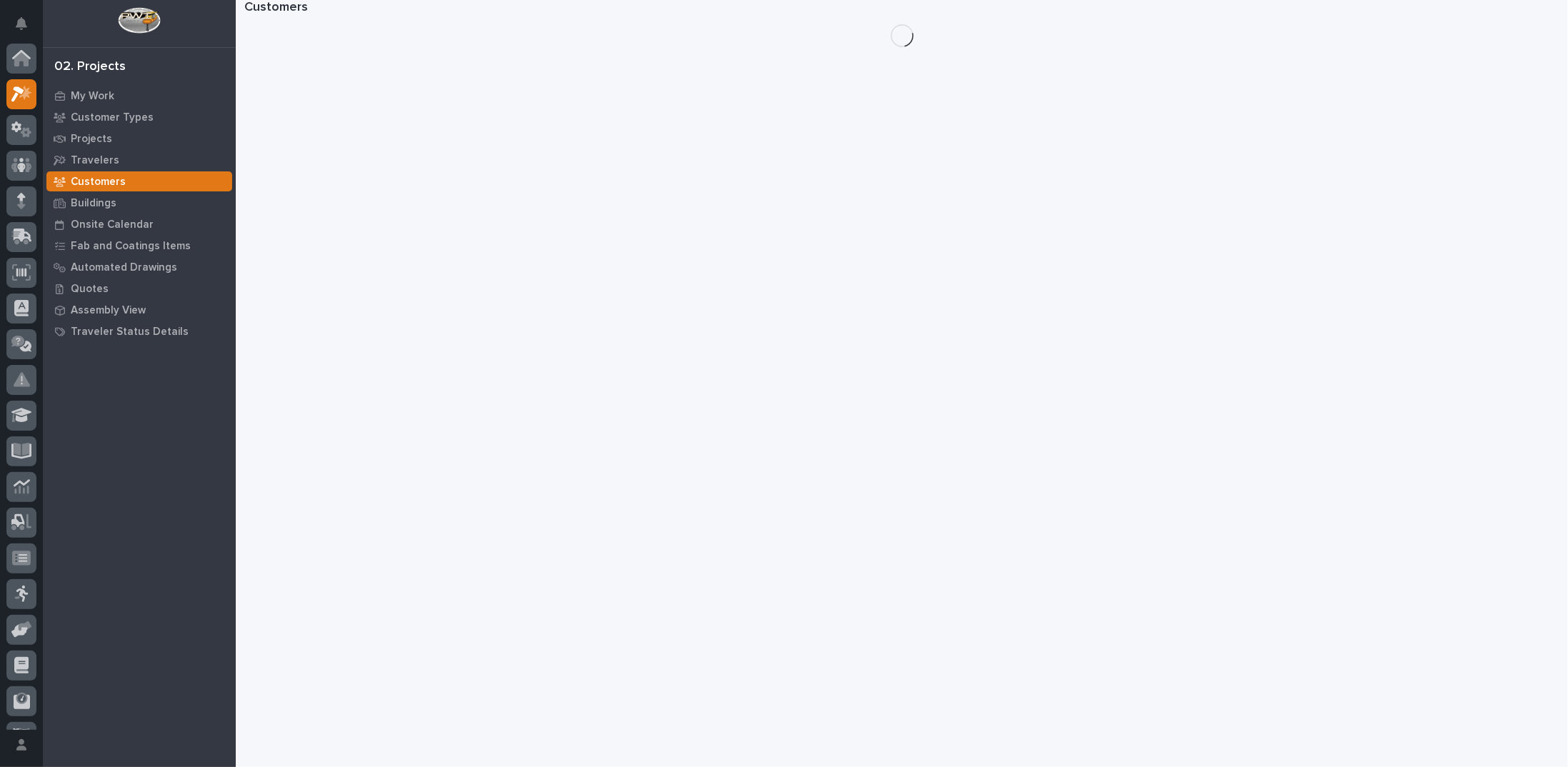
scroll to position [36, 0]
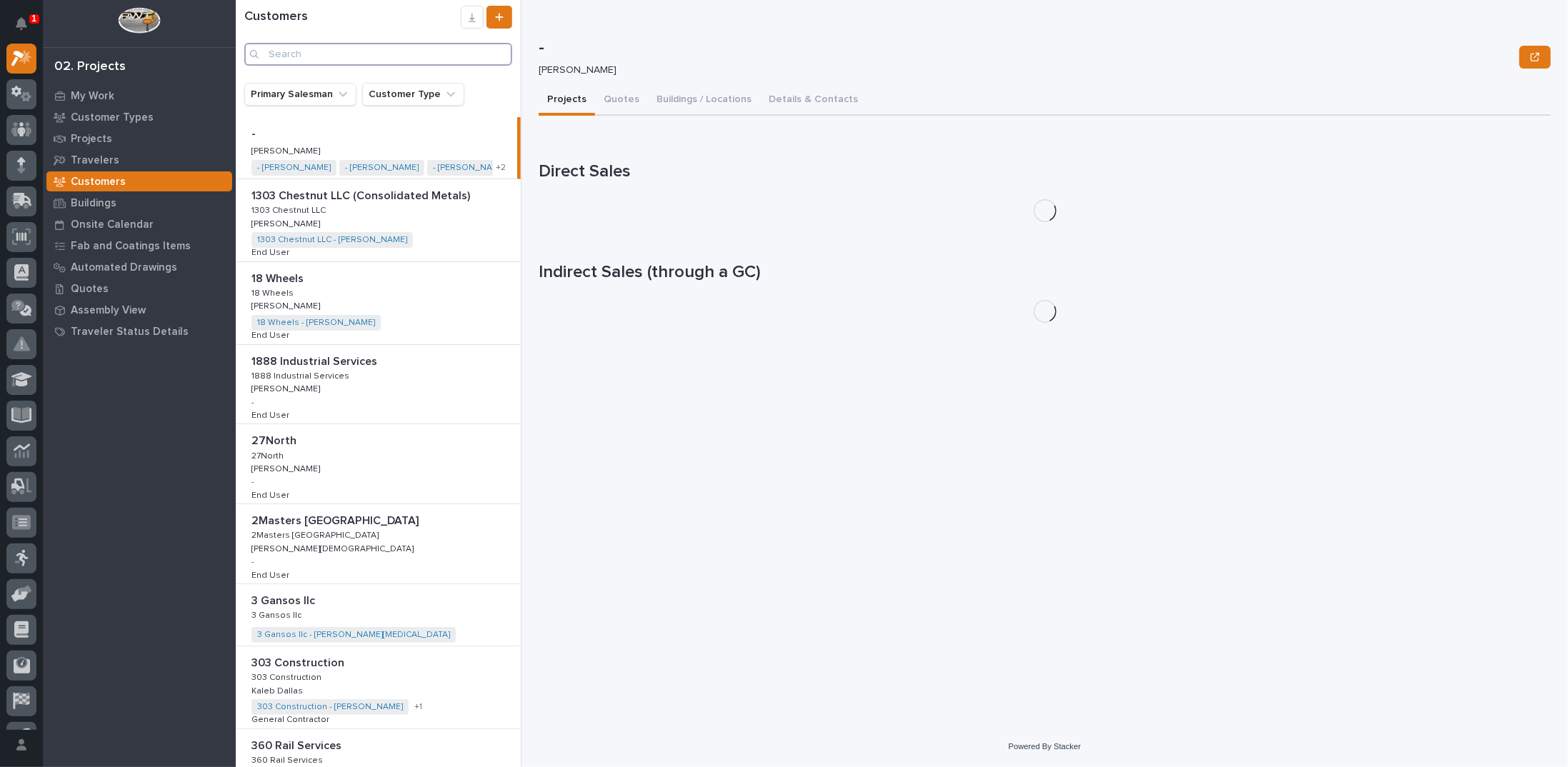
click at [331, 49] on input "Search" at bounding box center [378, 54] width 268 height 22
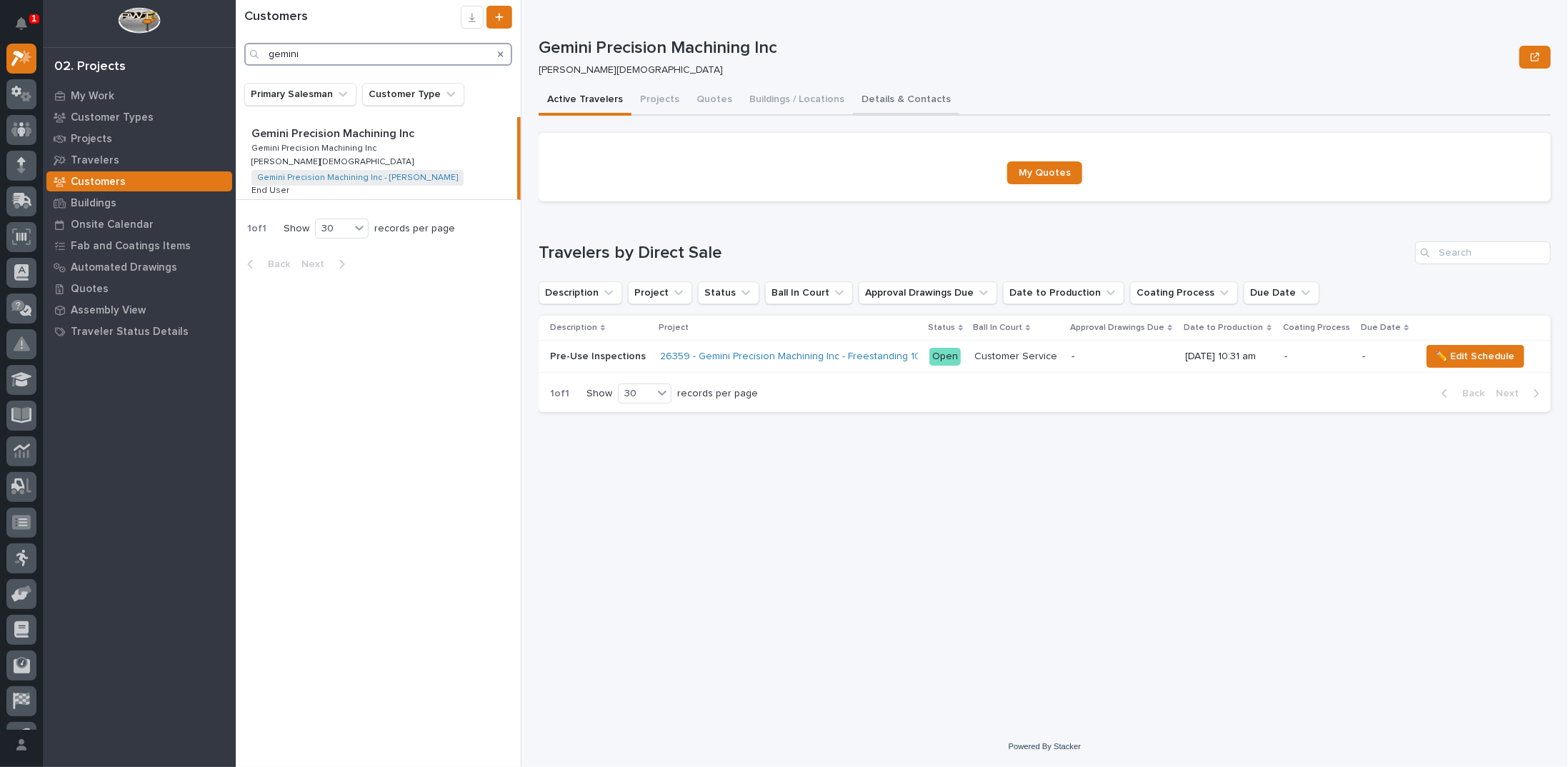
type input "gemini"
click at [900, 99] on button "Details & Contacts" at bounding box center [905, 101] width 107 height 30
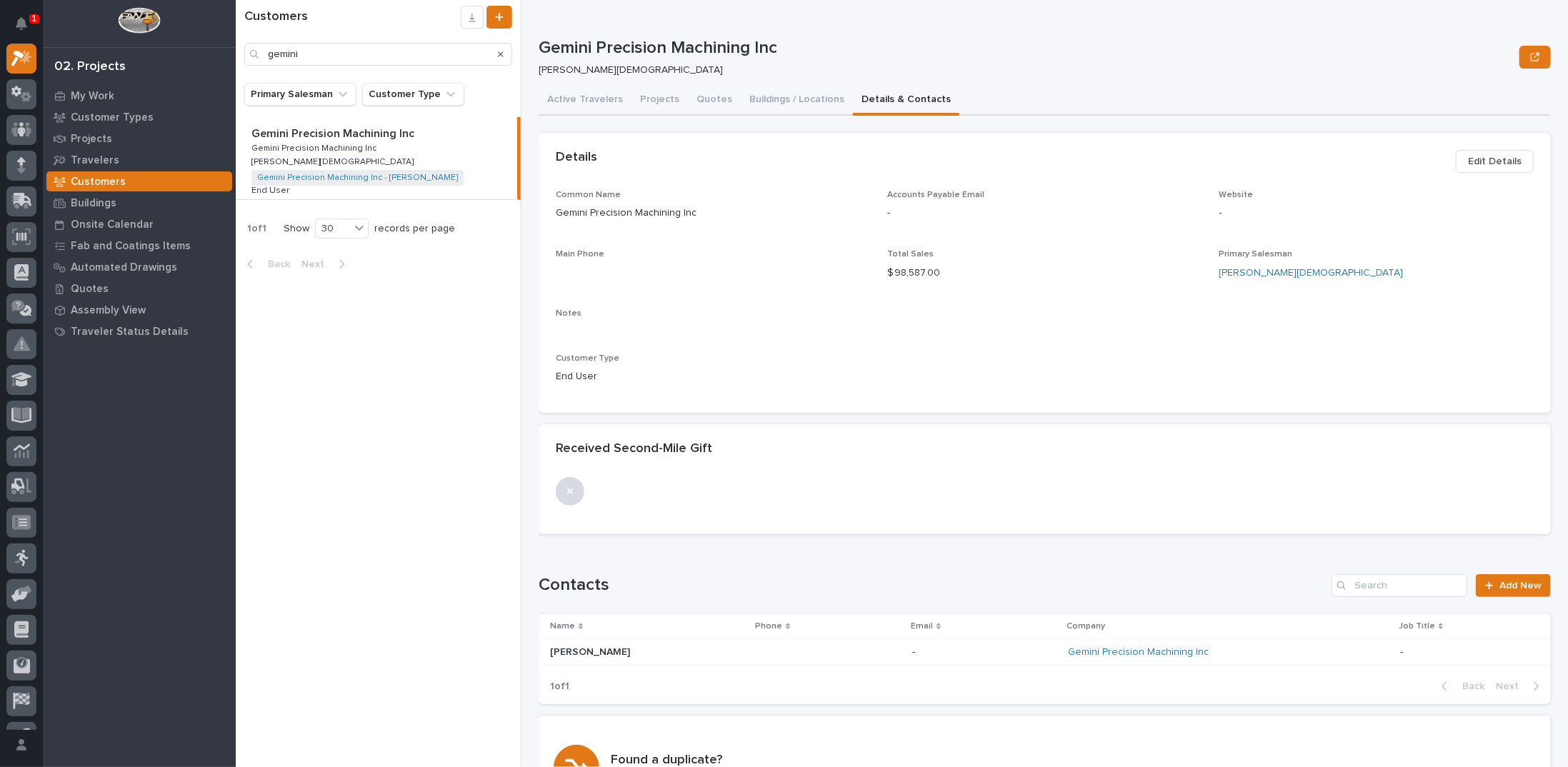
scroll to position [103, 0]
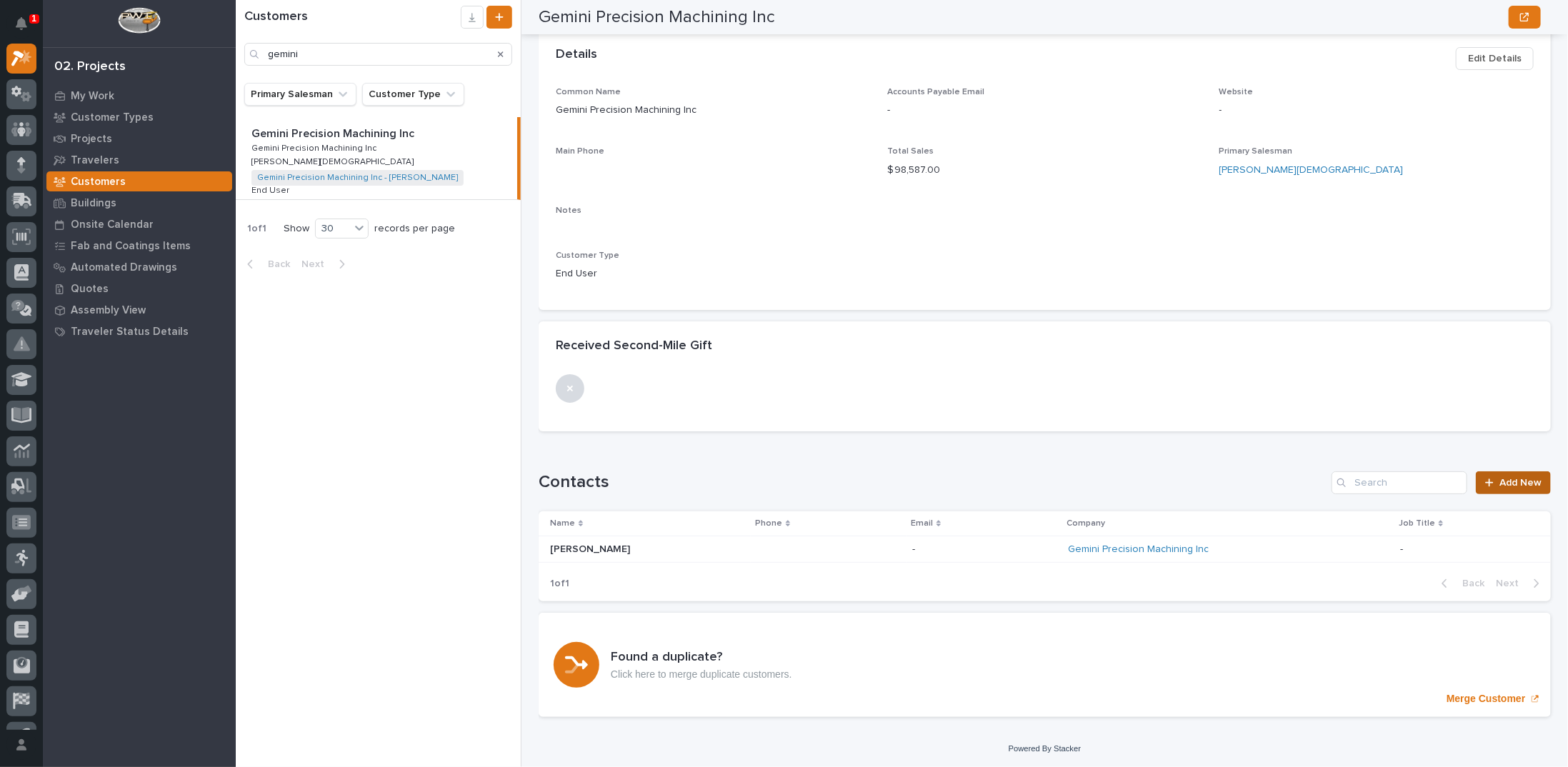
click at [1500, 484] on span "Add New" at bounding box center [1520, 483] width 42 height 10
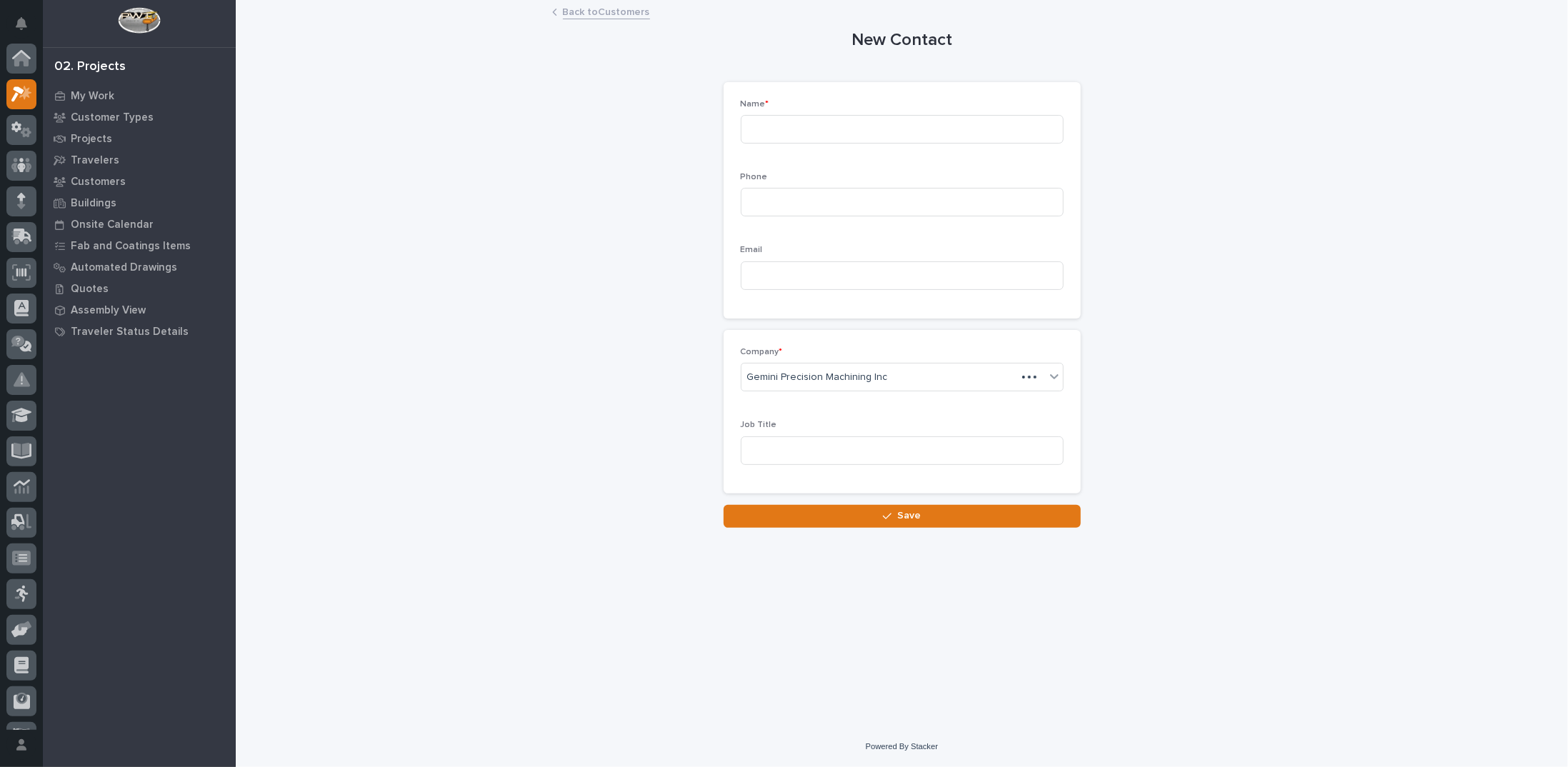
scroll to position [36, 0]
drag, startPoint x: 910, startPoint y: 123, endPoint x: 903, endPoint y: 132, distance: 11.4
click at [910, 124] on input at bounding box center [902, 129] width 323 height 28
type input "Steve Hurley"
drag, startPoint x: 805, startPoint y: 205, endPoint x: 793, endPoint y: 199, distance: 13.4
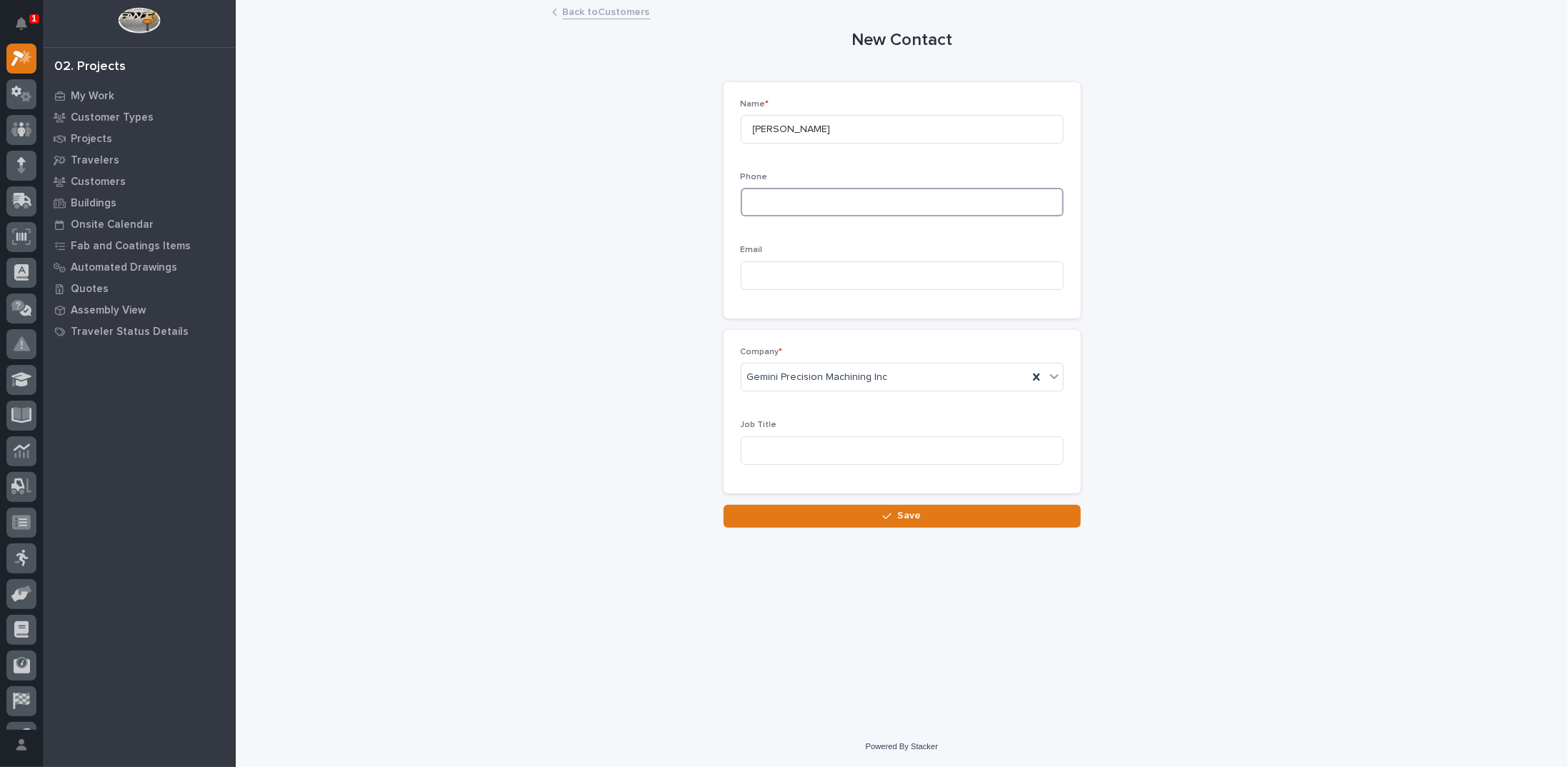
click at [805, 205] on input at bounding box center [902, 201] width 323 height 28
type input "989-975-1912"
click at [782, 275] on input at bounding box center [902, 275] width 323 height 28
type input "Shurley@geminigroup.net"
click at [839, 448] on input at bounding box center [902, 449] width 323 height 28
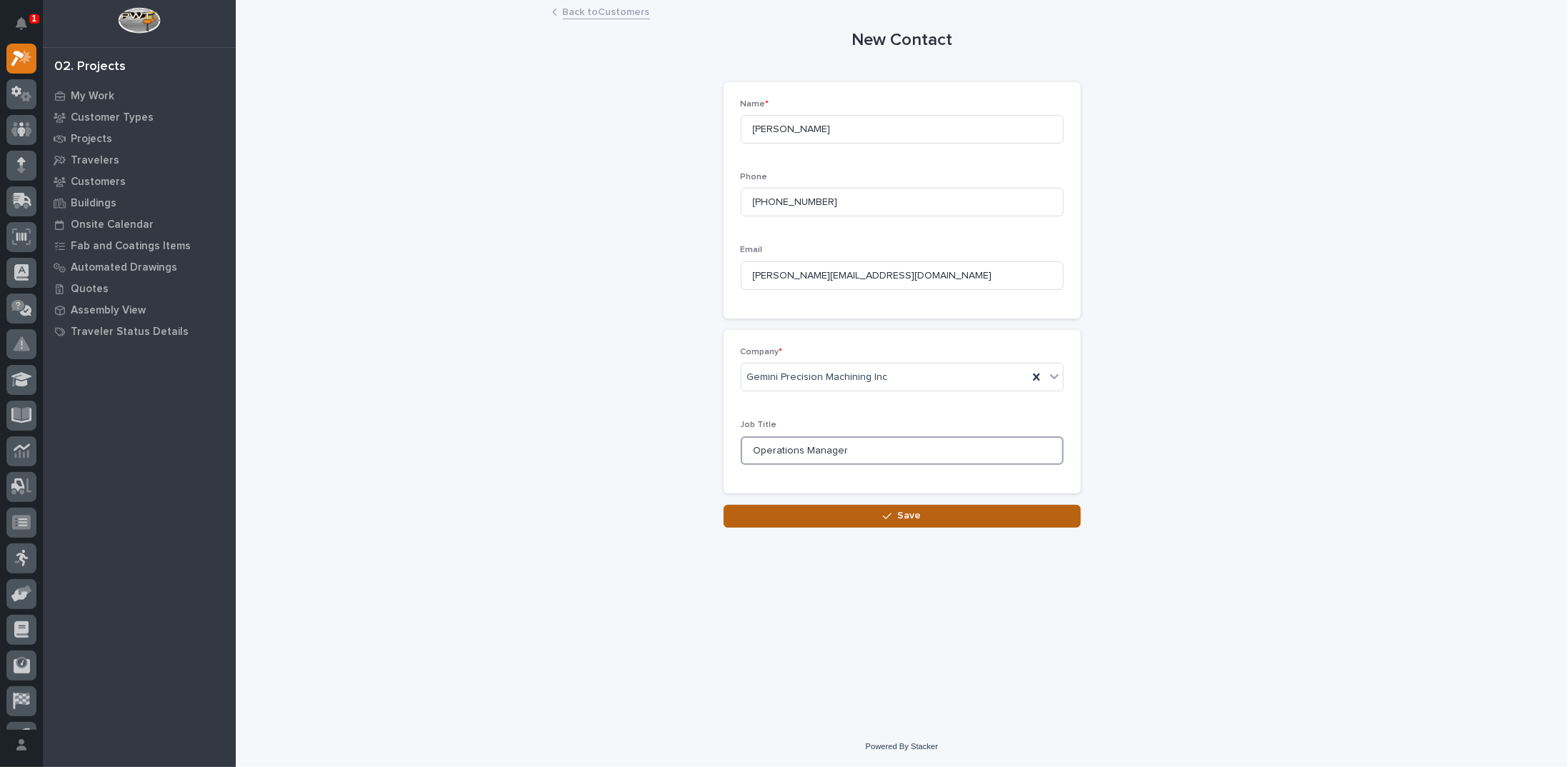
type input "Operations Manager"
click at [886, 517] on icon "button" at bounding box center [887, 516] width 9 height 10
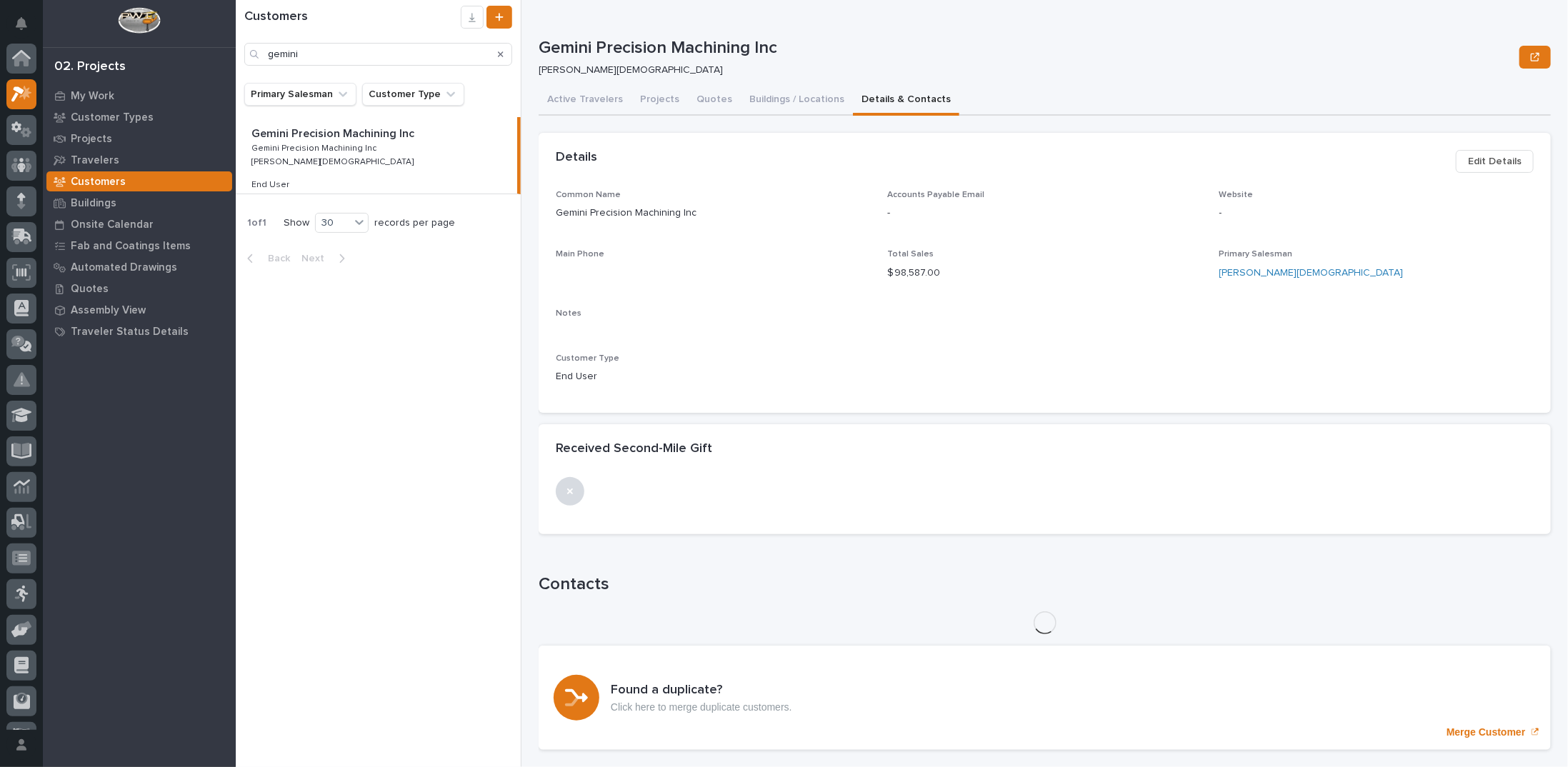
scroll to position [36, 0]
